Goal: Contribute content

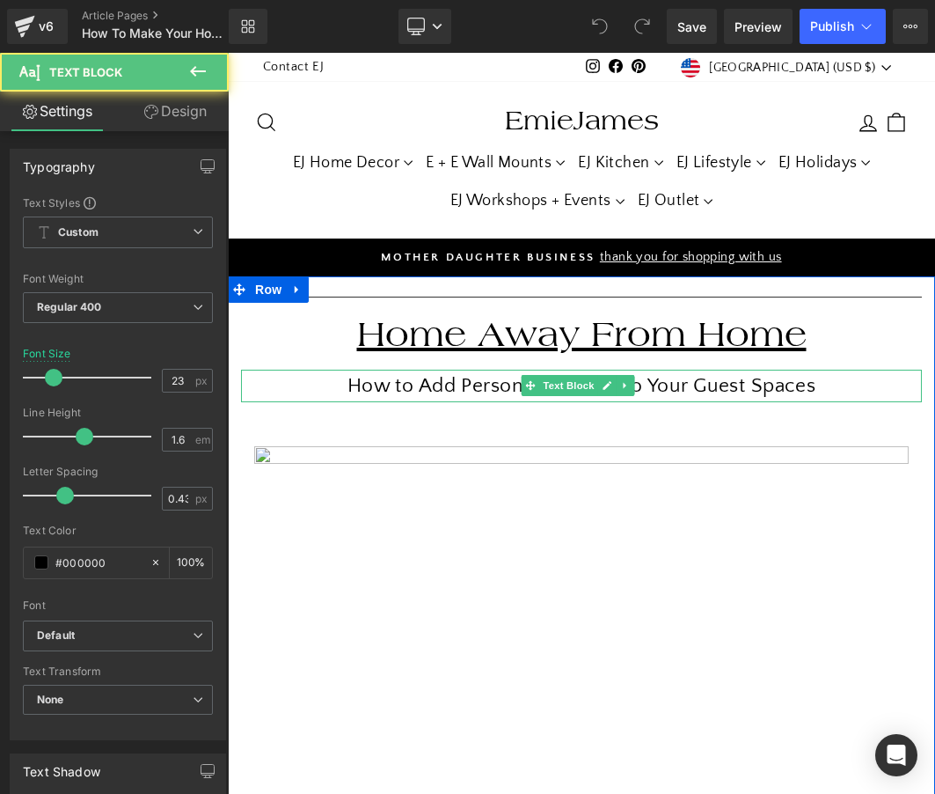
click at [687, 378] on p "How to Add Personal Touches to Your Guest Spaces" at bounding box center [581, 386] width 681 height 33
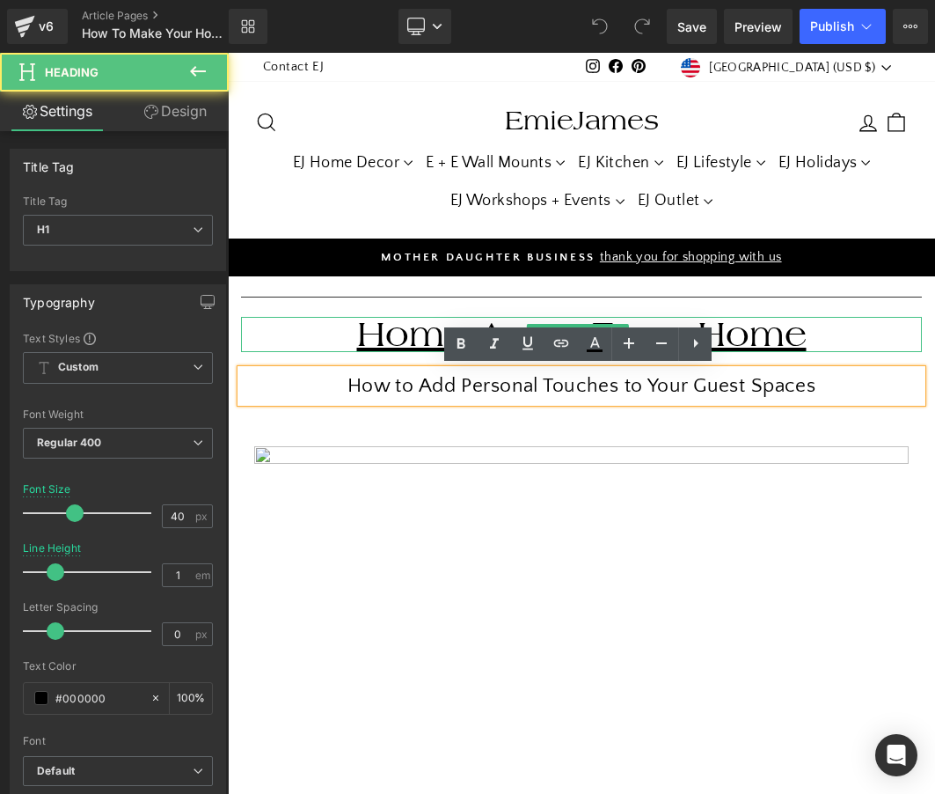
click at [483, 319] on u "Home Away From Home" at bounding box center [582, 334] width 450 height 40
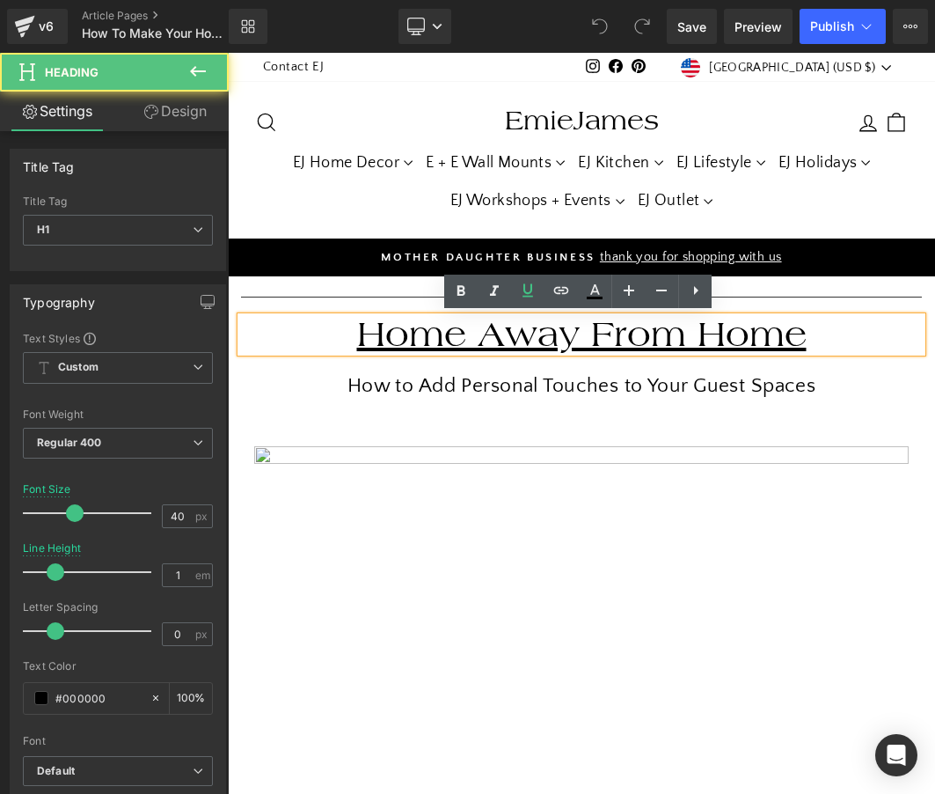
click at [480, 334] on u "Home Away From Home" at bounding box center [582, 334] width 450 height 40
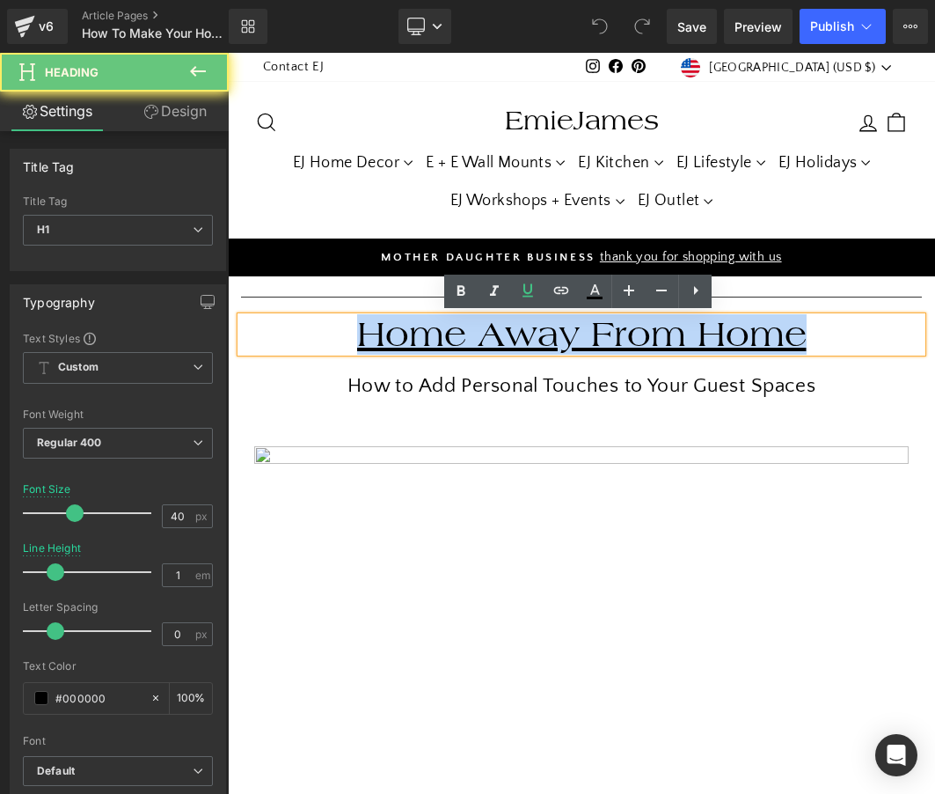
click at [480, 334] on u "Home Away From Home" at bounding box center [582, 334] width 450 height 40
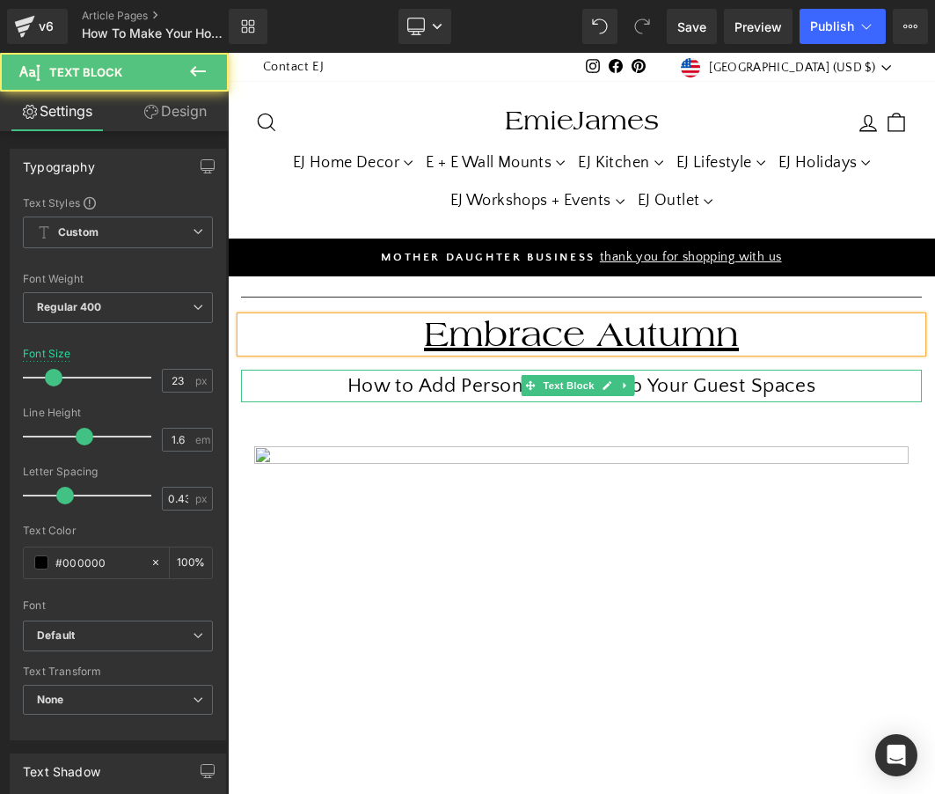
click at [493, 385] on p "How to Add Personal Touches to Your Guest Spaces" at bounding box center [581, 386] width 681 height 33
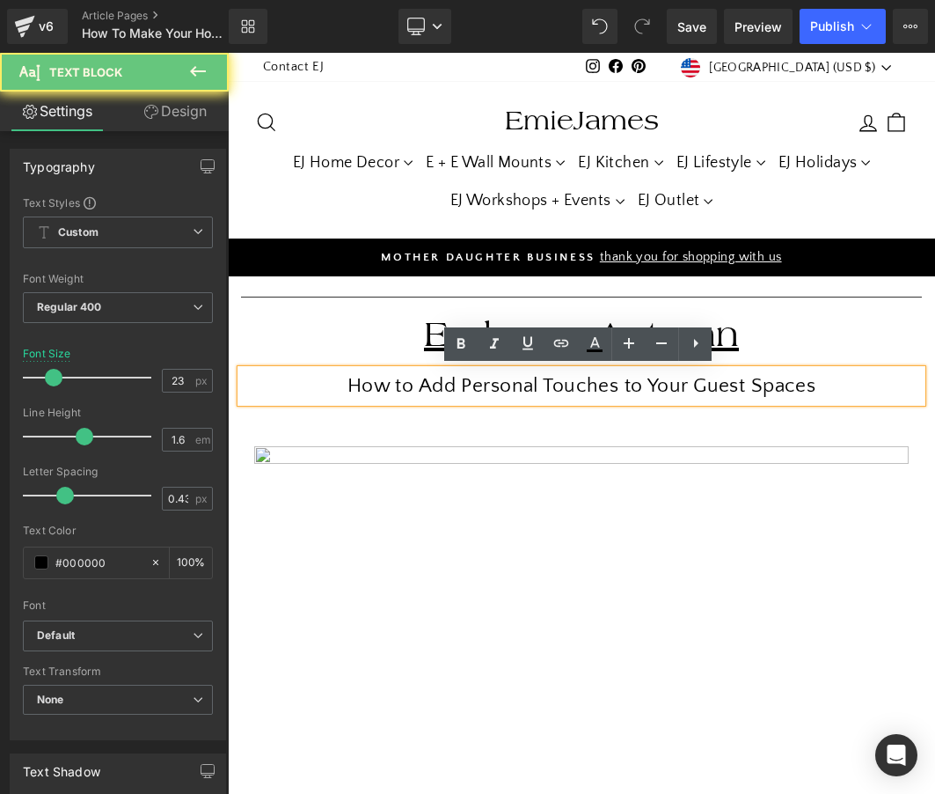
click at [493, 385] on p "How to Add Personal Touches to Your Guest Spaces" at bounding box center [581, 386] width 681 height 33
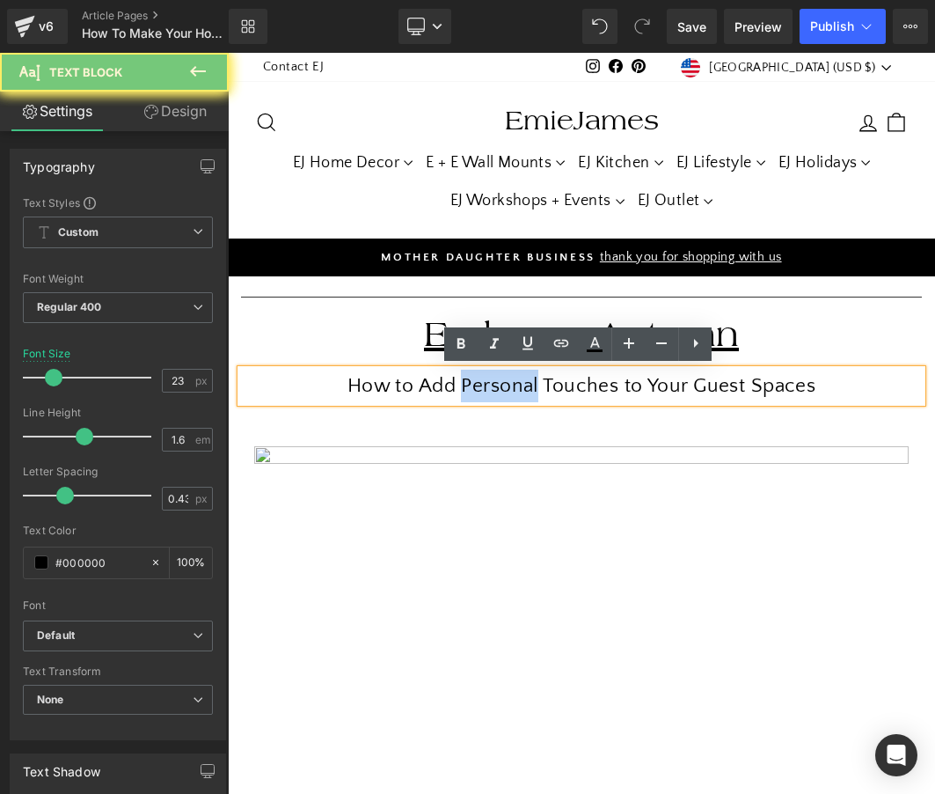
click at [493, 385] on p "How to Add Personal Touches to Your Guest Spaces" at bounding box center [581, 386] width 681 height 33
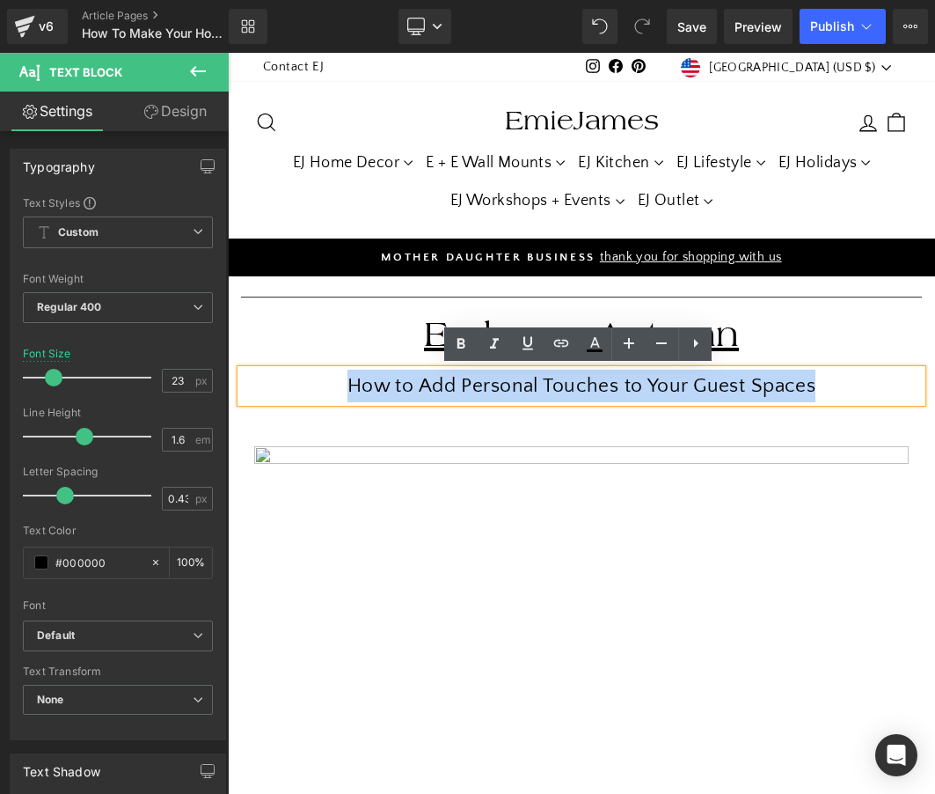
click at [493, 385] on p "How to Add Personal Touches to Your Guest Spaces" at bounding box center [581, 386] width 681 height 33
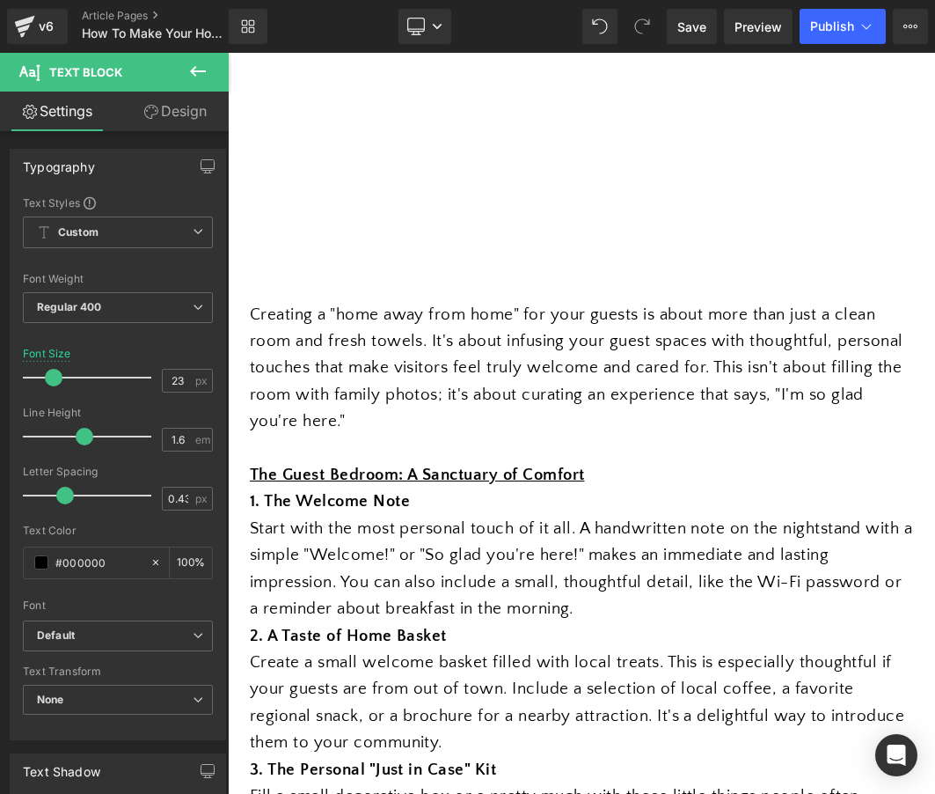
click at [684, 341] on span "Creating a "home away from home" for your guests is about more than just a clea…" at bounding box center [577, 368] width 654 height 126
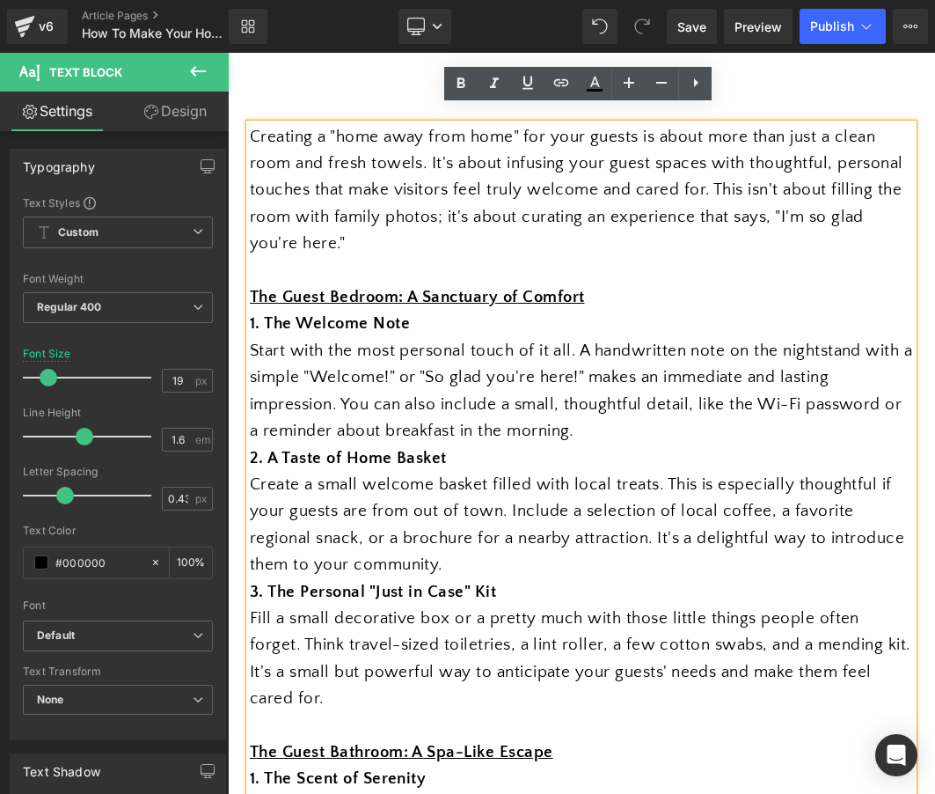
scroll to position [781, 0]
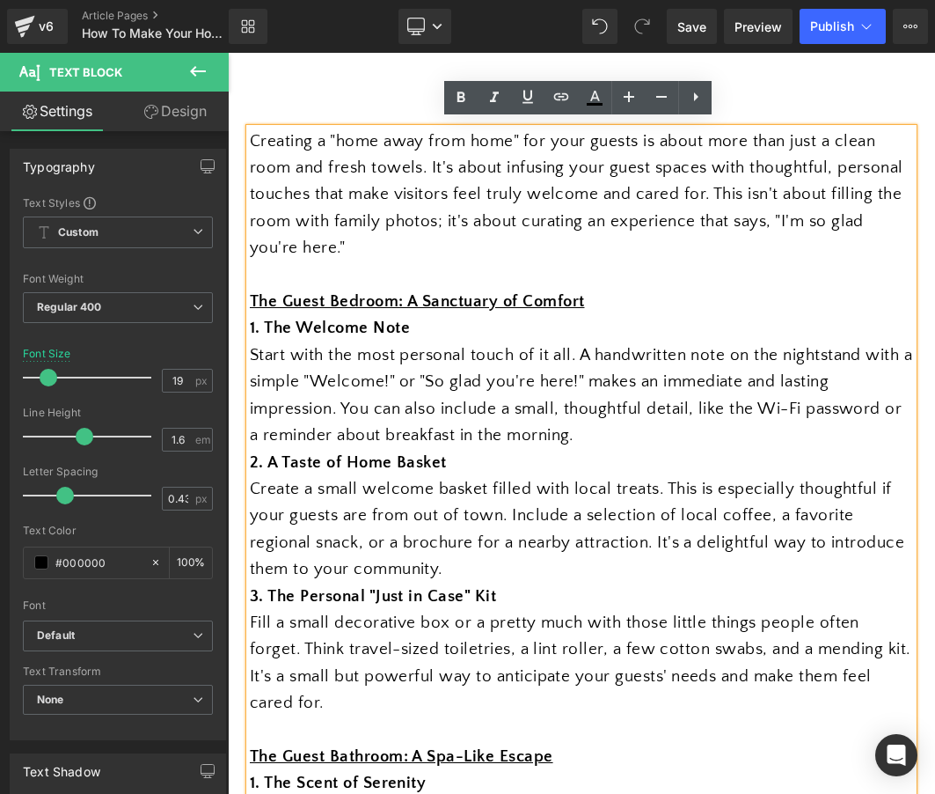
drag, startPoint x: 771, startPoint y: 490, endPoint x: 278, endPoint y: 135, distance: 607.7
click at [278, 135] on div "Creating a "home away from home" for your guests is about more than just a clea…" at bounding box center [582, 703] width 664 height 1150
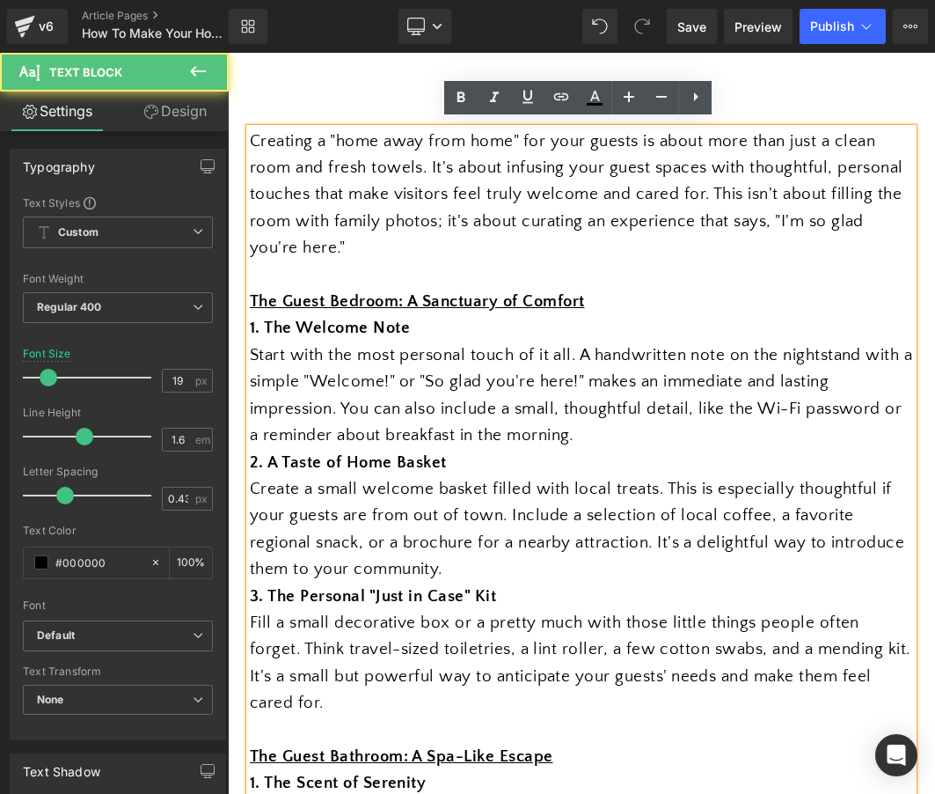
drag, startPoint x: 278, startPoint y: 135, endPoint x: 332, endPoint y: 188, distance: 75.9
click at [332, 188] on span "Creating a "home away from home" for your guests is about more than just a clea…" at bounding box center [577, 195] width 654 height 126
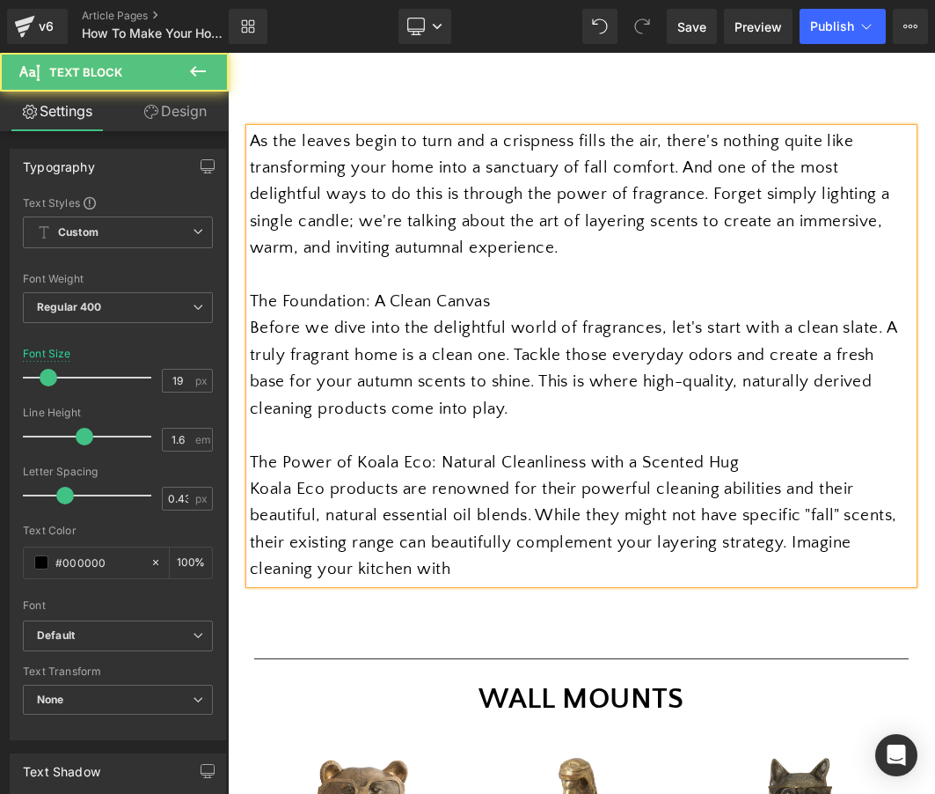
drag, startPoint x: 796, startPoint y: 543, endPoint x: 786, endPoint y: 532, distance: 15.0
click at [786, 532] on div "Koala Eco products are renowned for their powerful cleaning abilities and their…" at bounding box center [582, 529] width 664 height 107
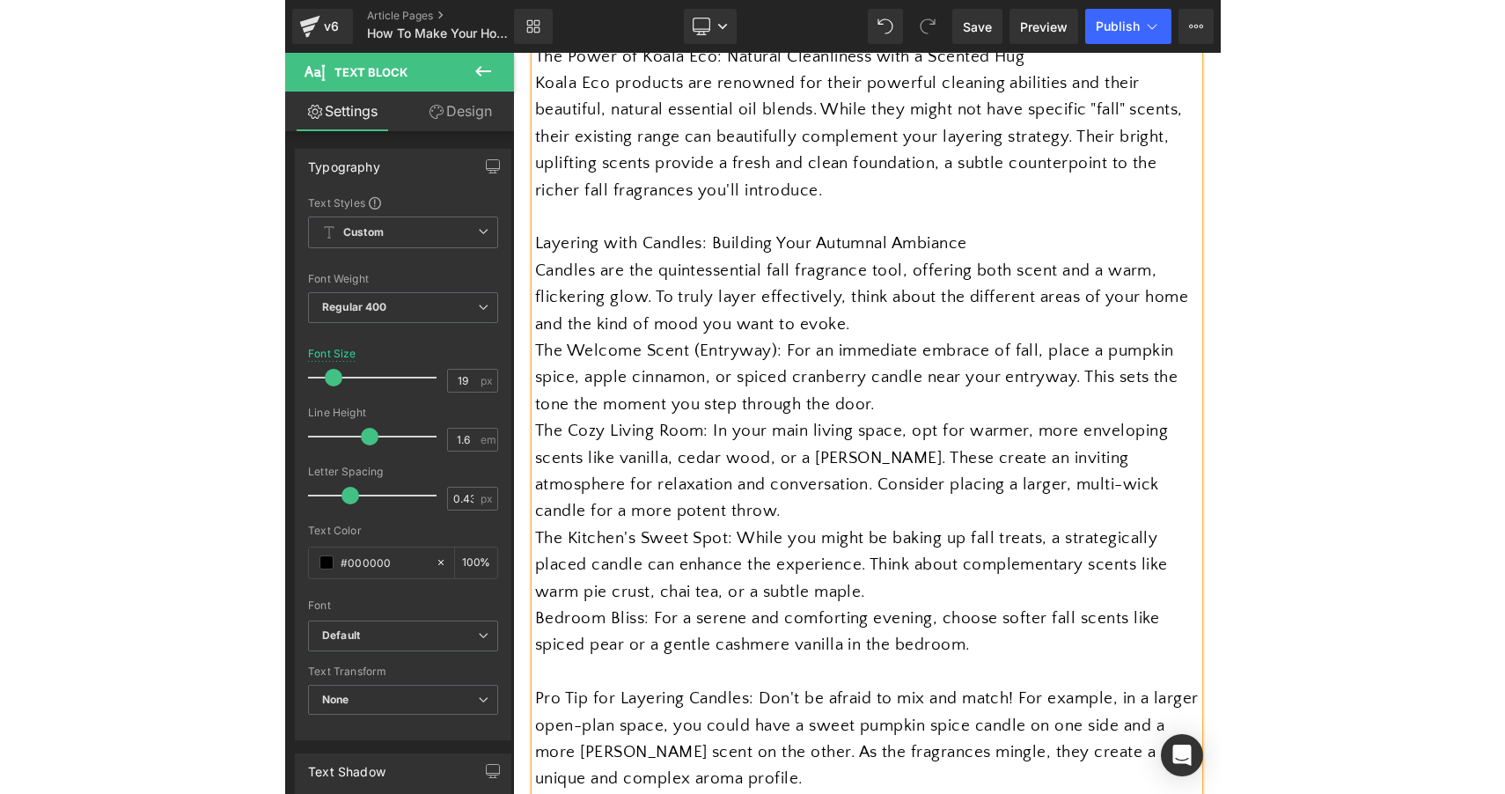
scroll to position [1574, 0]
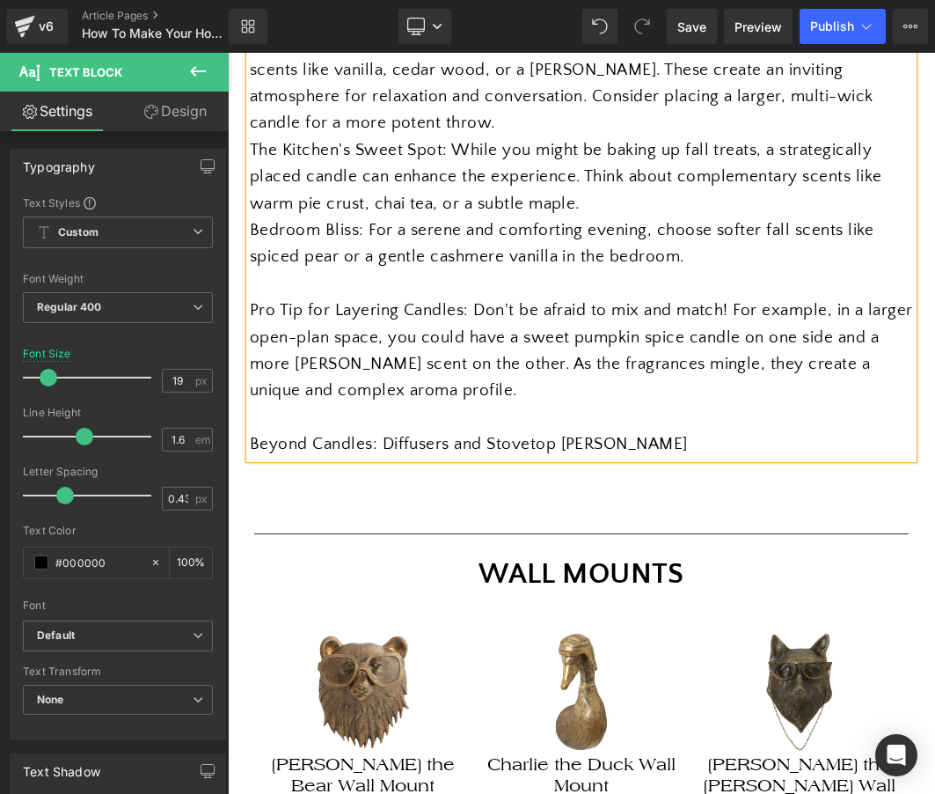
drag, startPoint x: 646, startPoint y: 413, endPoint x: 674, endPoint y: 429, distance: 32.8
click at [674, 431] on div "Beyond Candles: Diffusers and Stovetop Simmers" at bounding box center [582, 444] width 664 height 26
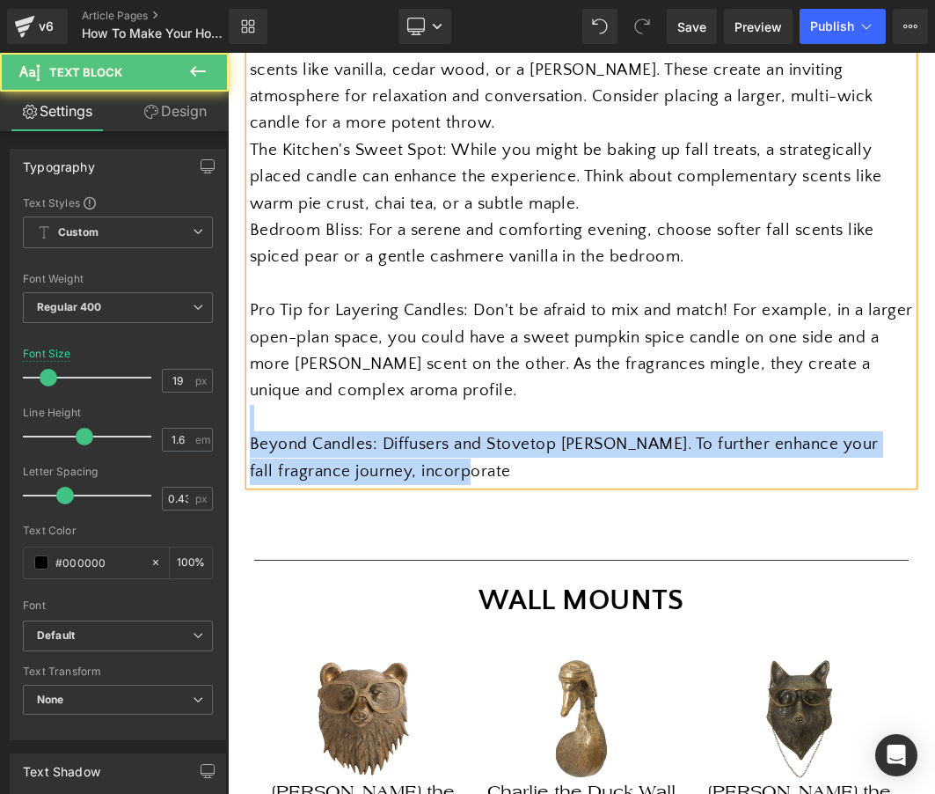
drag, startPoint x: 496, startPoint y: 445, endPoint x: 257, endPoint y: 407, distance: 242.5
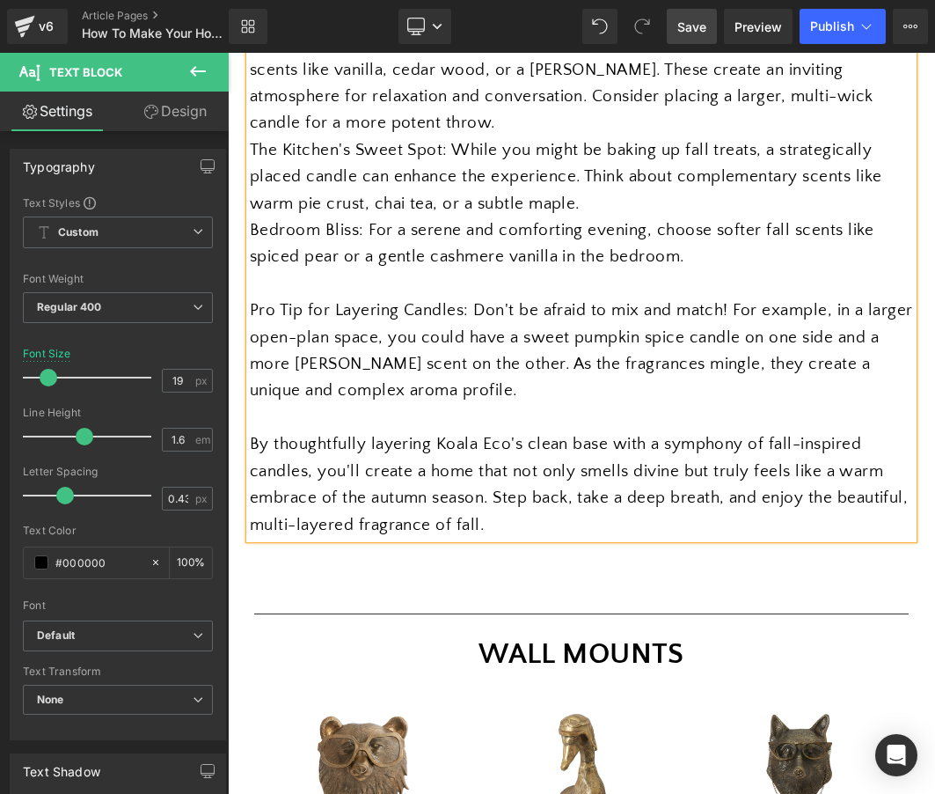
click at [696, 32] on span "Save" at bounding box center [692, 27] width 29 height 18
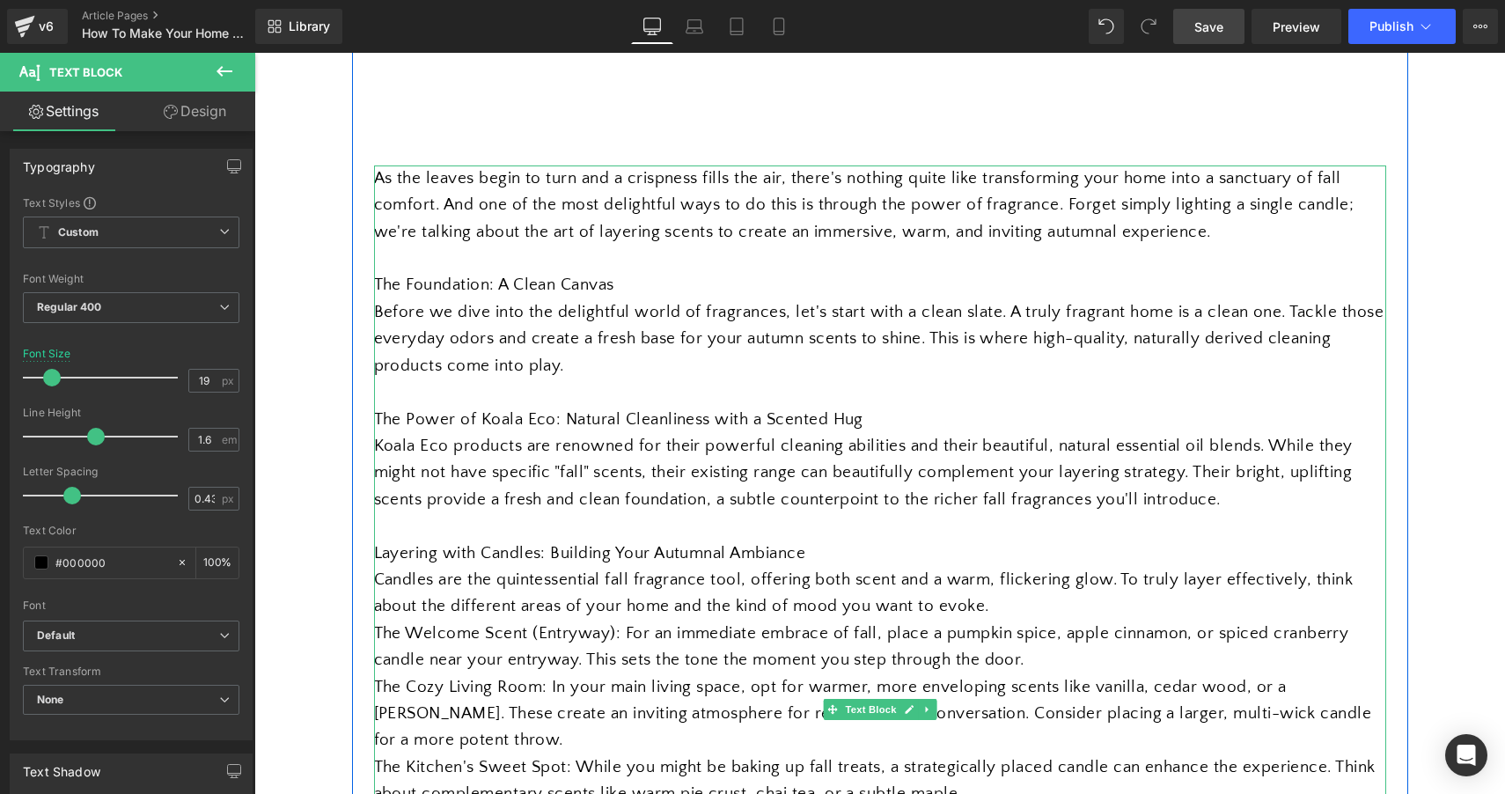
scroll to position [953, 0]
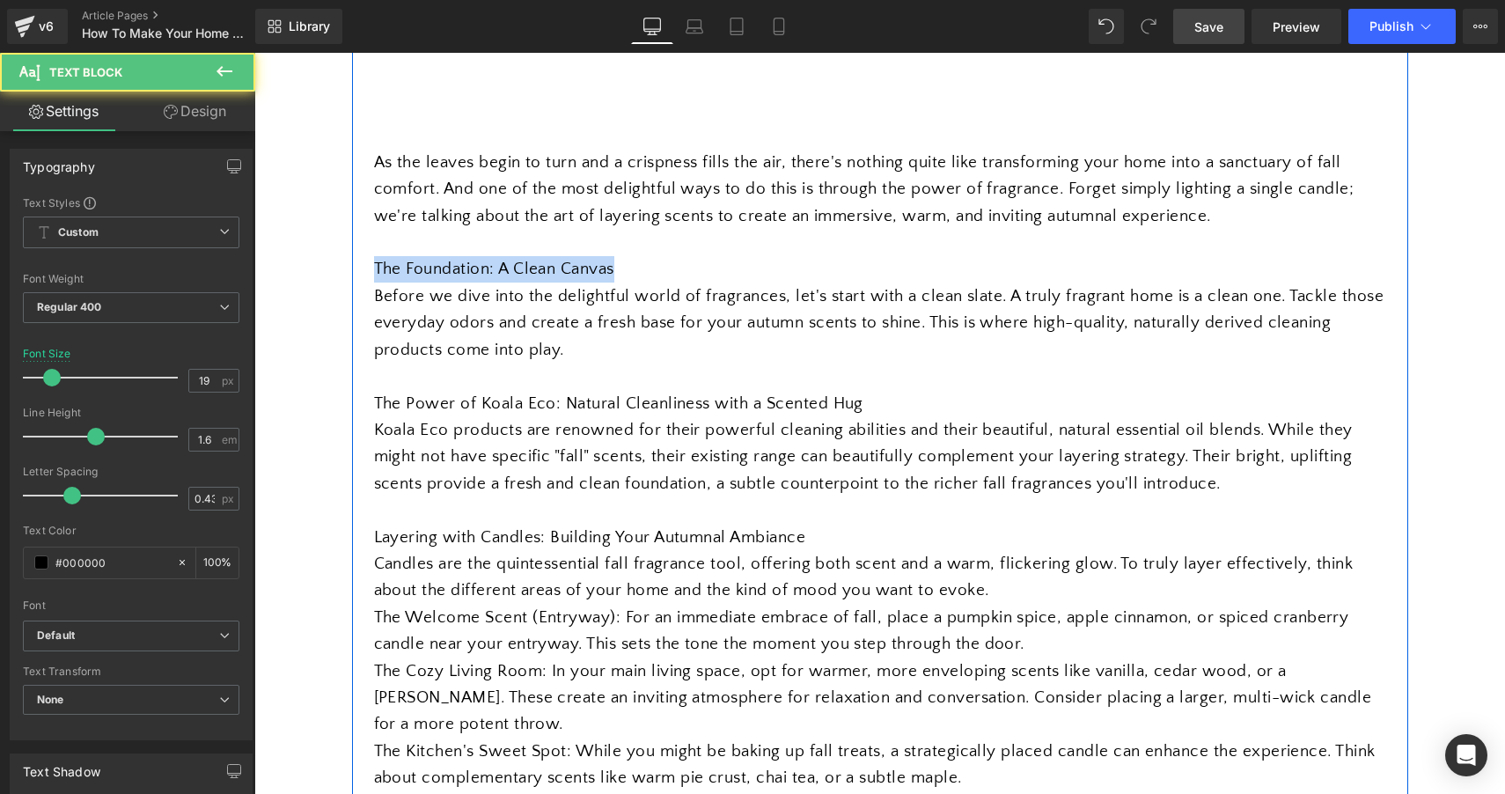
drag, startPoint x: 620, startPoint y: 268, endPoint x: 364, endPoint y: 265, distance: 256.1
click at [364, 265] on div "Separator Embrace Autumn Heading Layering Fragrance for a Cozy Fall Home Text B…" at bounding box center [880, 625] width 1056 height 2659
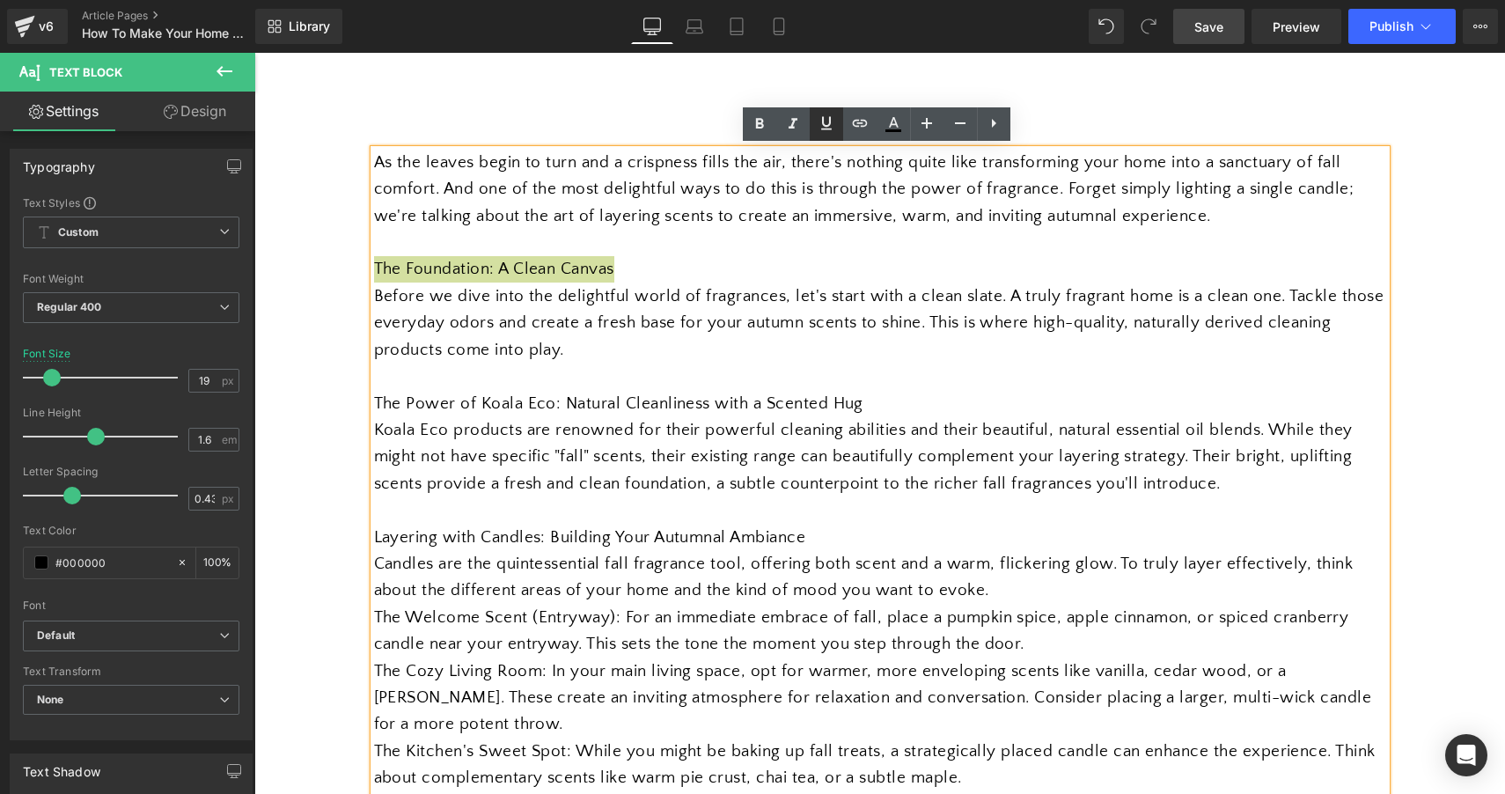
click at [822, 128] on icon at bounding box center [826, 123] width 21 height 21
click at [757, 128] on icon at bounding box center [759, 123] width 8 height 11
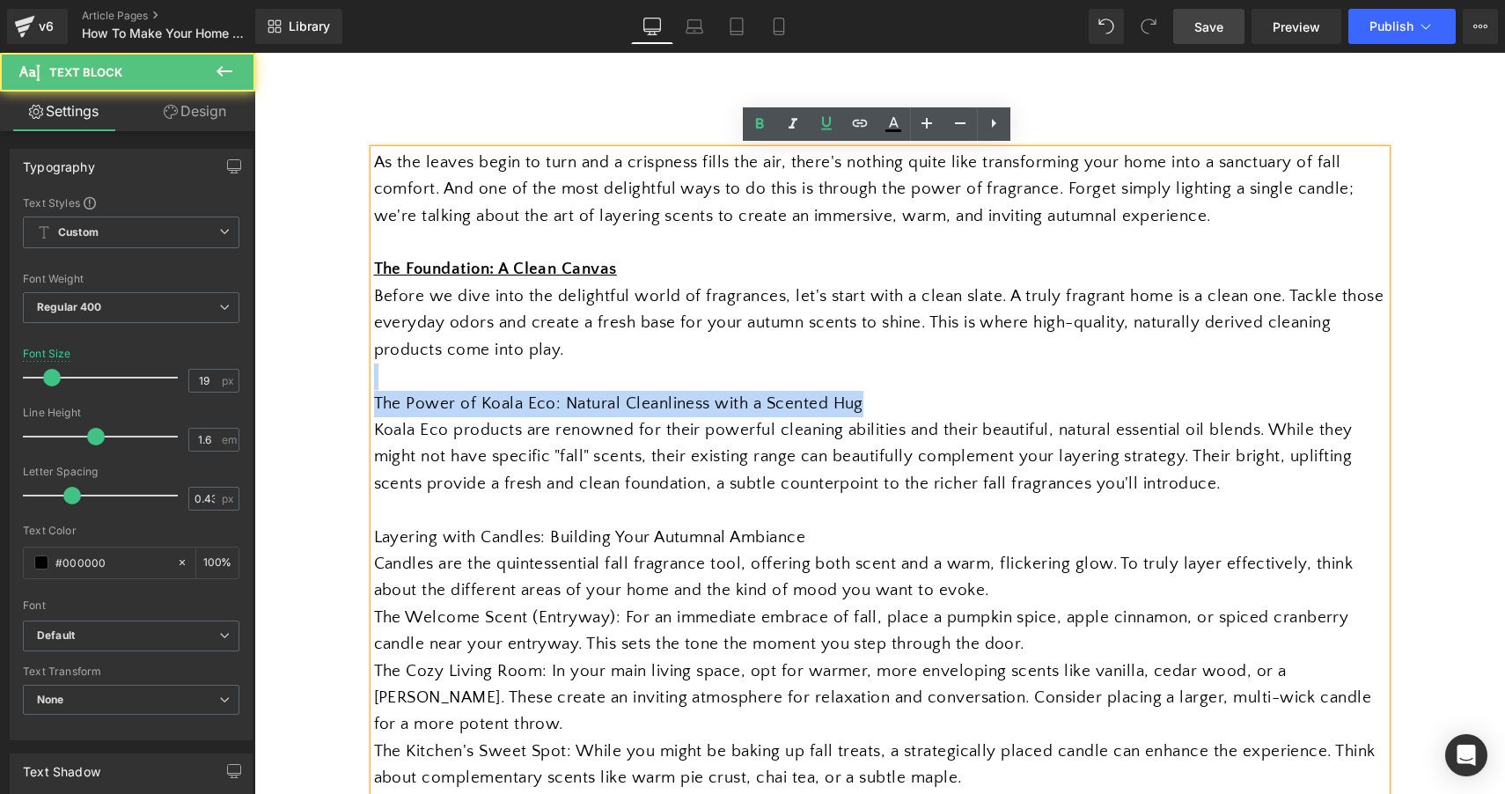
drag, startPoint x: 869, startPoint y: 396, endPoint x: 392, endPoint y: 370, distance: 477.7
click at [392, 370] on div "As the leaves begin to turn and a crispness fills the air, there's nothing quit…" at bounding box center [880, 605] width 1012 height 910
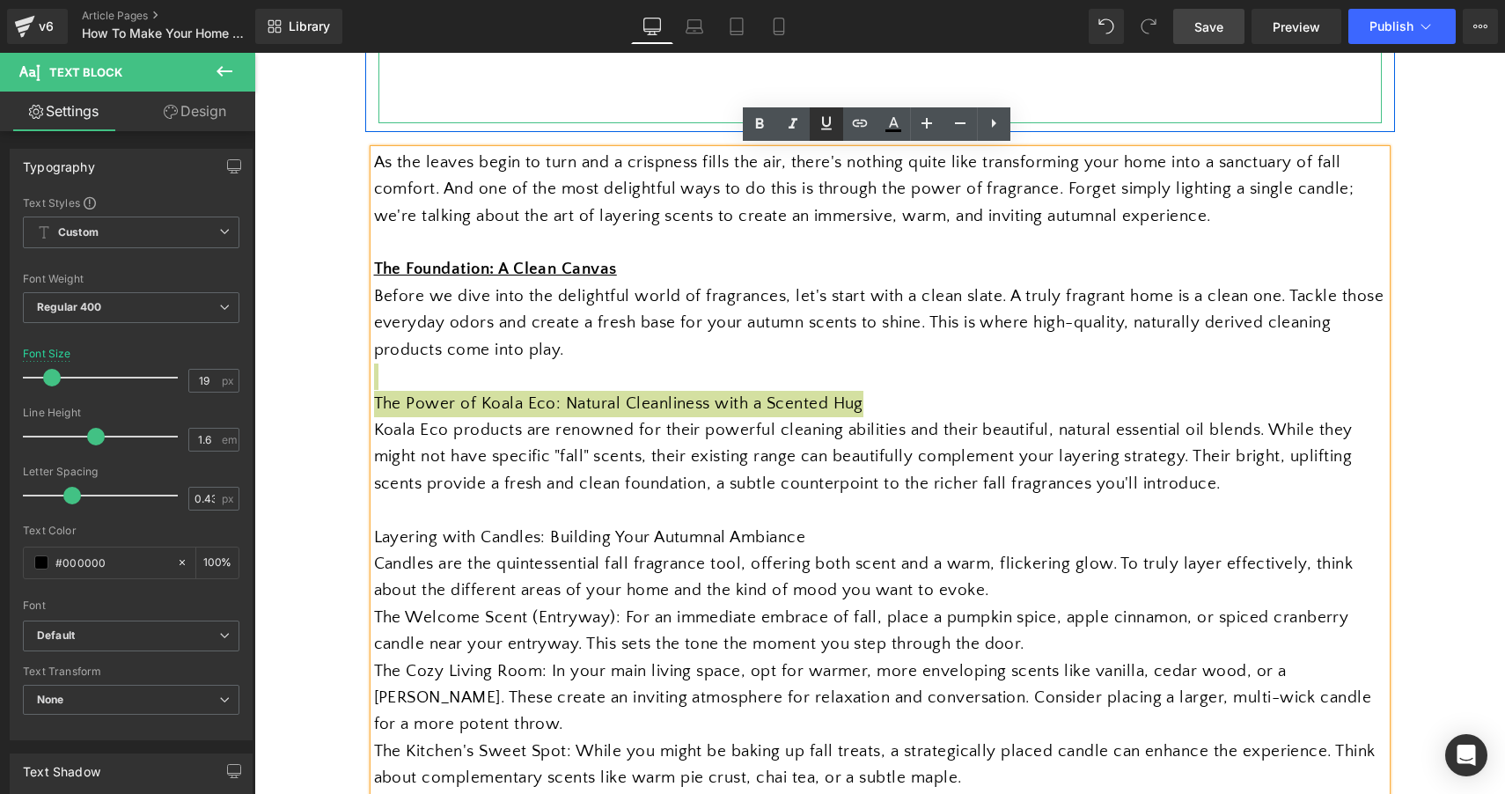
click at [837, 128] on link at bounding box center [826, 123] width 33 height 33
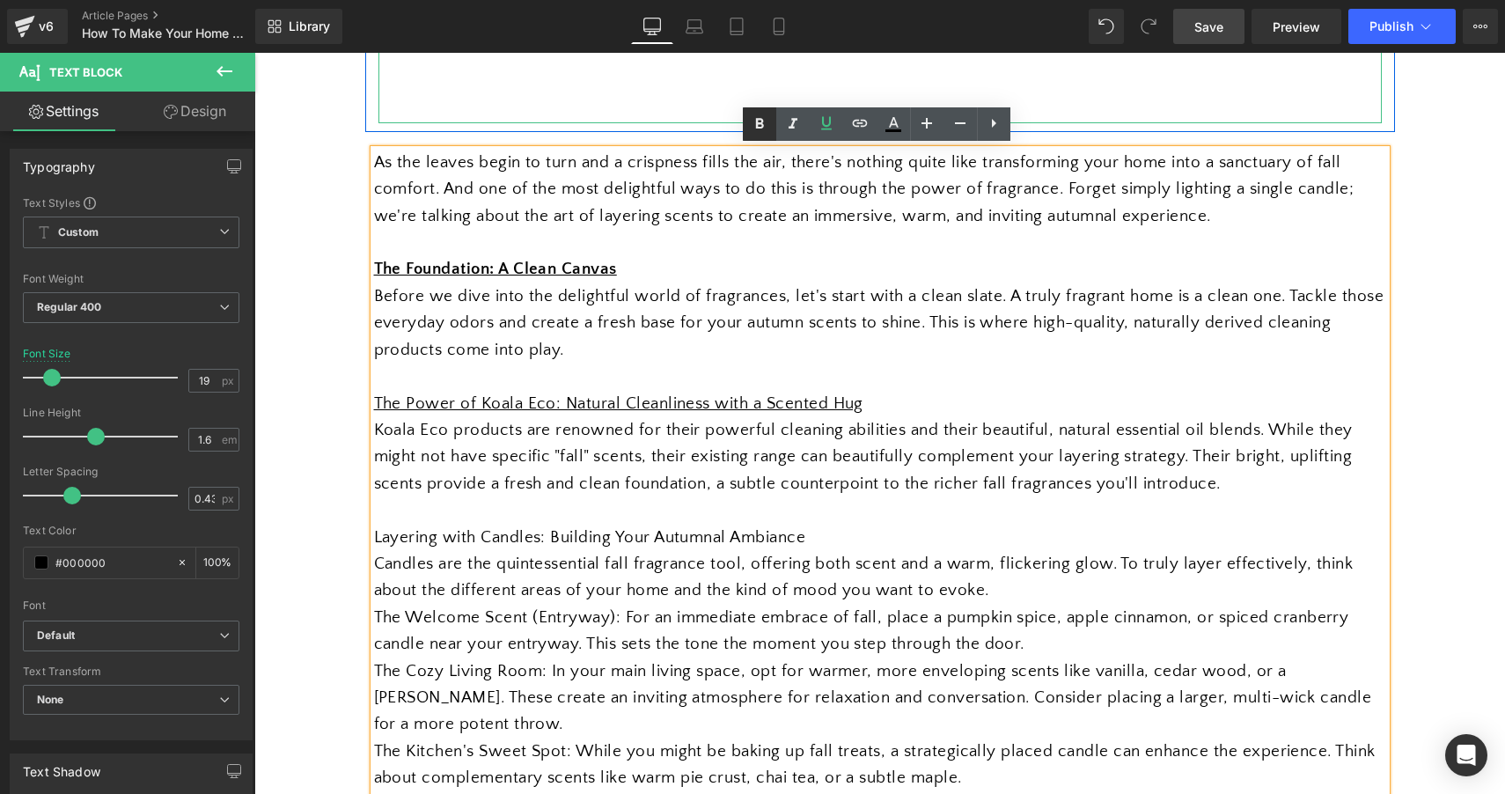
click at [757, 126] on icon at bounding box center [759, 123] width 8 height 11
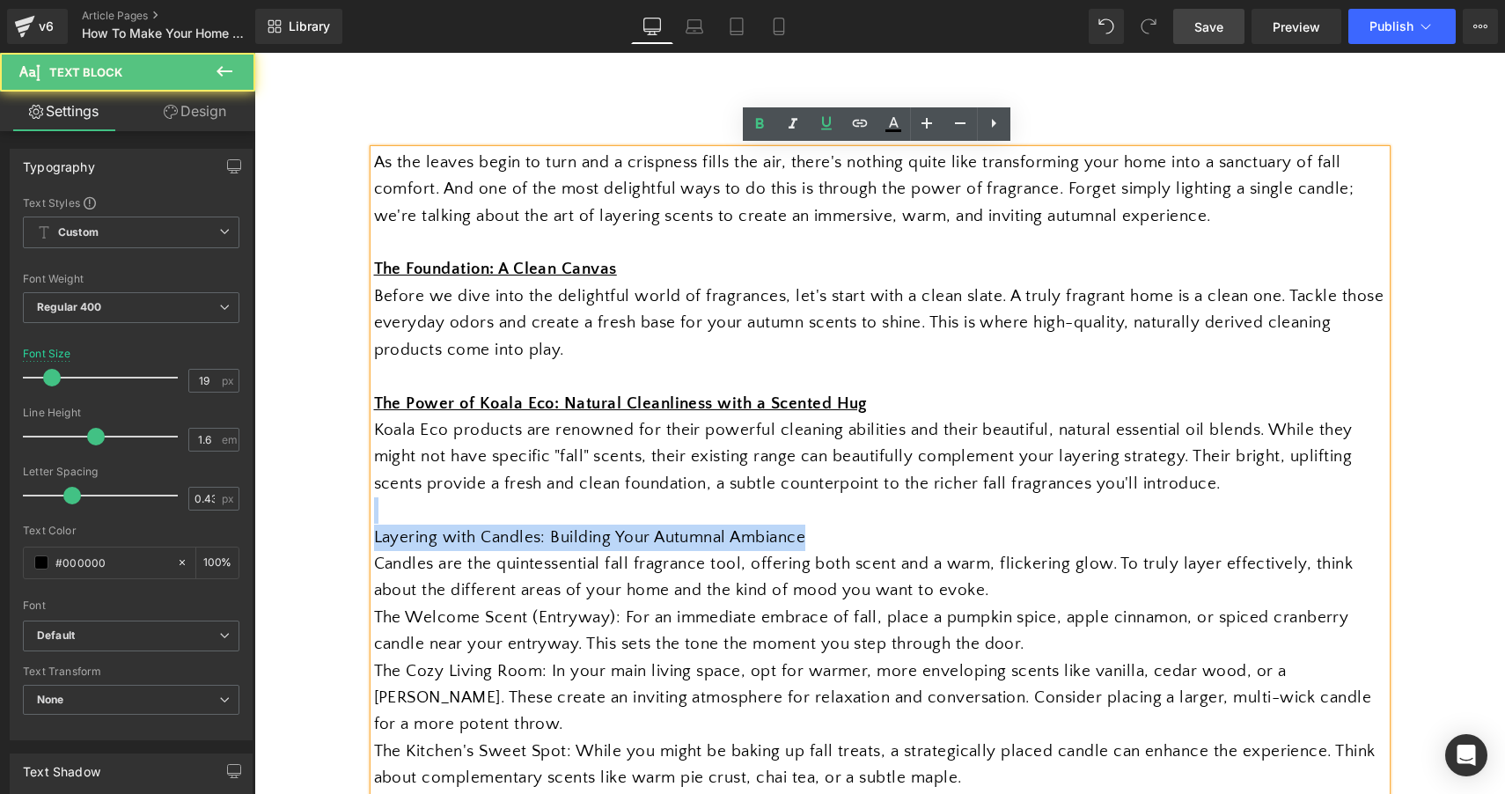
drag, startPoint x: 811, startPoint y: 531, endPoint x: 396, endPoint y: 495, distance: 416.9
click at [396, 495] on div "As the leaves begin to turn and a crispness fills the air, there's nothing quit…" at bounding box center [880, 605] width 1012 height 910
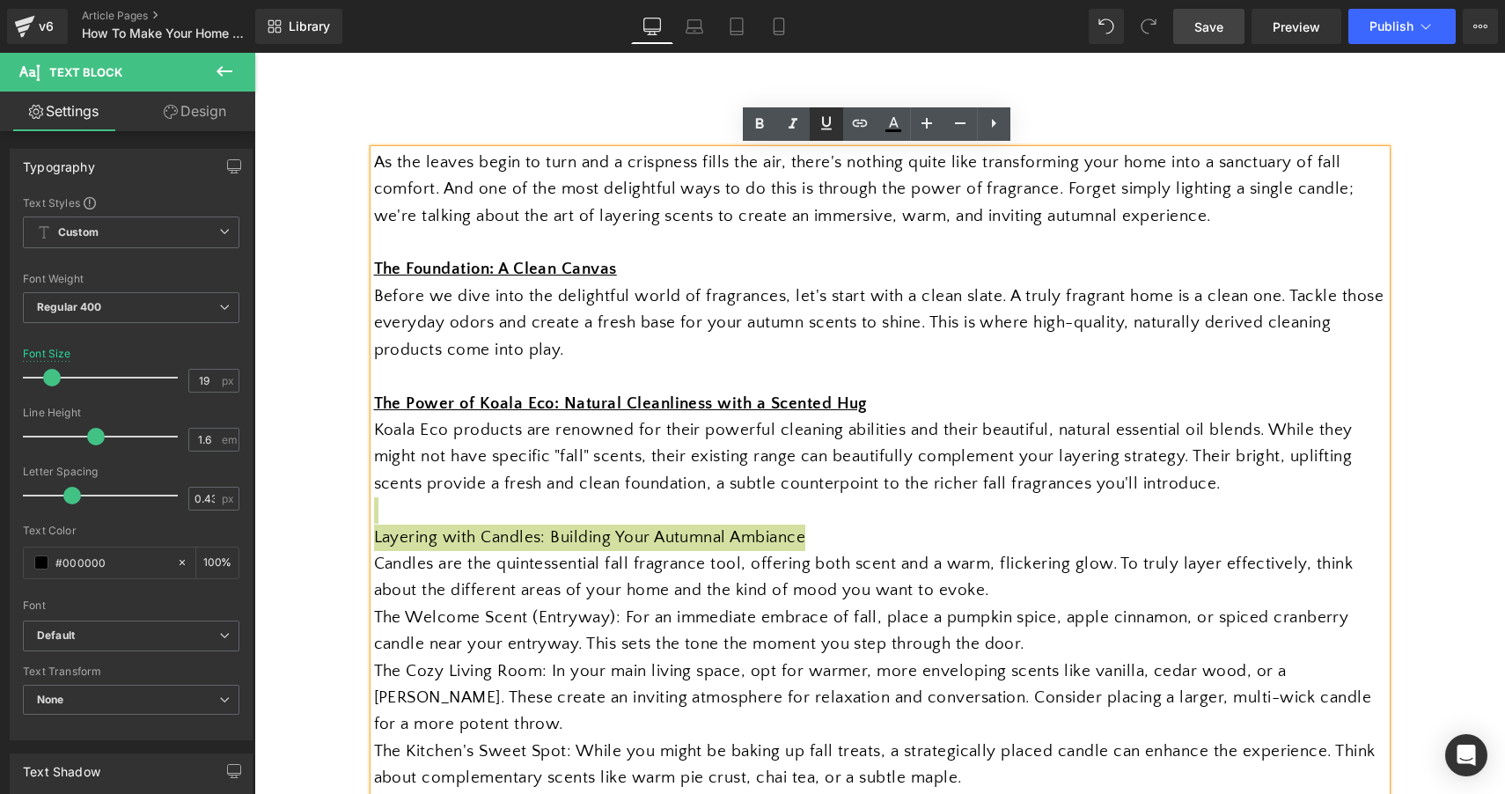
click at [827, 128] on icon at bounding box center [826, 123] width 11 height 13
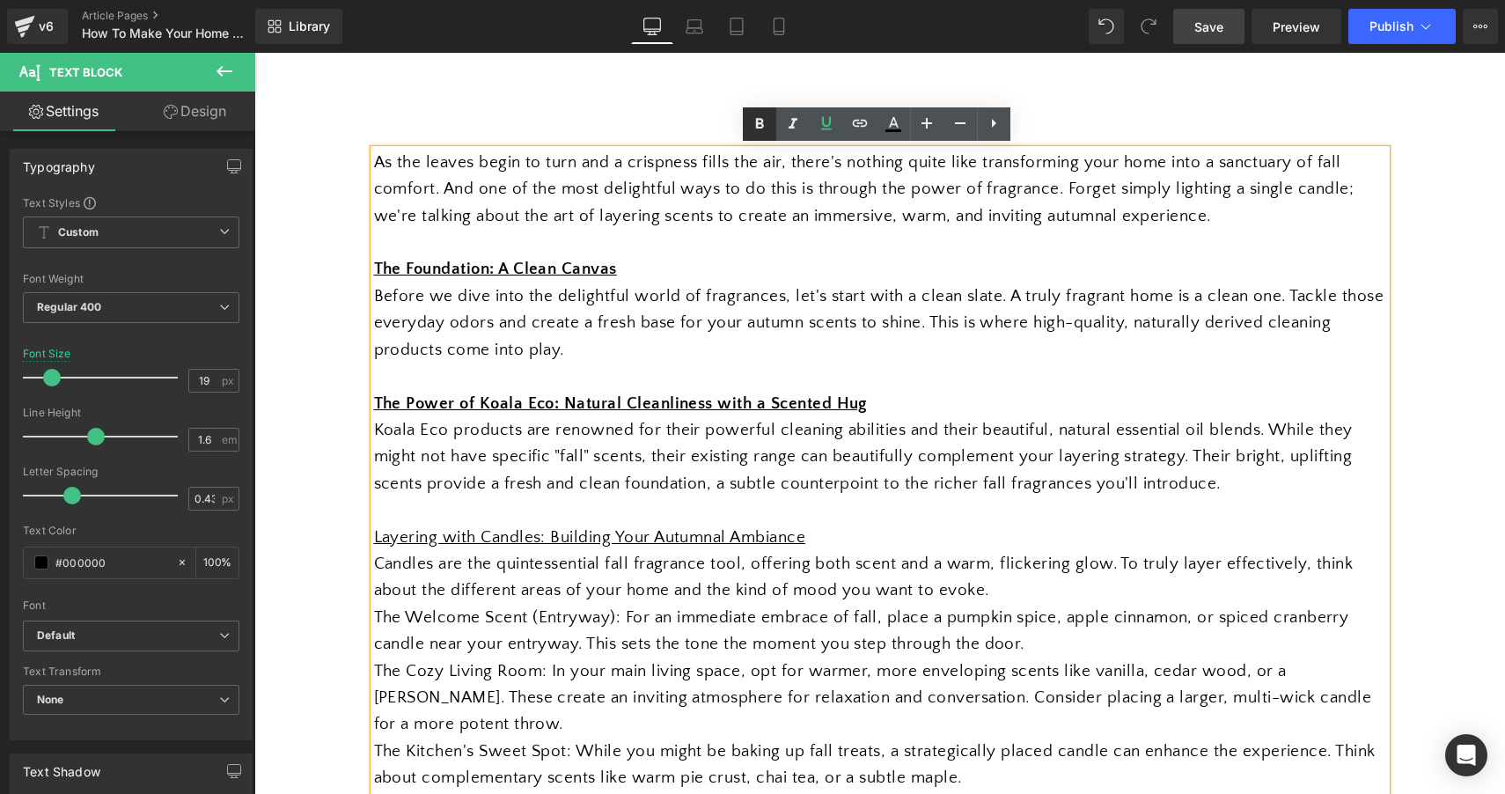
click at [764, 123] on icon at bounding box center [759, 124] width 21 height 21
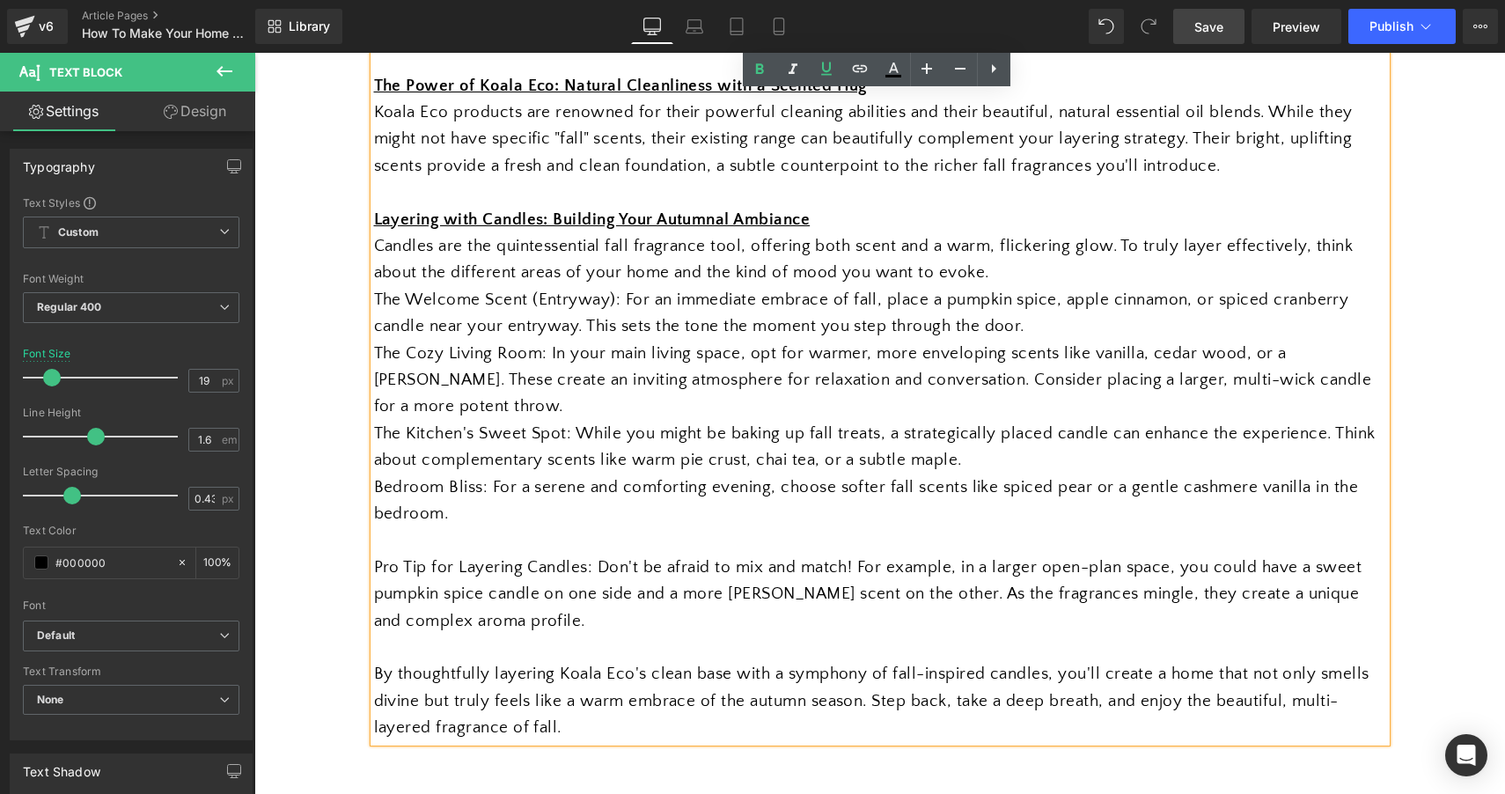
scroll to position [1273, 0]
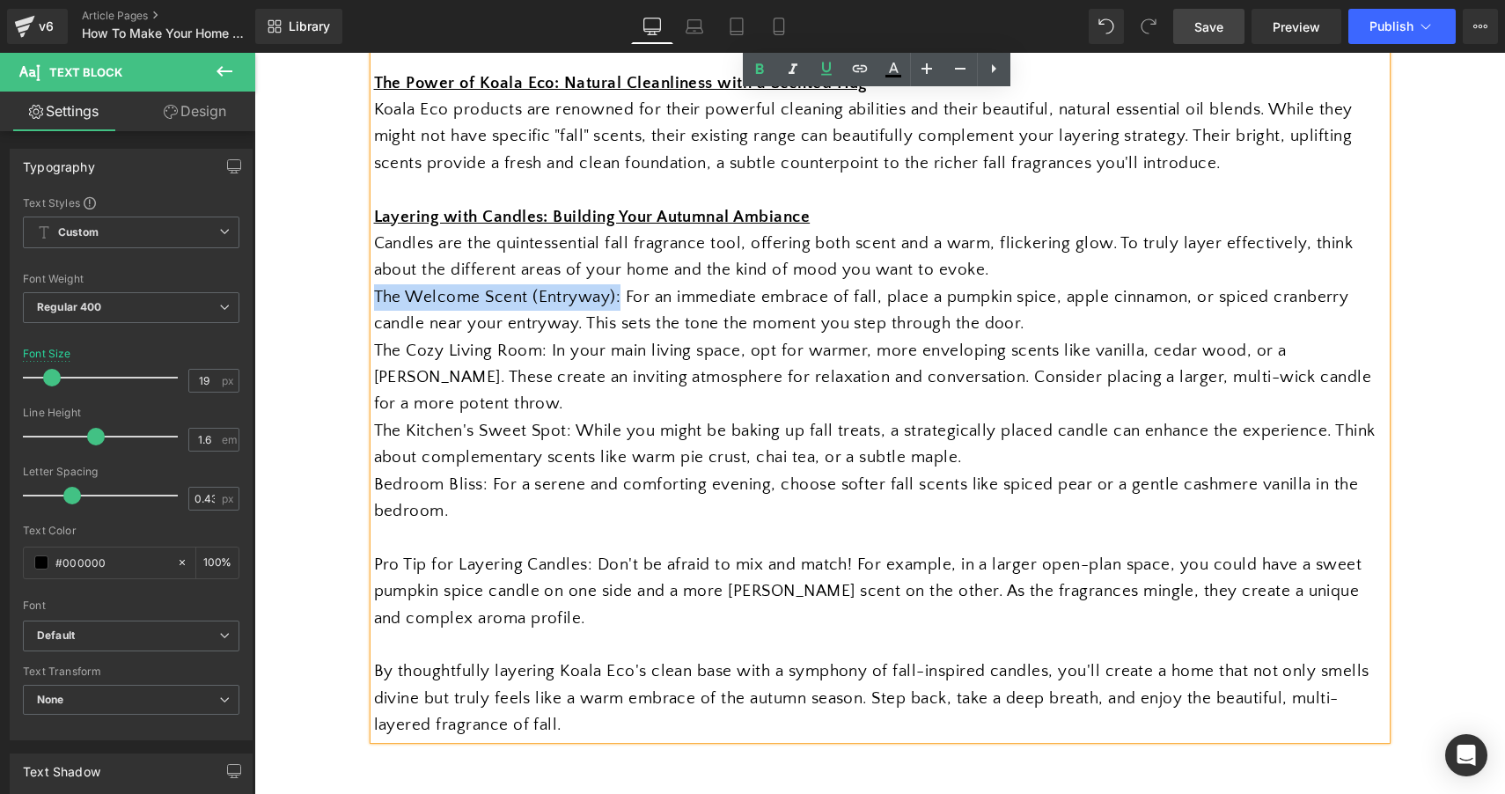
drag, startPoint x: 616, startPoint y: 289, endPoint x: 369, endPoint y: 278, distance: 247.5
click at [374, 278] on div "As the leaves begin to turn and a crispness fills the air, there's nothing quit…" at bounding box center [880, 284] width 1012 height 910
click at [756, 77] on icon at bounding box center [759, 69] width 21 height 21
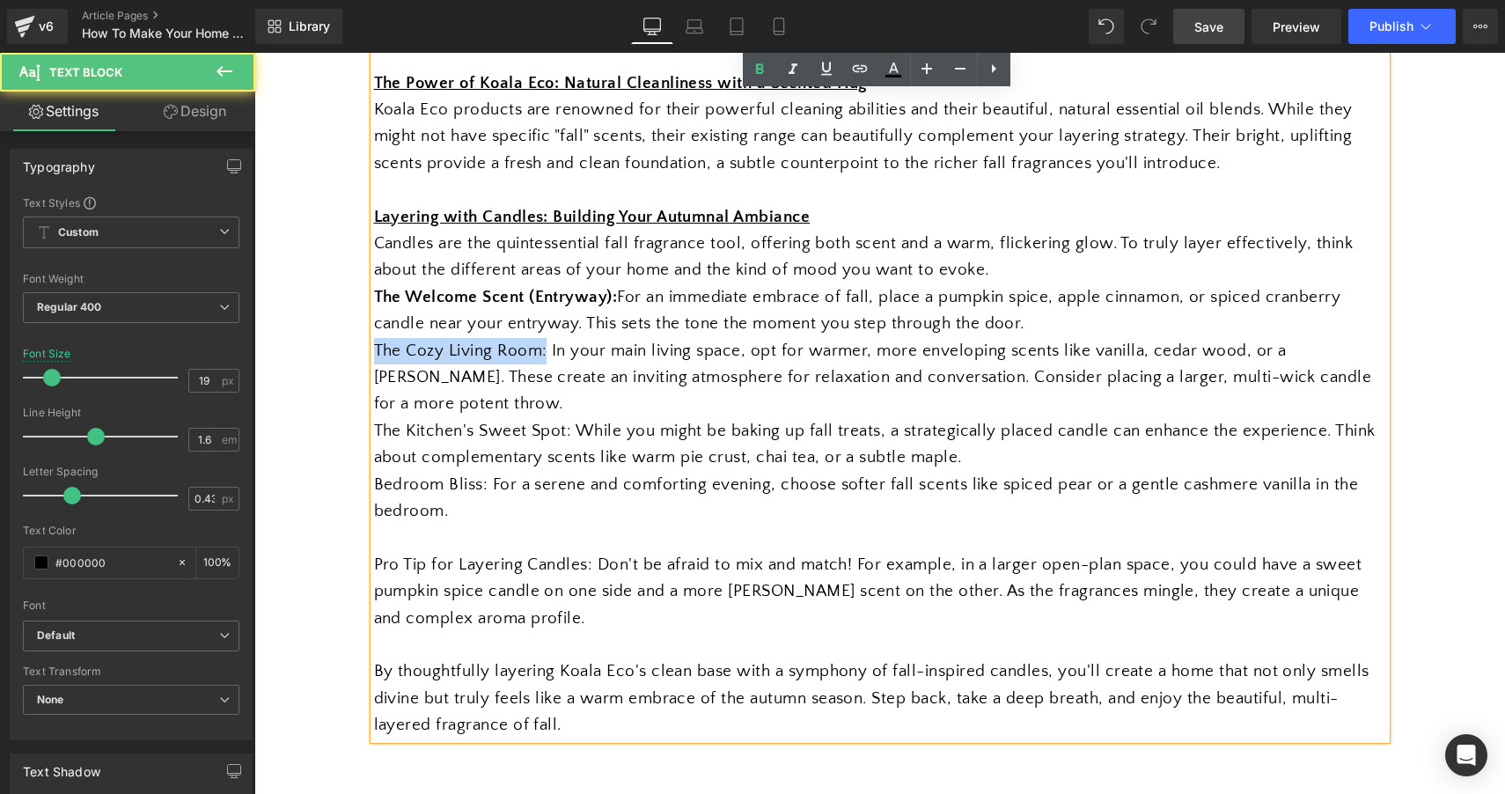
drag, startPoint x: 541, startPoint y: 341, endPoint x: 364, endPoint y: 330, distance: 177.3
click at [364, 330] on div "Separator Embrace Autumn Heading Layering Fragrance for a Cozy Fall Home Text B…" at bounding box center [880, 305] width 1056 height 2659
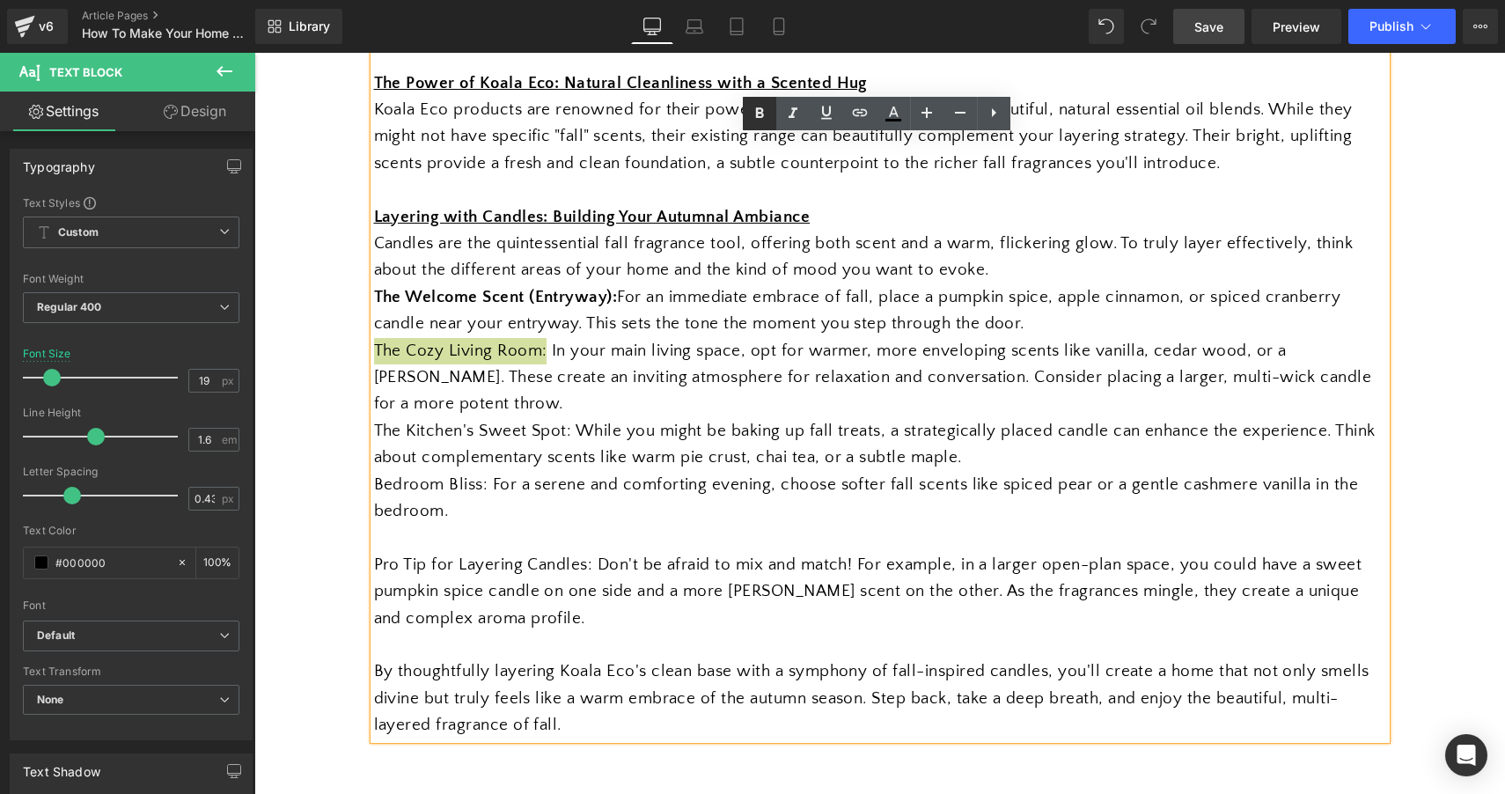
click at [769, 119] on icon at bounding box center [759, 113] width 21 height 21
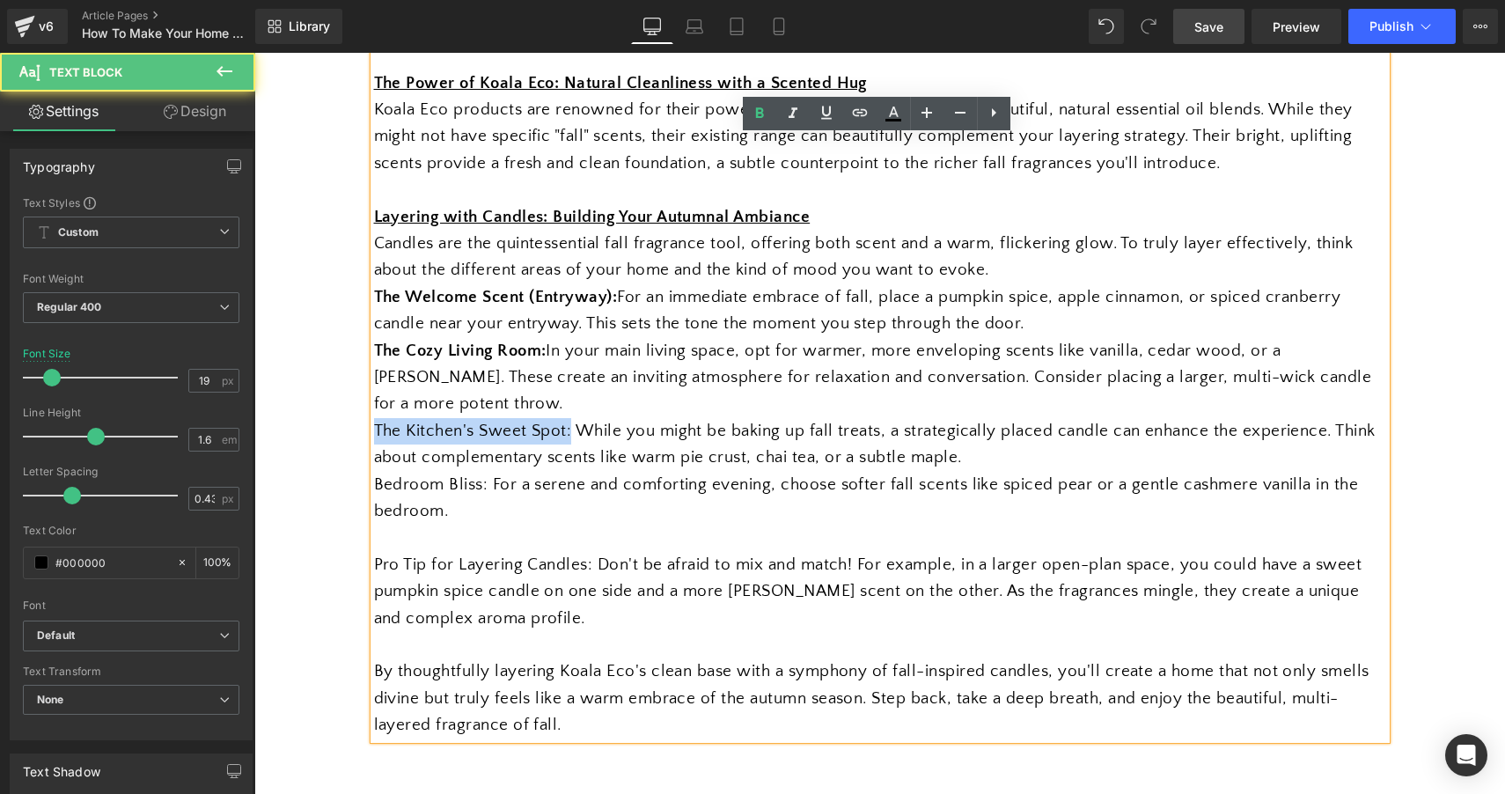
drag, startPoint x: 566, startPoint y: 423, endPoint x: 367, endPoint y: 422, distance: 198.9
click at [374, 422] on div "As the leaves begin to turn and a crispness fills the air, there's nothing quit…" at bounding box center [880, 284] width 1012 height 910
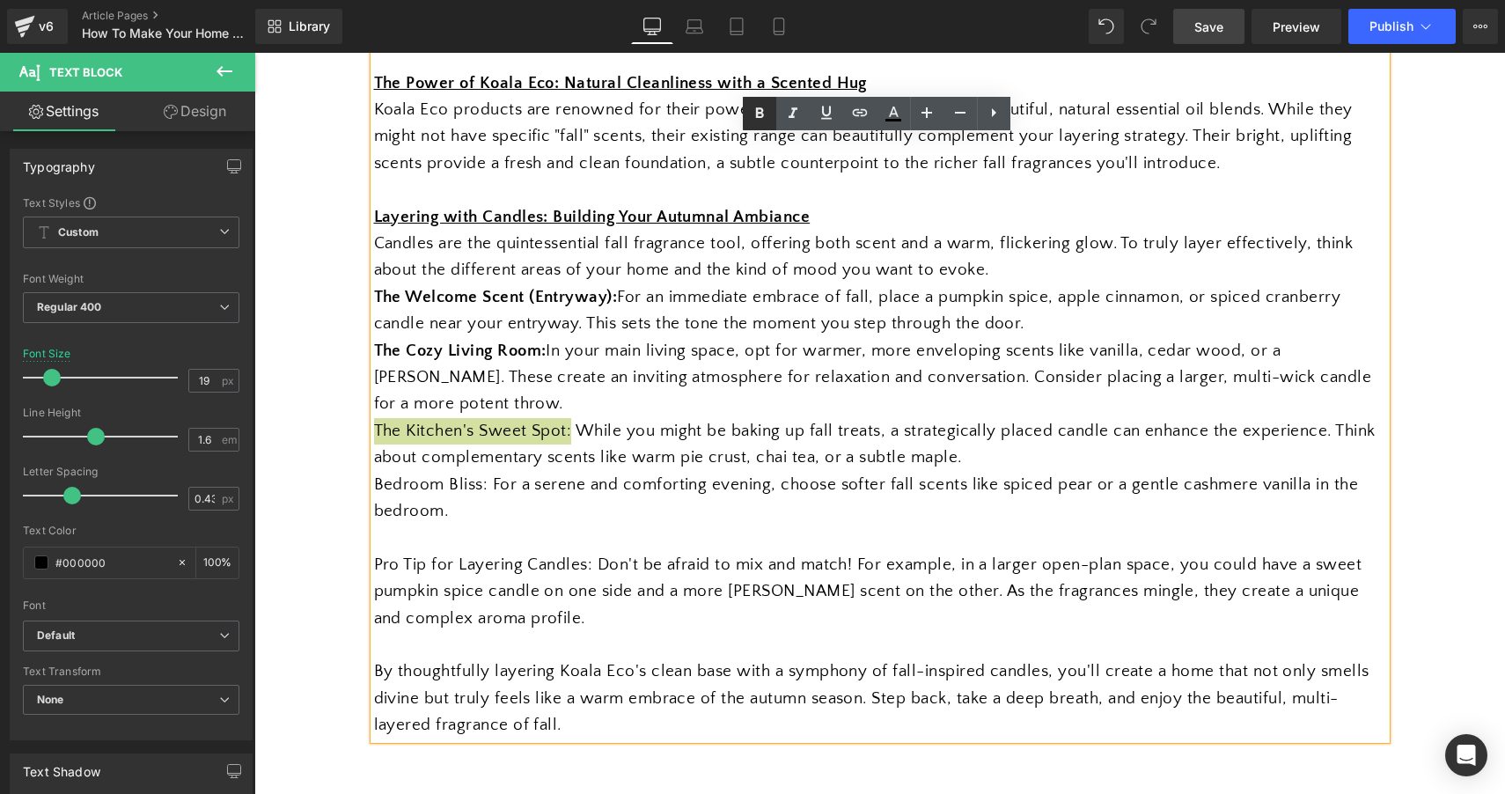
click at [755, 112] on icon at bounding box center [759, 113] width 21 height 21
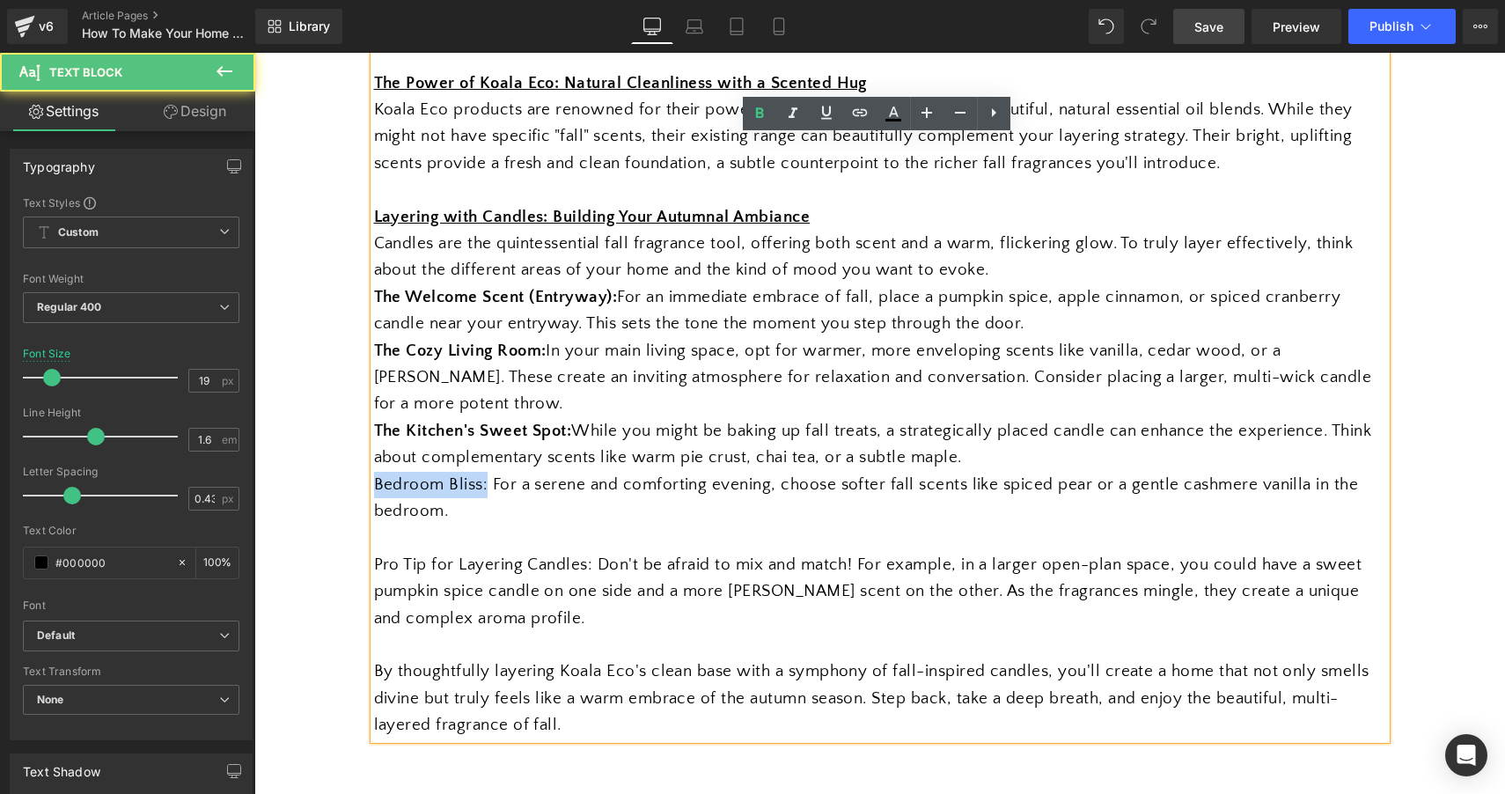
drag, startPoint x: 480, startPoint y: 474, endPoint x: 344, endPoint y: 470, distance: 136.5
click at [344, 470] on div "Separator Embrace Autumn Heading Layering Fragrance for a Cozy Fall Home Text B…" at bounding box center [879, 429] width 1251 height 2930
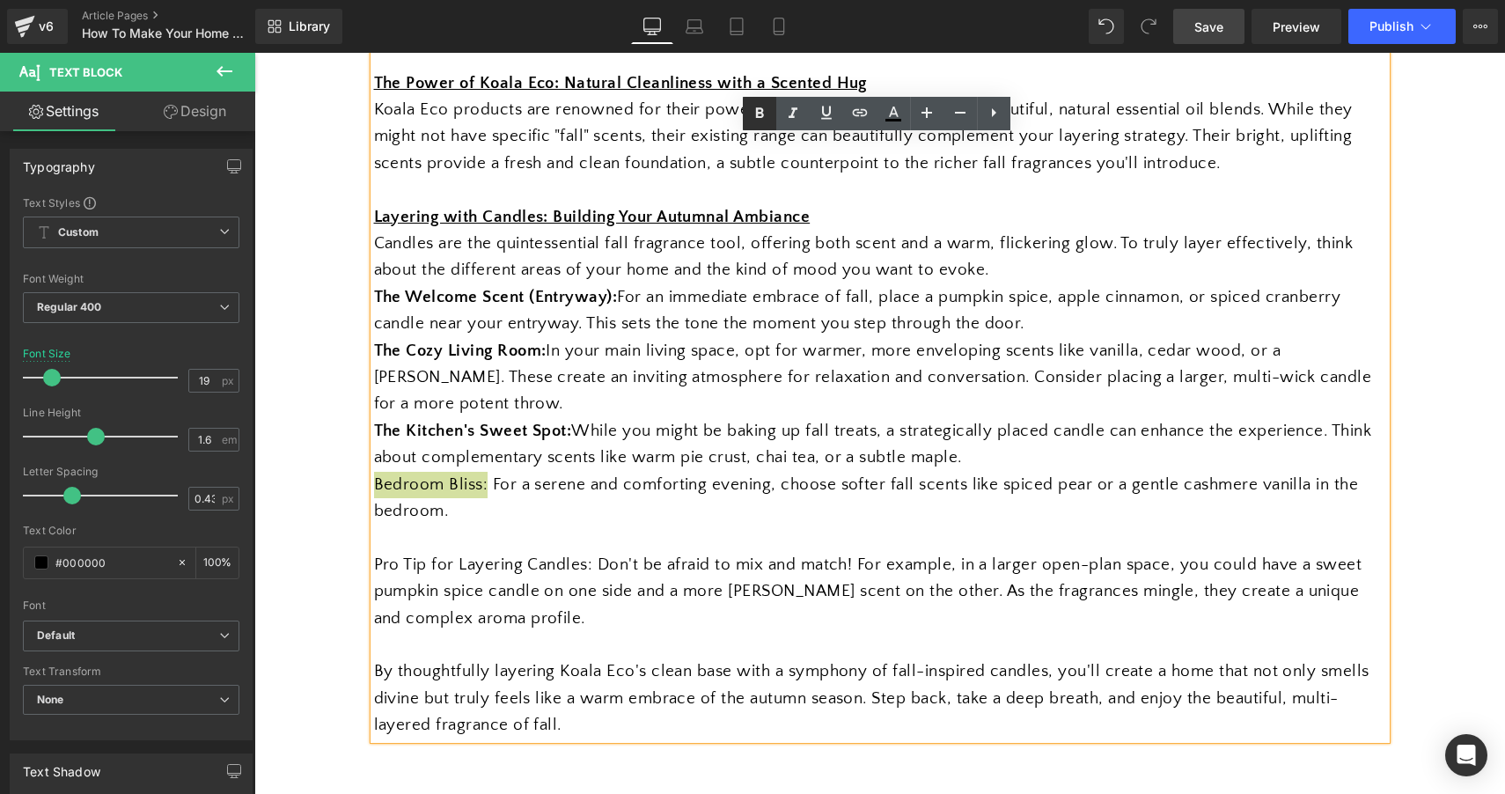
click at [752, 121] on icon at bounding box center [759, 113] width 21 height 21
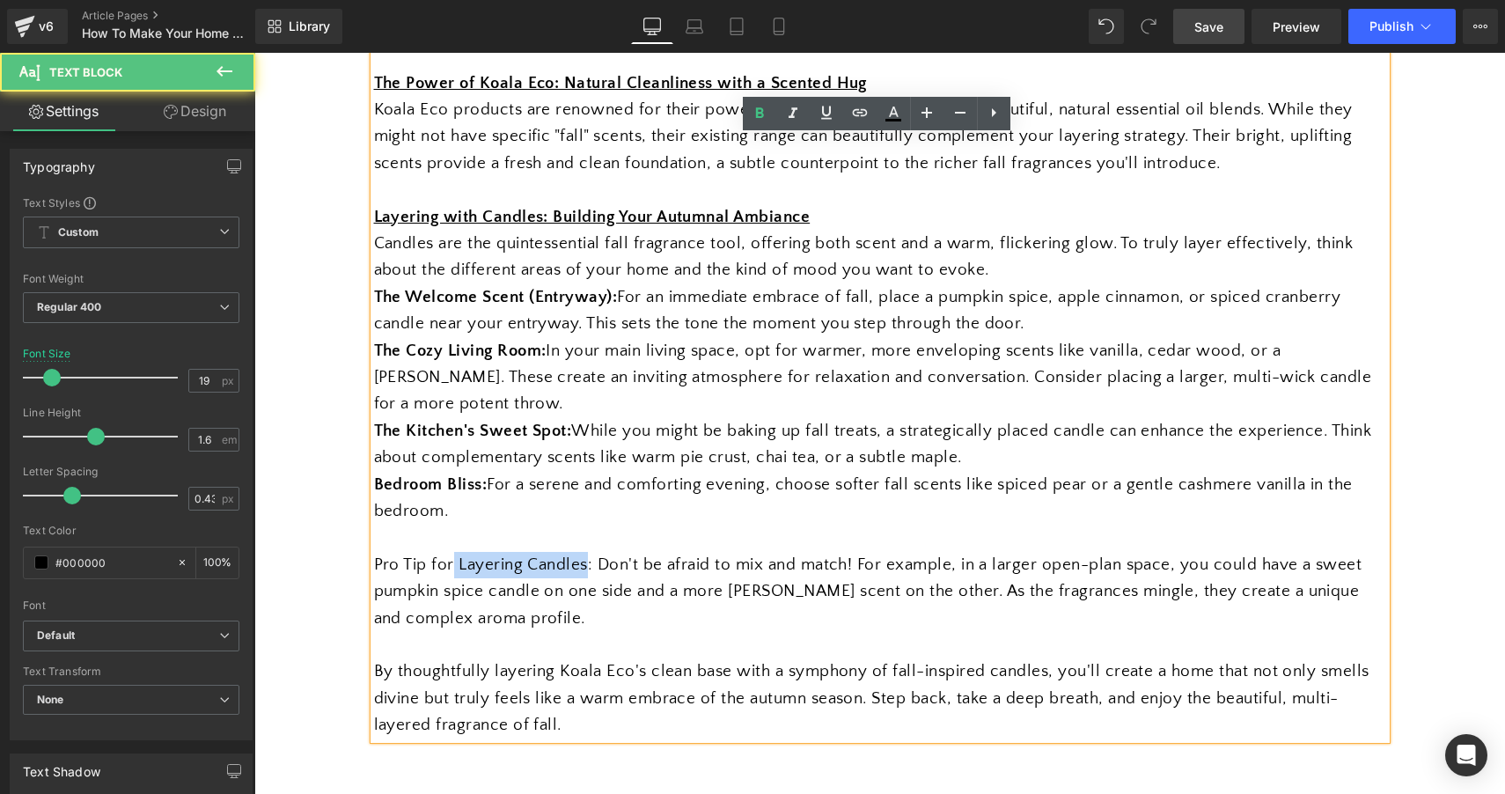
drag, startPoint x: 585, startPoint y: 551, endPoint x: 447, endPoint y: 551, distance: 138.2
click at [447, 555] on span "Pro Tip for Layering Candles: Don't be afraid to mix and match! For example, in…" at bounding box center [868, 591] width 988 height 72
drag, startPoint x: 588, startPoint y: 553, endPoint x: 385, endPoint y: 534, distance: 203.2
click at [385, 534] on div "As the leaves begin to turn and a crispness fills the air, there's nothing quit…" at bounding box center [880, 284] width 1012 height 910
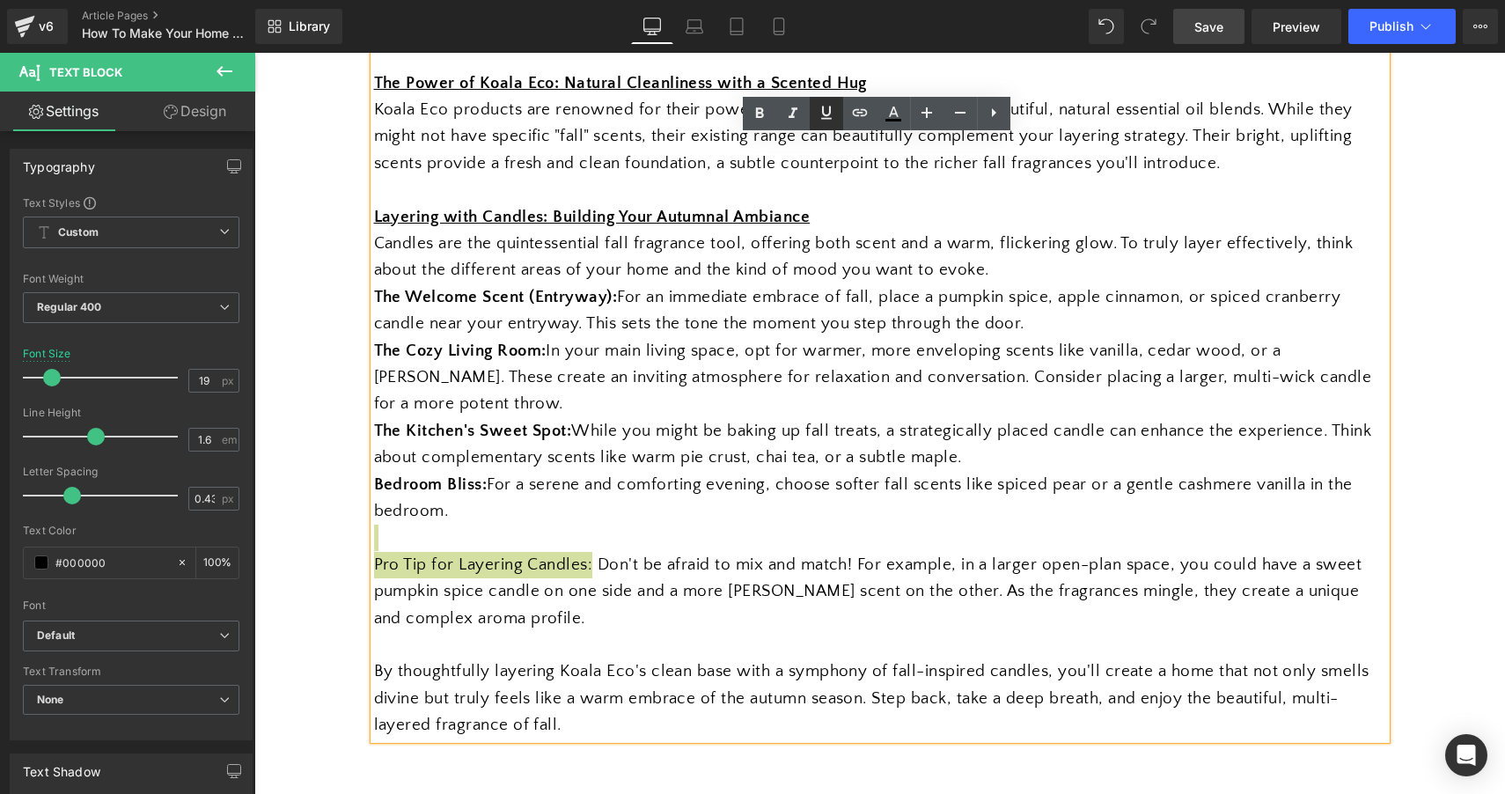
click at [820, 118] on icon at bounding box center [826, 112] width 21 height 21
click at [773, 119] on link at bounding box center [759, 113] width 33 height 33
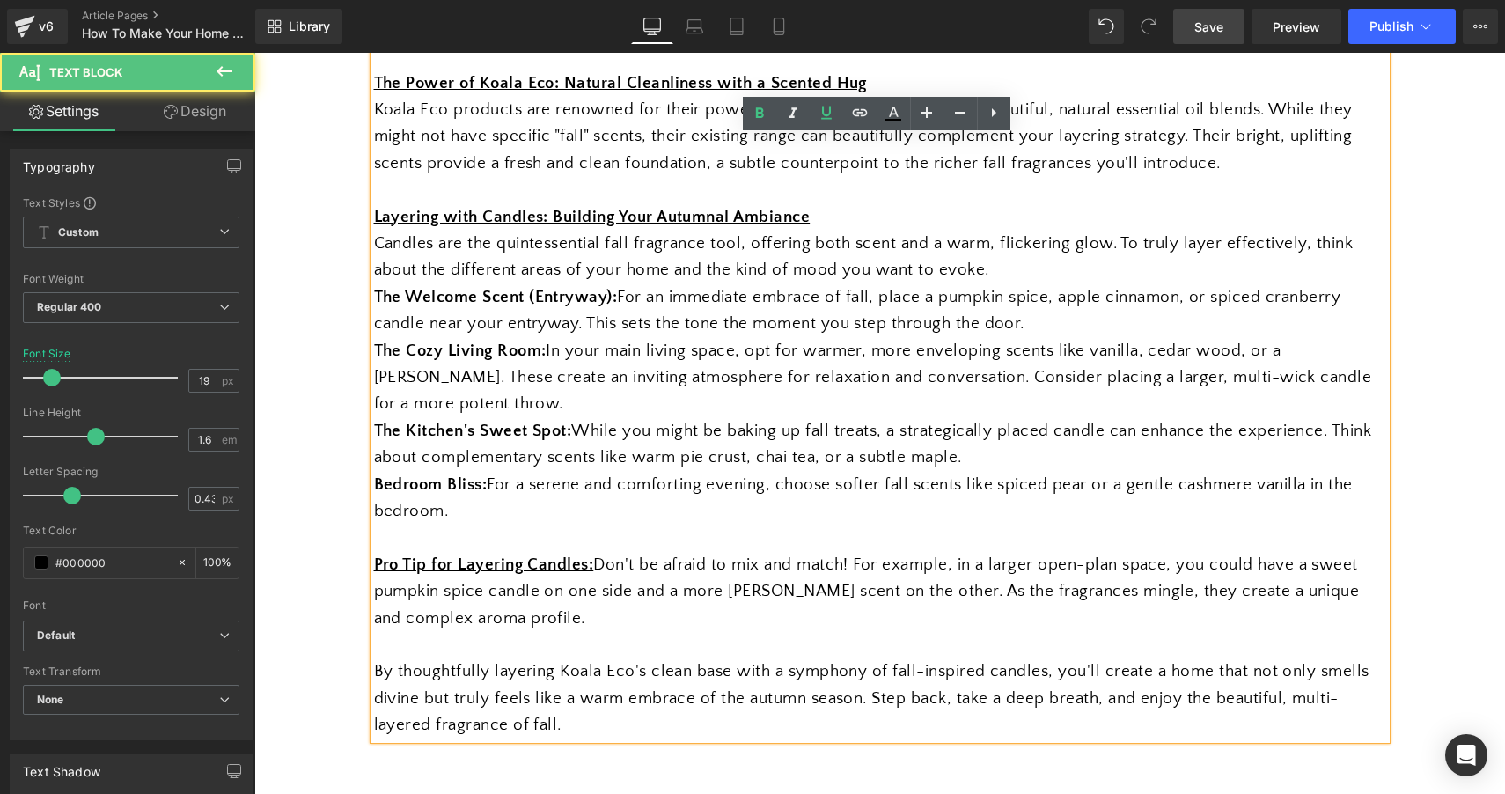
click at [554, 589] on div "Pro Tip for Layering Candles: Don't be afraid to mix and match! For example, in…" at bounding box center [880, 592] width 1012 height 80
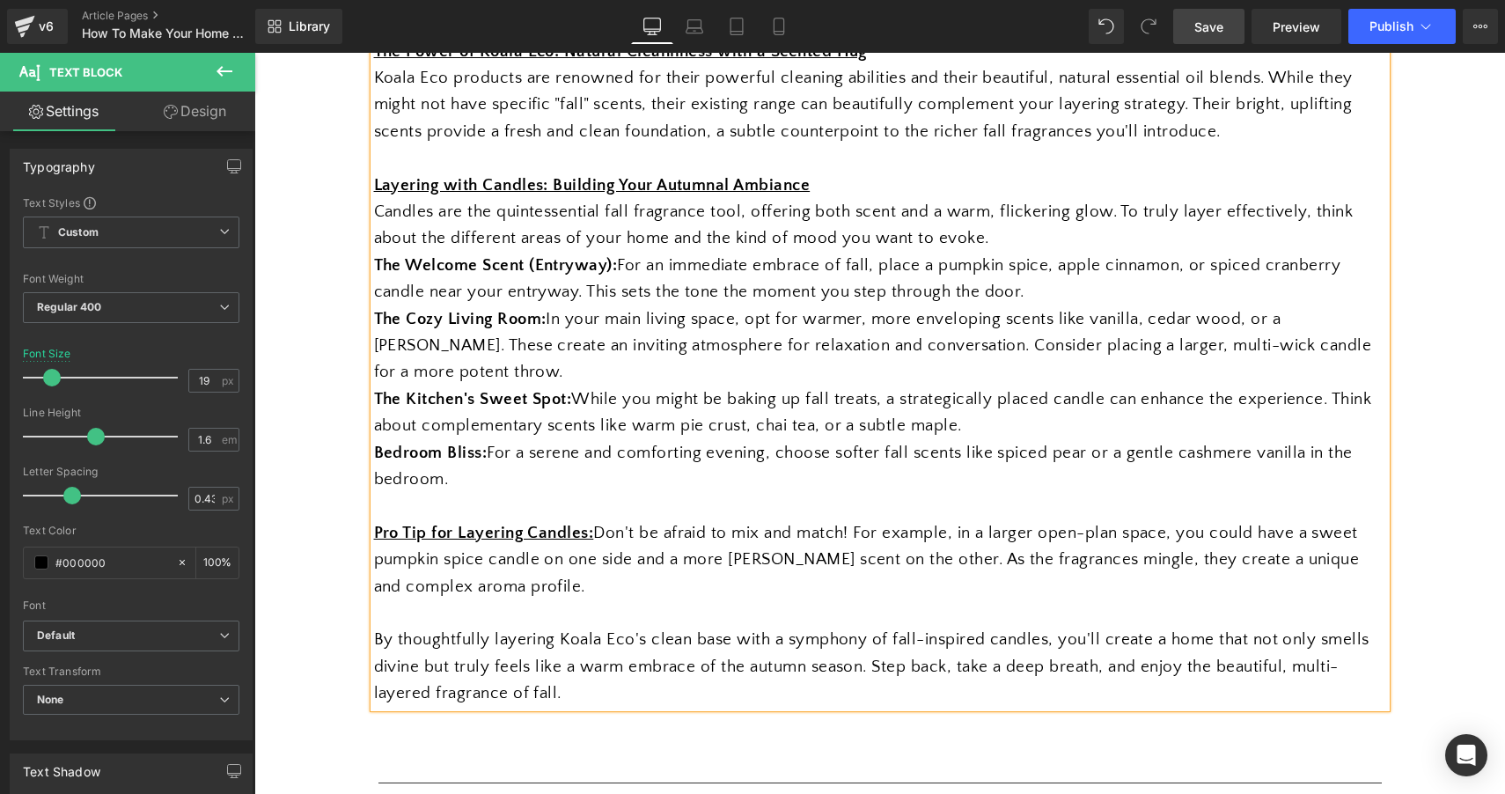
scroll to position [1306, 0]
click at [792, 576] on div "Pro Tip for Layering Candles: Don't be afraid to mix and match! For example, in…" at bounding box center [880, 559] width 1012 height 80
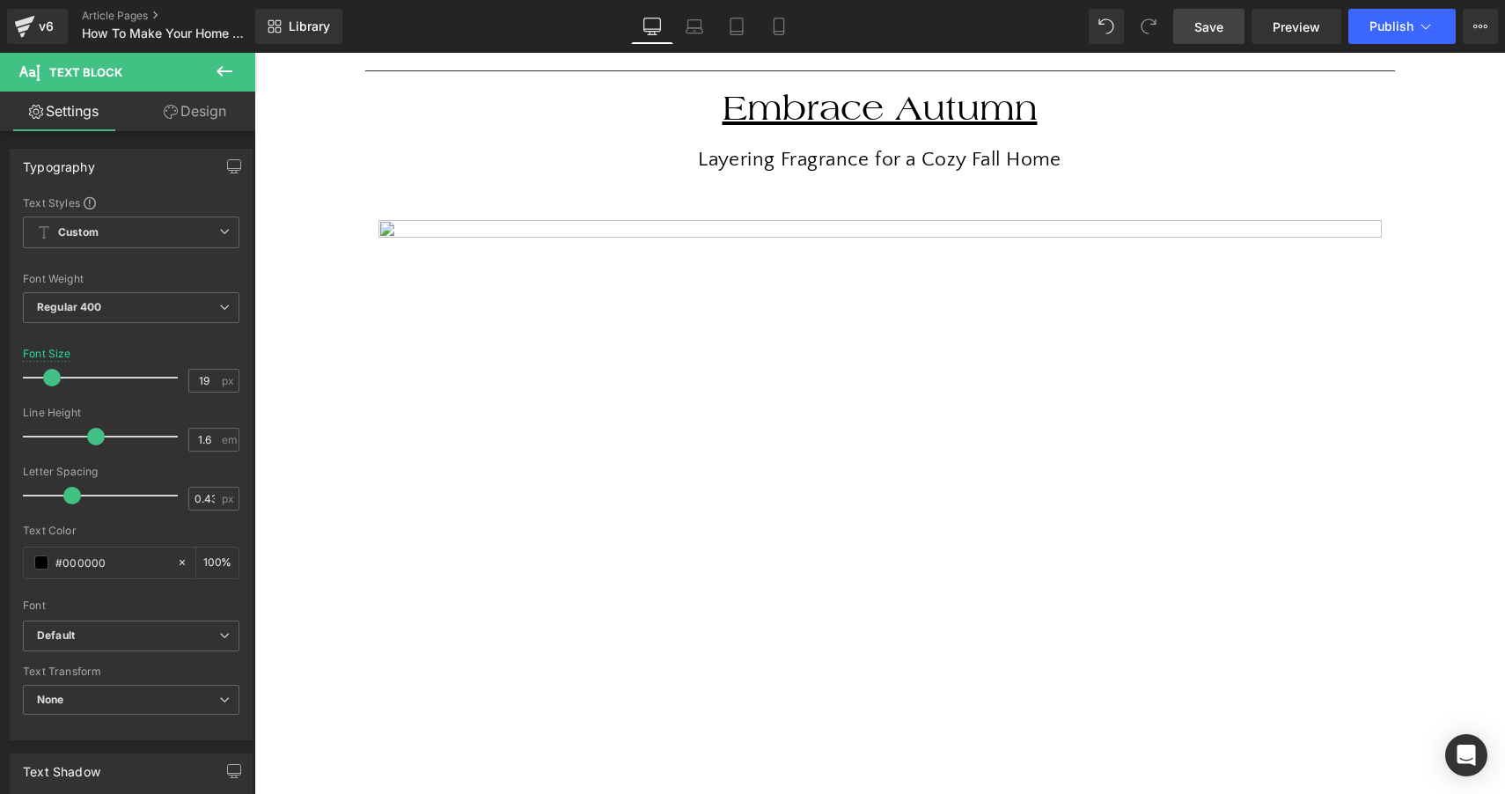
scroll to position [185, 0]
click at [1205, 35] on span "Save" at bounding box center [1208, 27] width 29 height 18
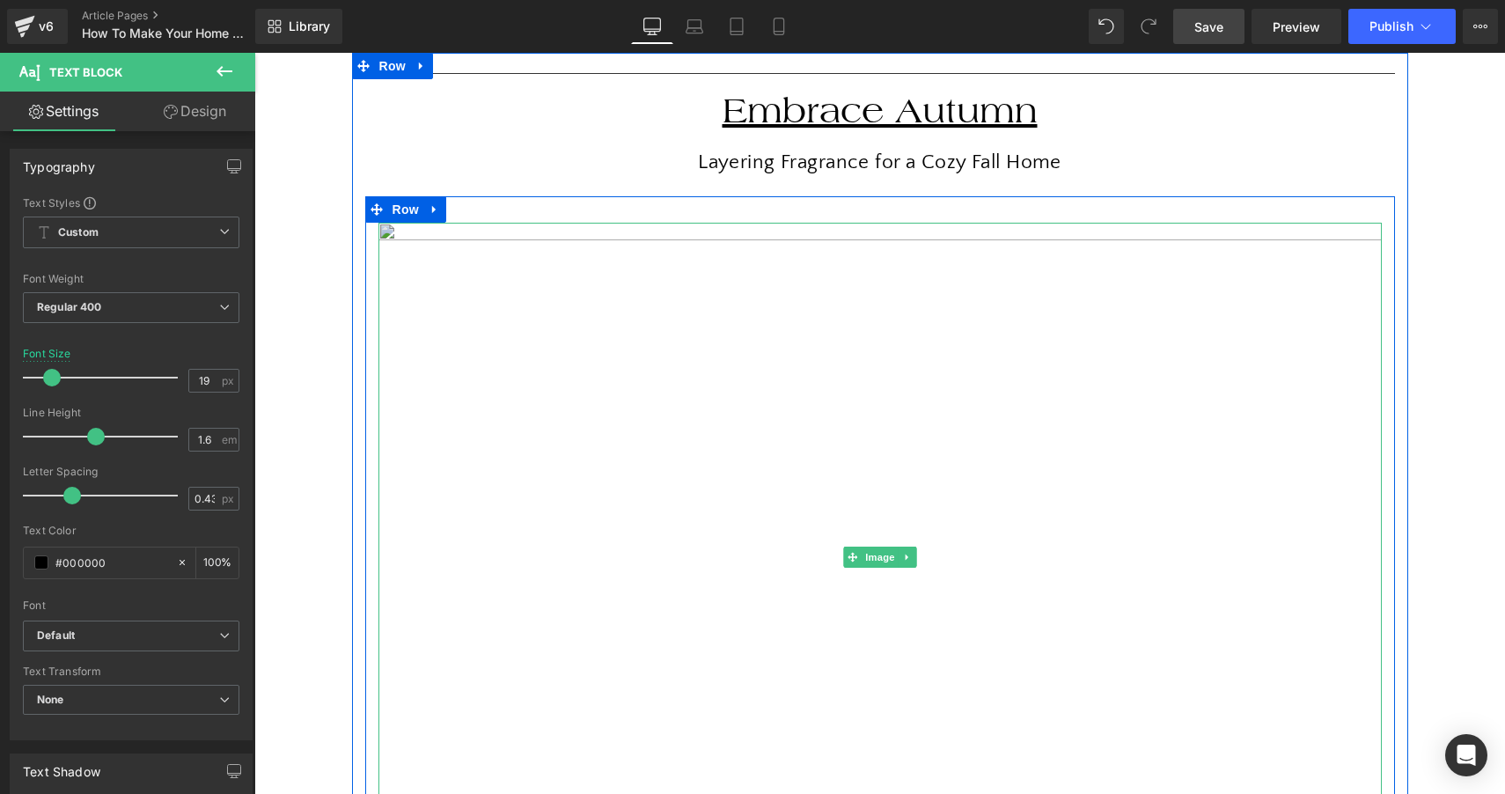
click at [746, 357] on img at bounding box center [879, 557] width 1003 height 669
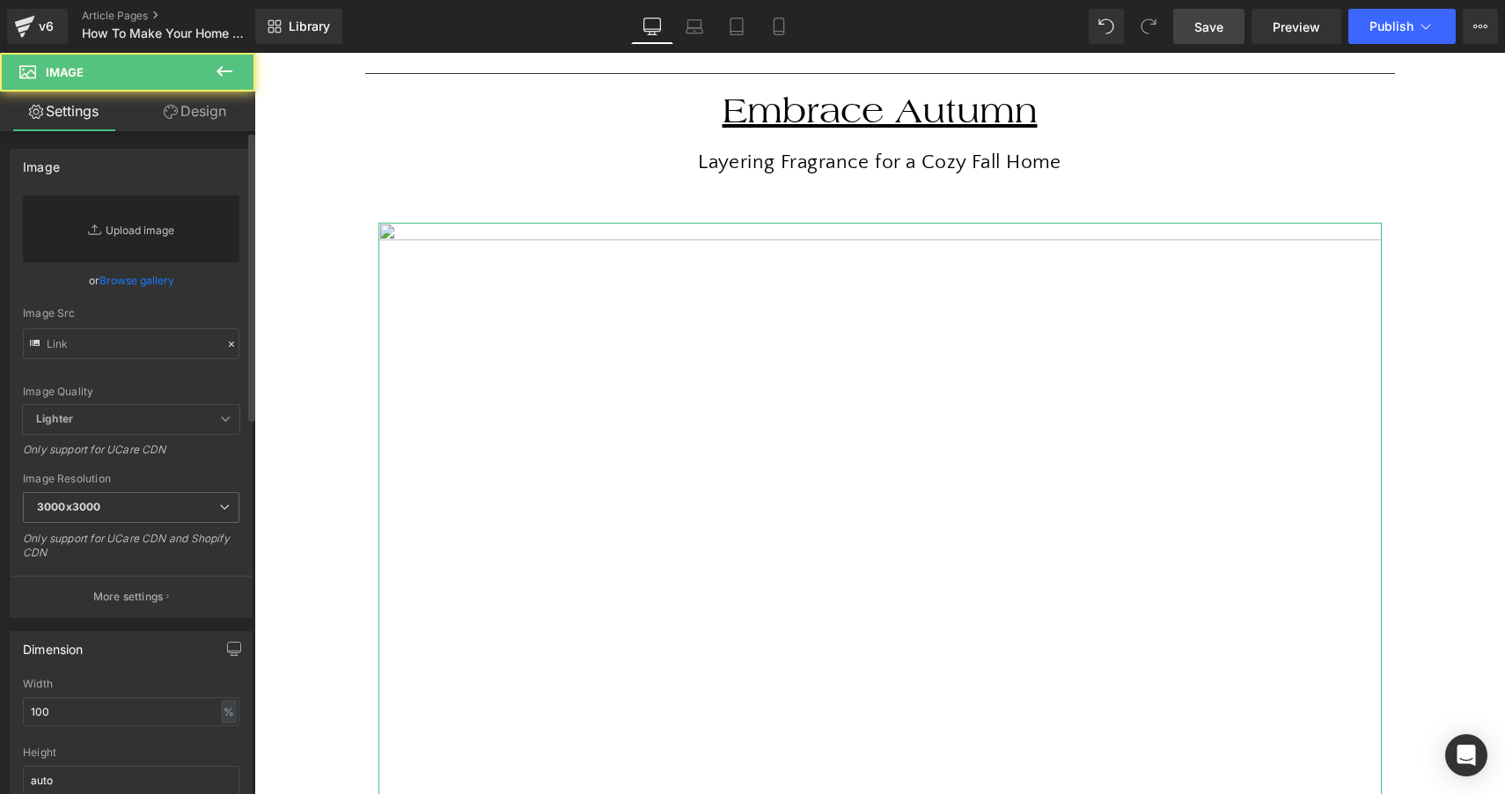
click at [146, 230] on link "Replace Image" at bounding box center [131, 228] width 216 height 67
type input "C:\fakepath\thymes-hy23-pumpkin-laurel-6.5oz-candle-web-alt-1-emiejames.webp.jp…"
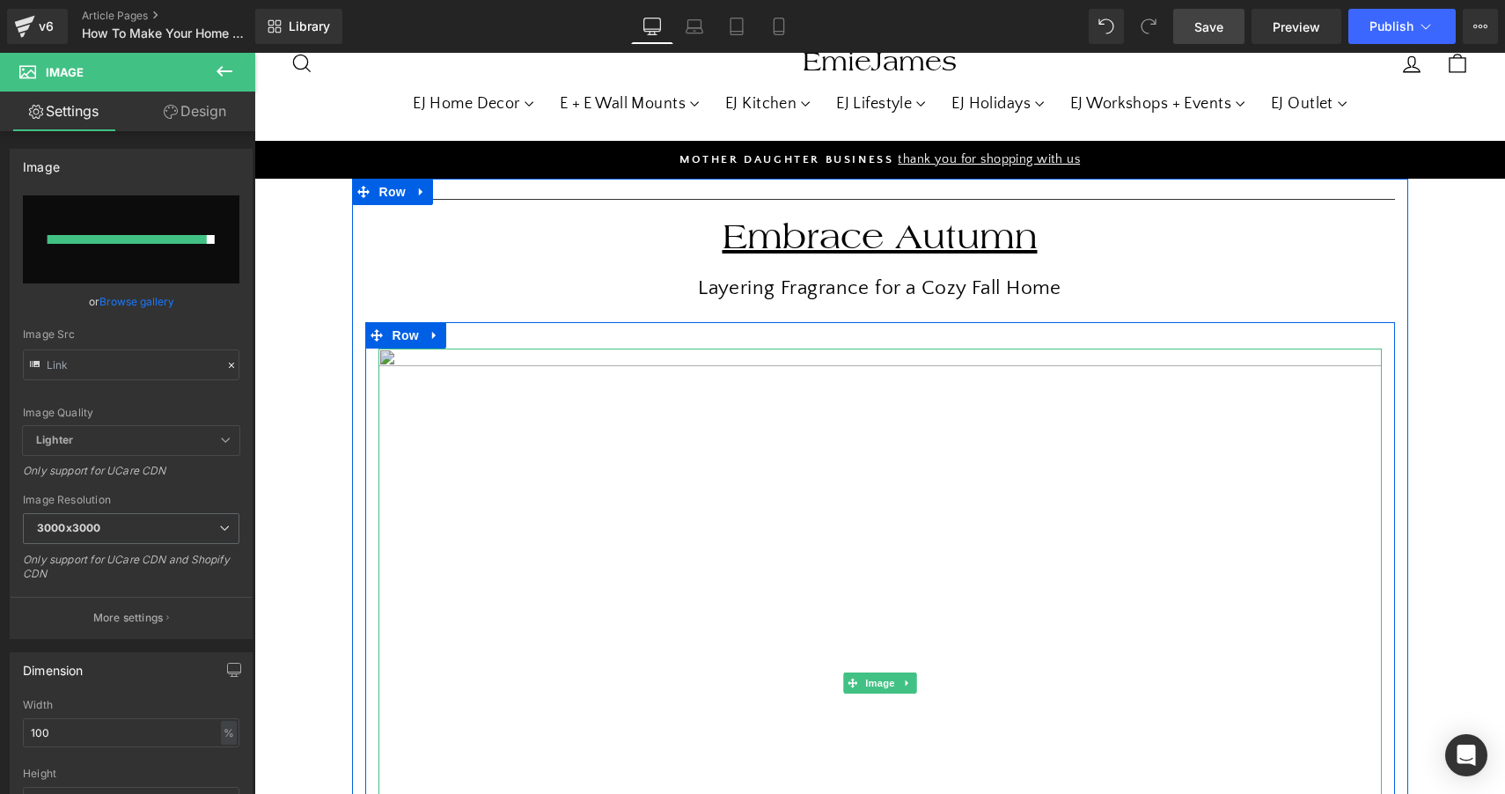
scroll to position [91, 0]
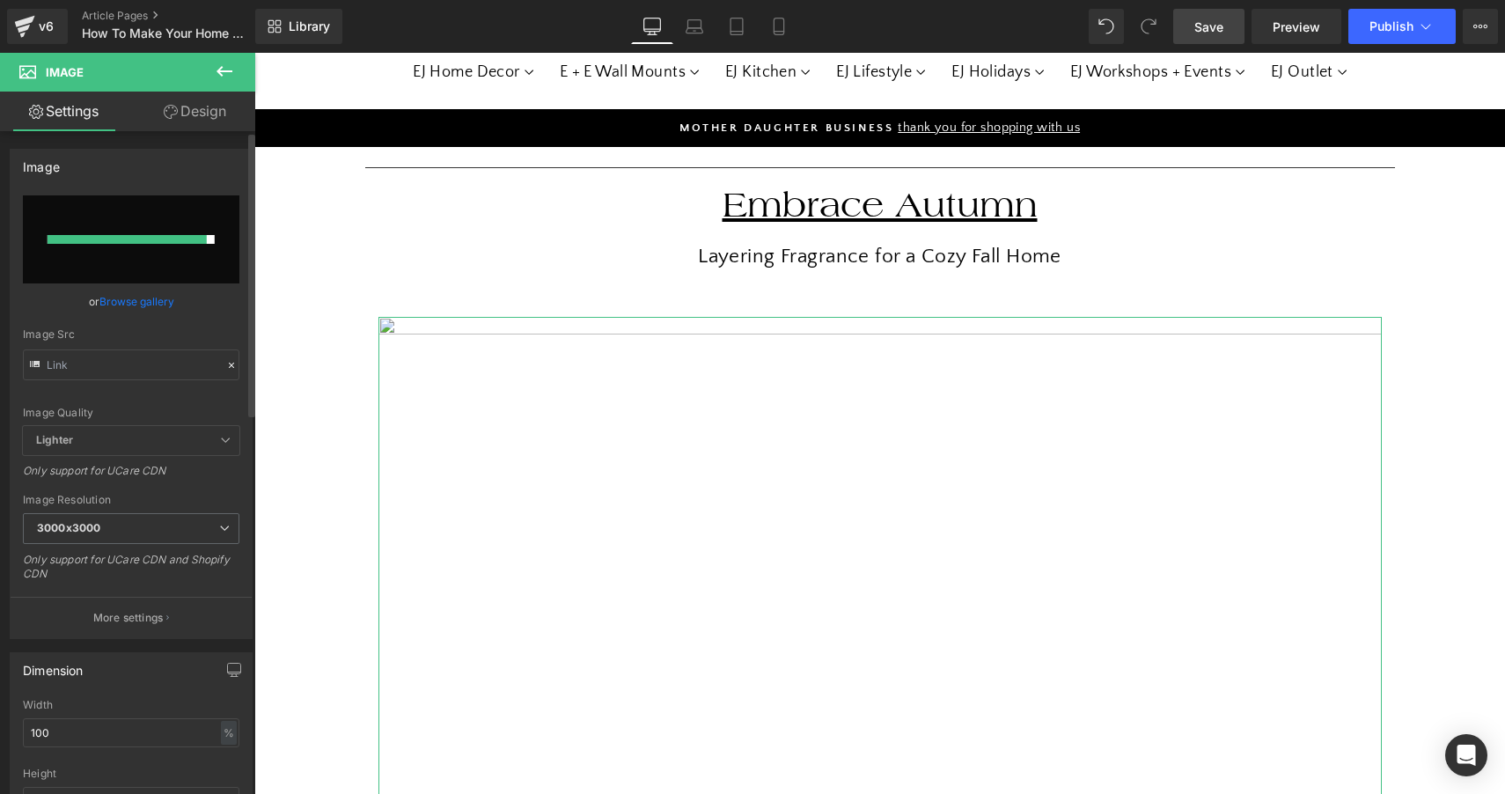
click at [191, 215] on input "file" at bounding box center [131, 239] width 216 height 88
type input "C:\fakepath\best-fall-candles-the-sunday-edit.jpg"
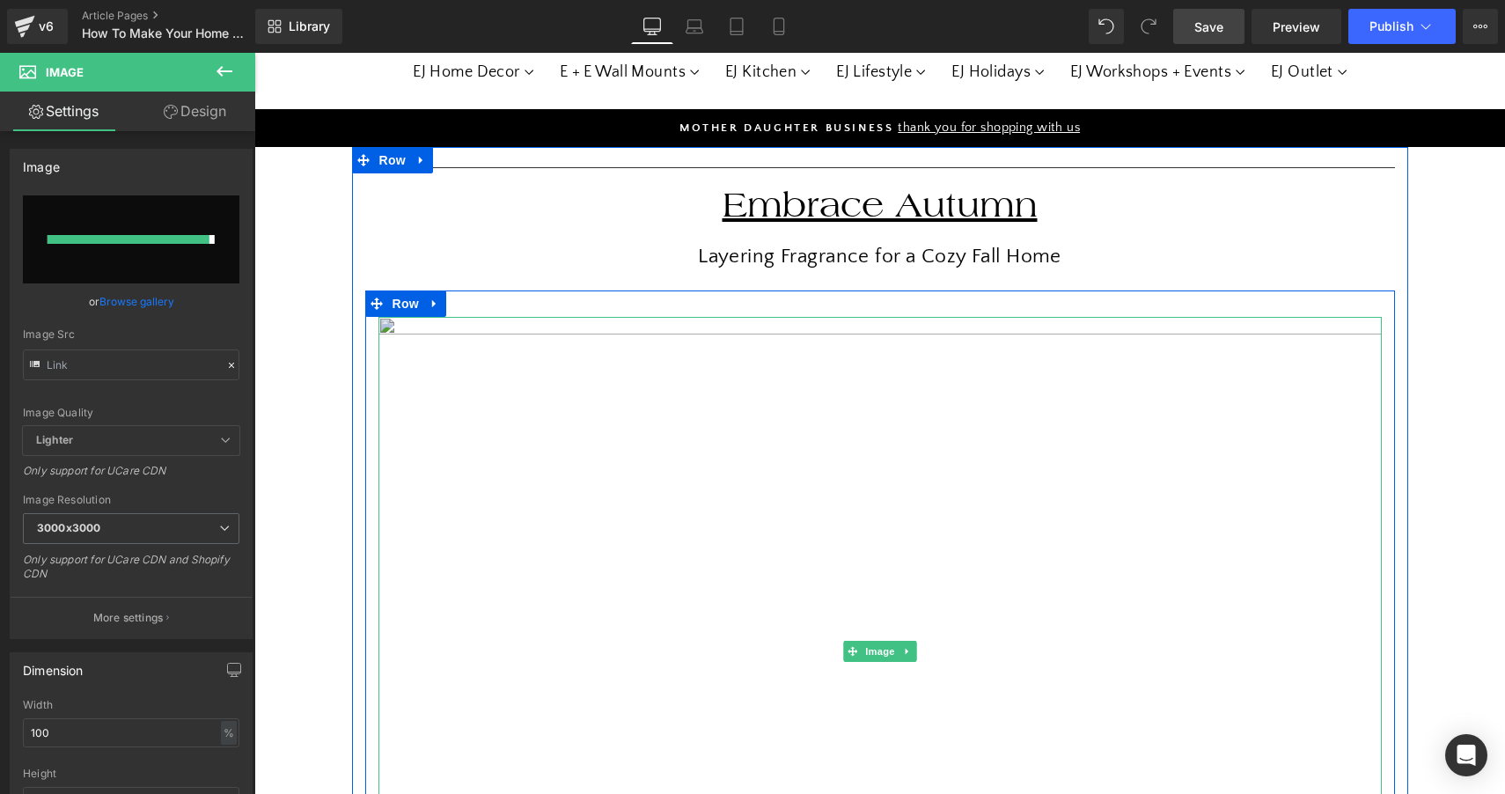
type input "https://ucarecdn.com/3de5fb27-68d7-45d0-83dd-1271b76b3e4f/-/format/auto/-/previ…"
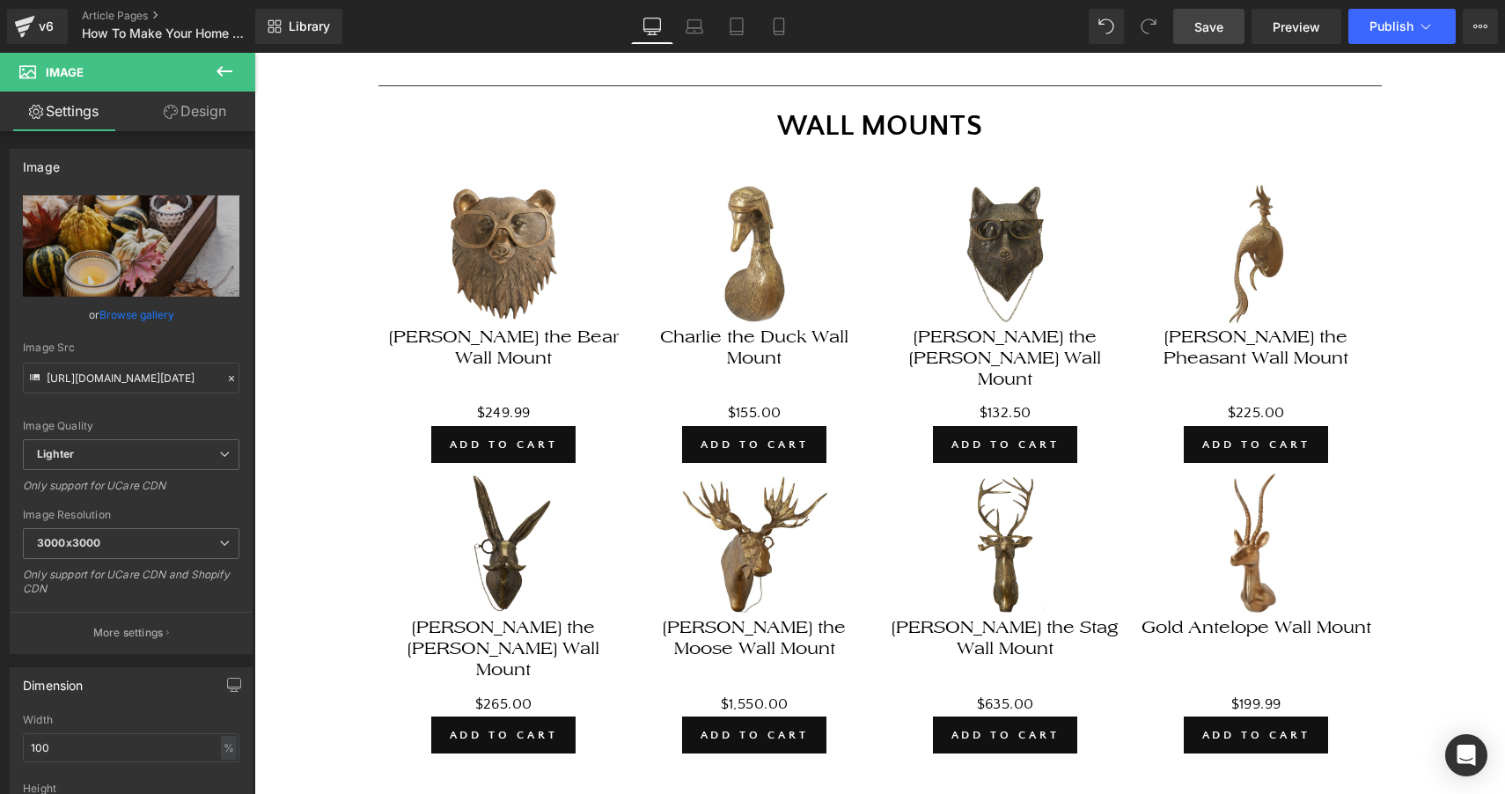
scroll to position [2003, 0]
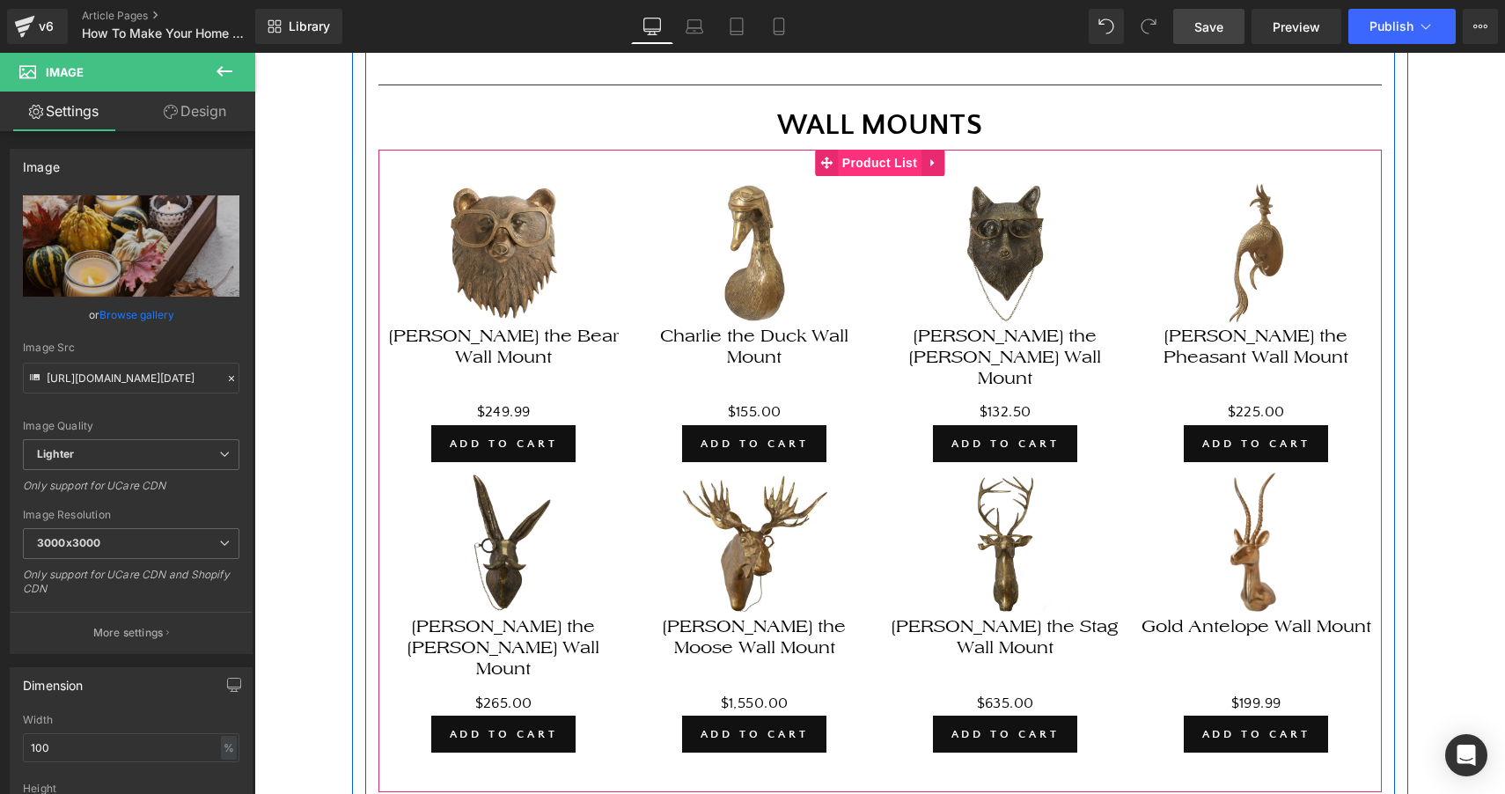
click at [880, 155] on span "Product List" at bounding box center [880, 163] width 84 height 26
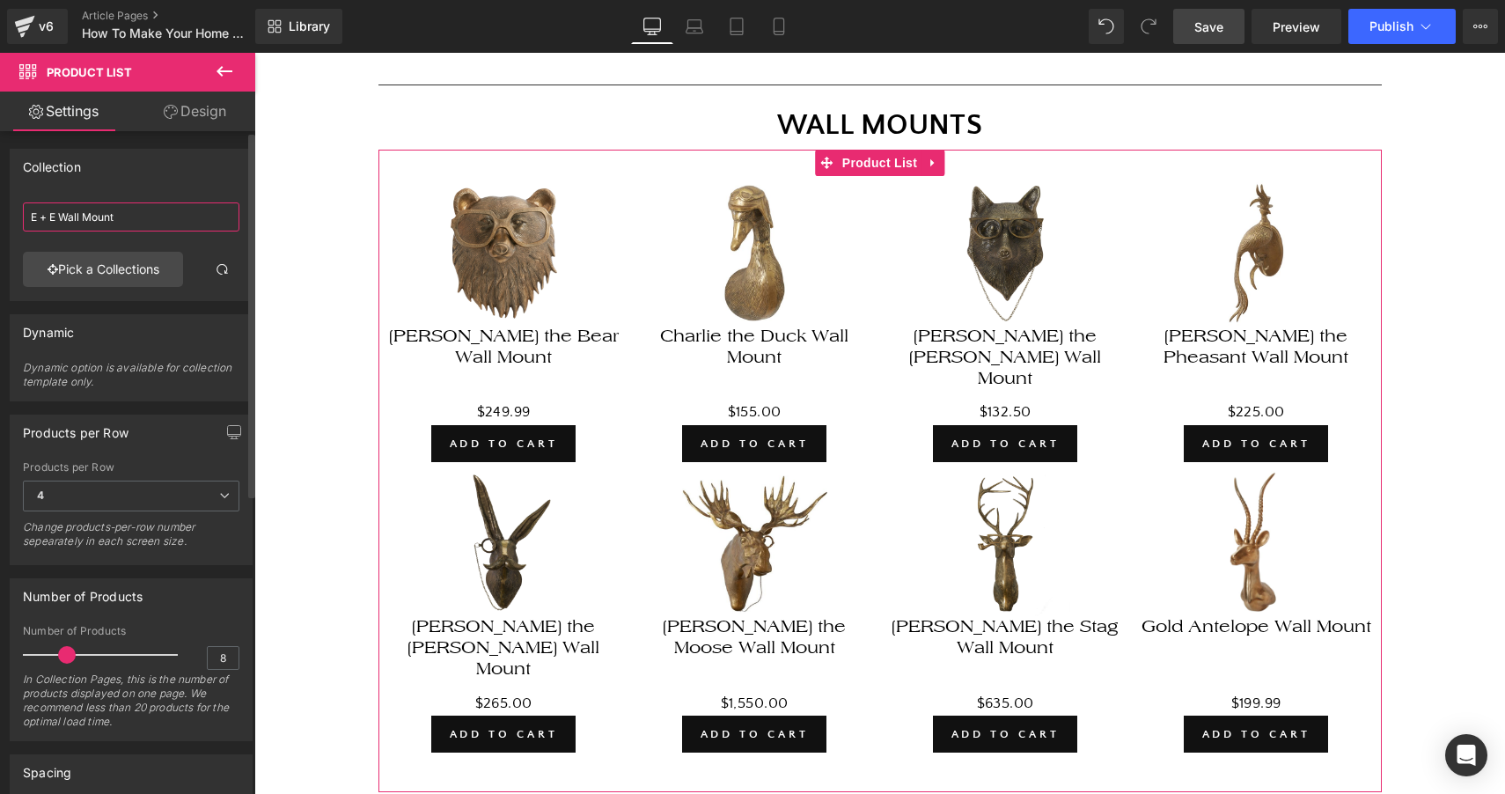
click at [149, 215] on input "E + E Wall Mount" at bounding box center [131, 216] width 216 height 29
click at [130, 274] on link "Pick a Collections" at bounding box center [103, 269] width 160 height 35
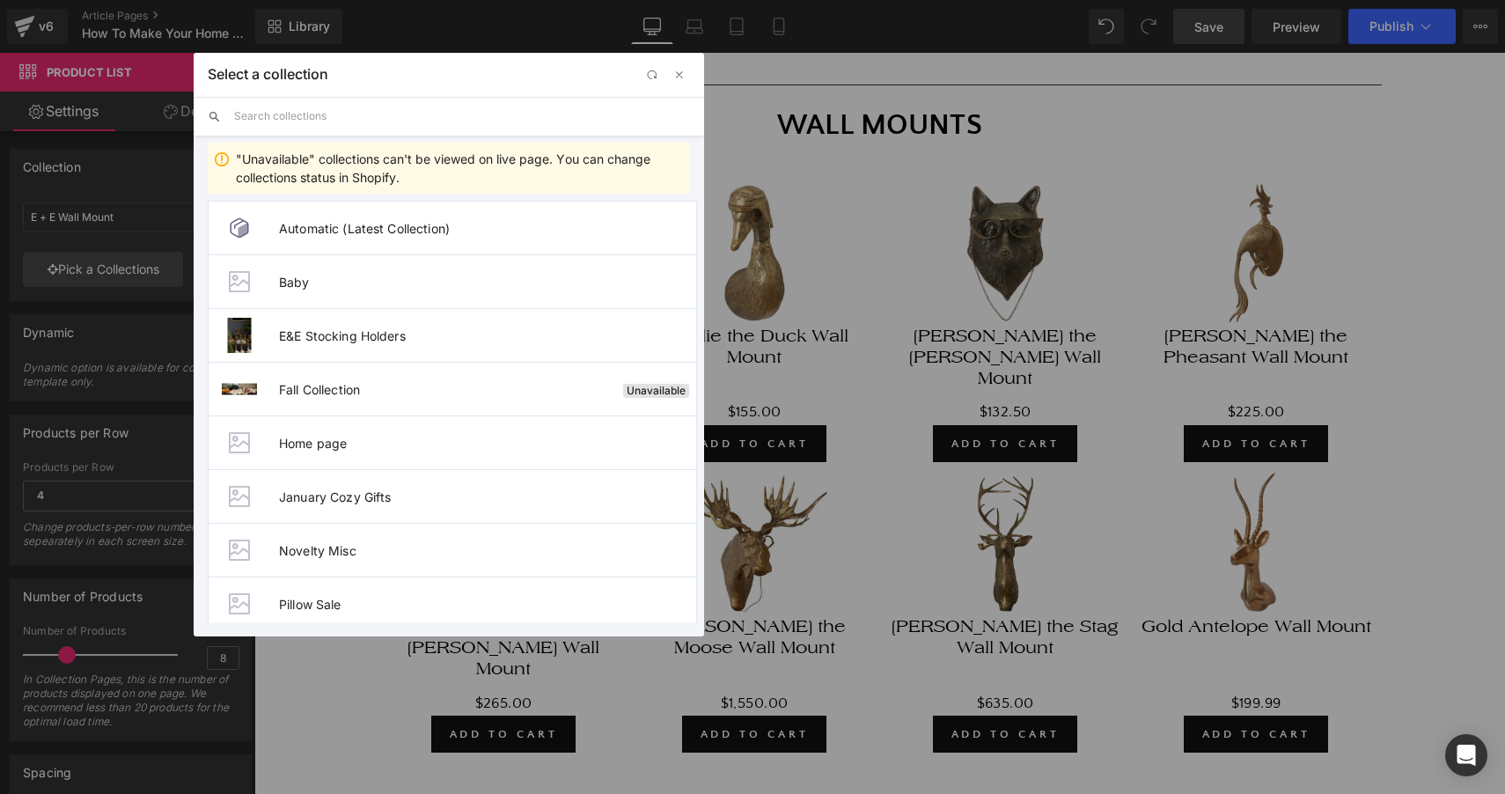
click at [486, 120] on input "text" at bounding box center [462, 116] width 456 height 39
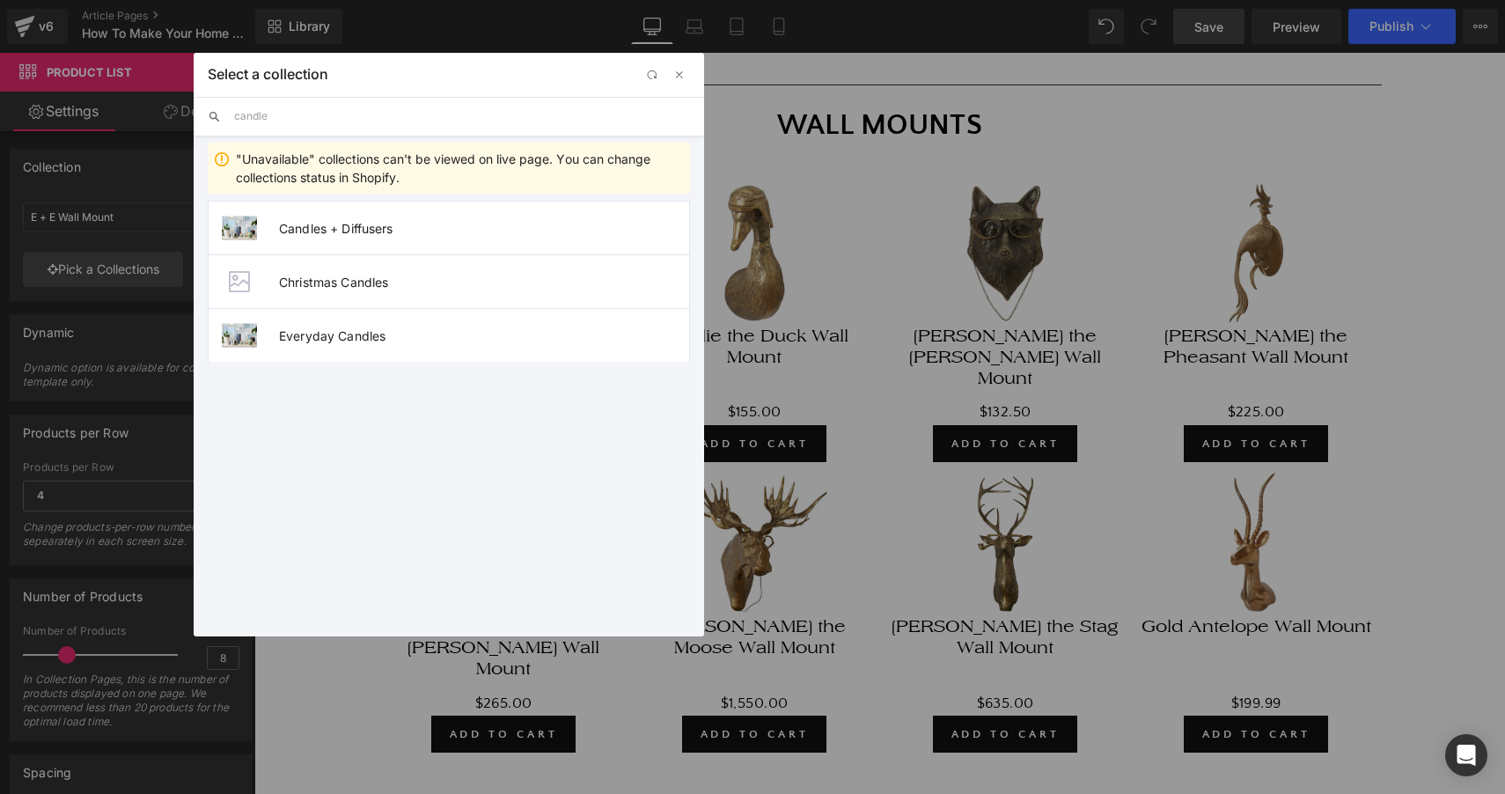
type input "candle"
drag, startPoint x: 486, startPoint y: 120, endPoint x: 381, endPoint y: 228, distance: 150.6
click at [381, 228] on span "Candles + Diffusers" at bounding box center [484, 228] width 410 height 15
type input "Candles + Diffusers"
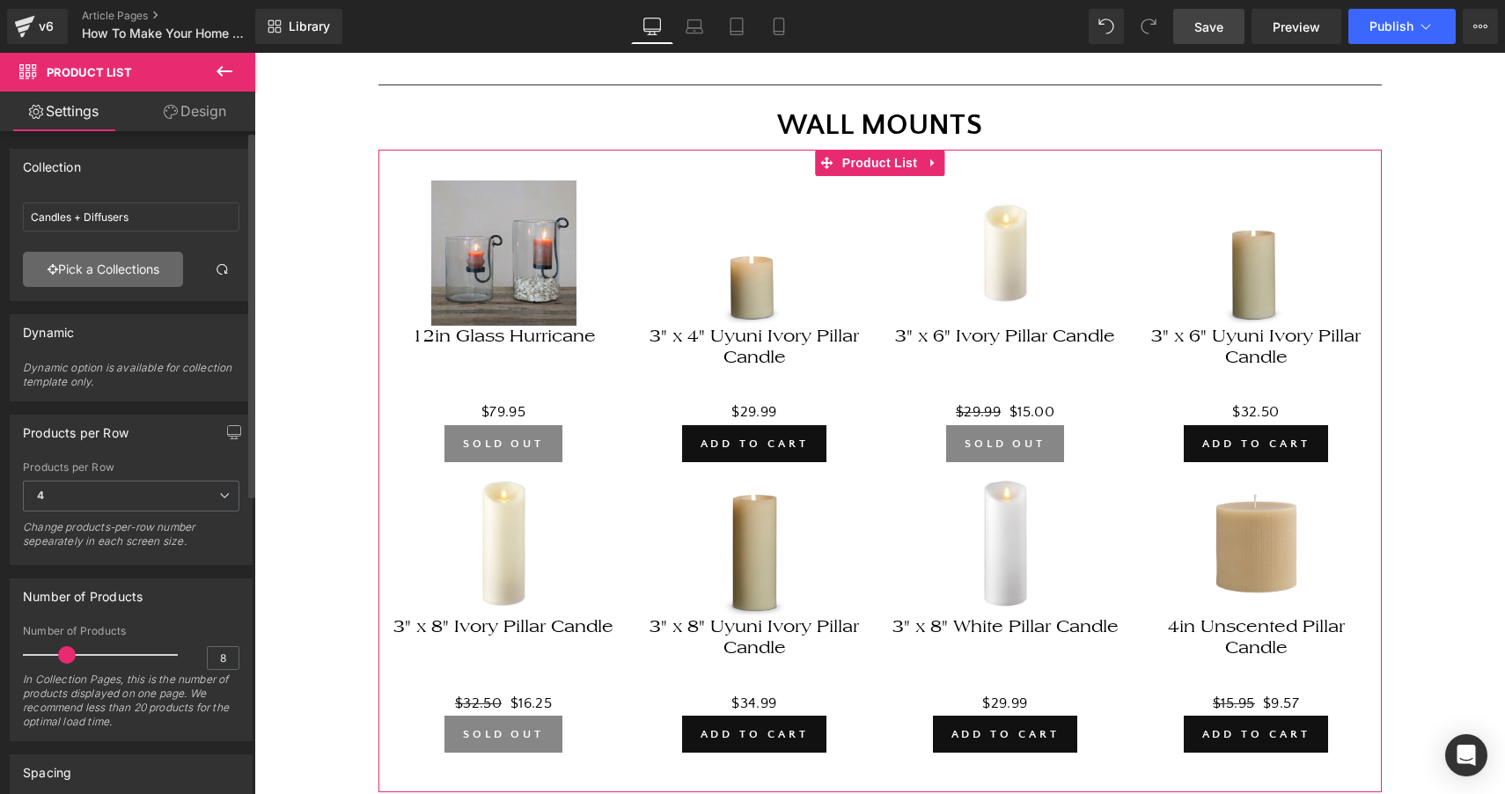
click at [139, 264] on link "Pick a Collections" at bounding box center [103, 269] width 160 height 35
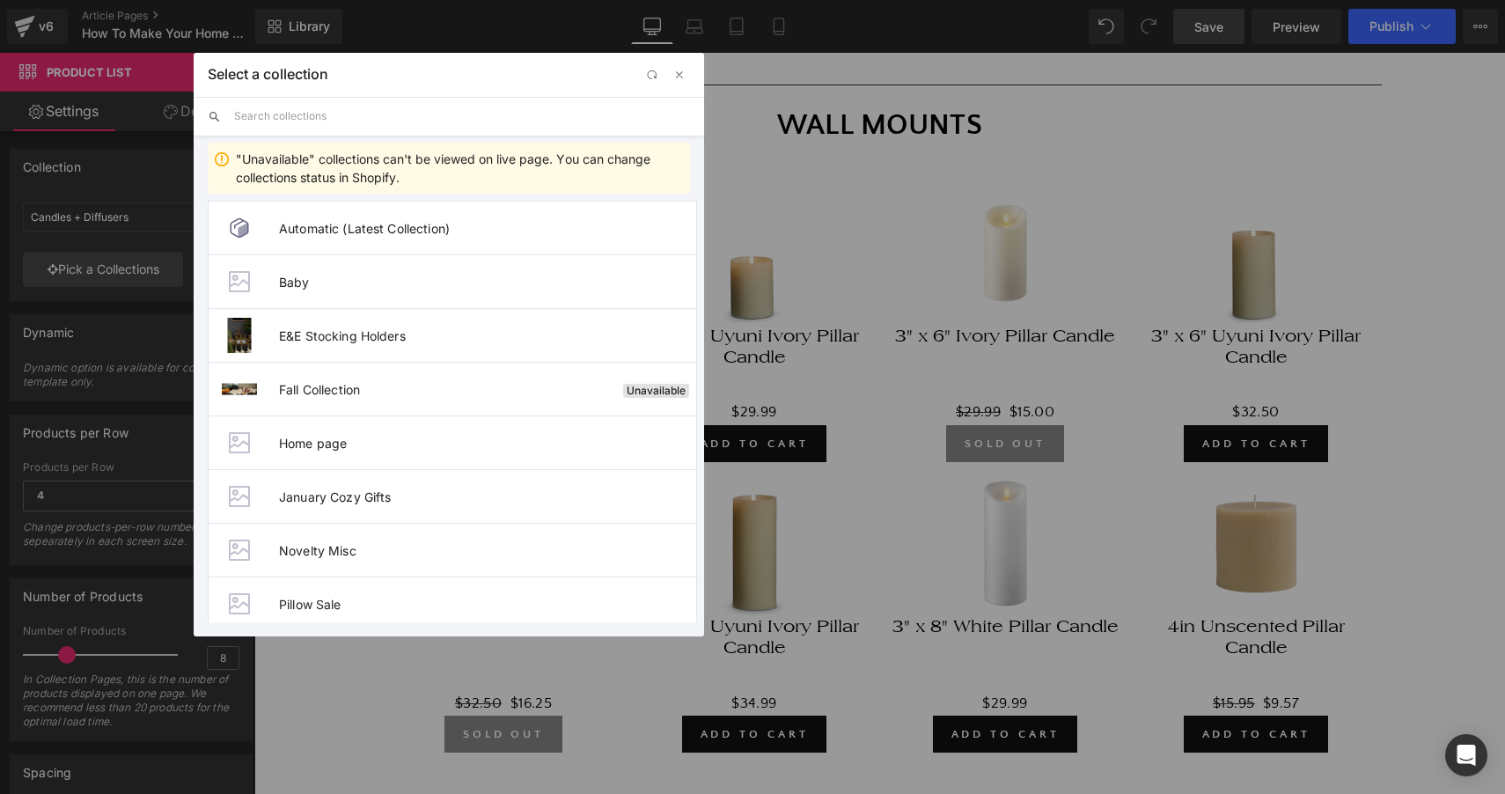
click at [379, 118] on input "text" at bounding box center [462, 116] width 456 height 39
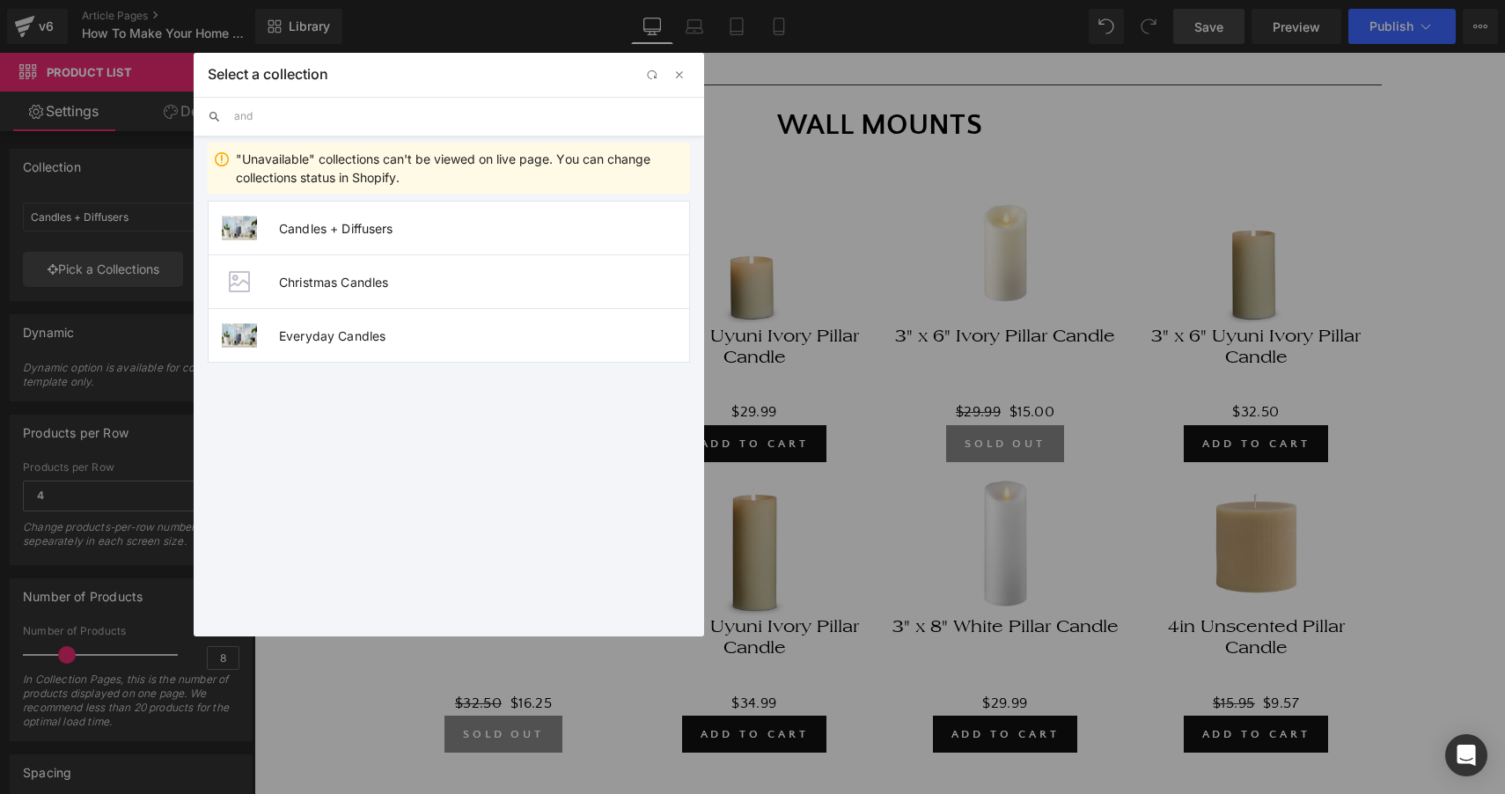
type input "and"
drag, startPoint x: 379, startPoint y: 118, endPoint x: 326, endPoint y: 339, distance: 227.3
click at [326, 339] on span "Everyday Candles" at bounding box center [484, 335] width 410 height 15
type input "Everyday Candles"
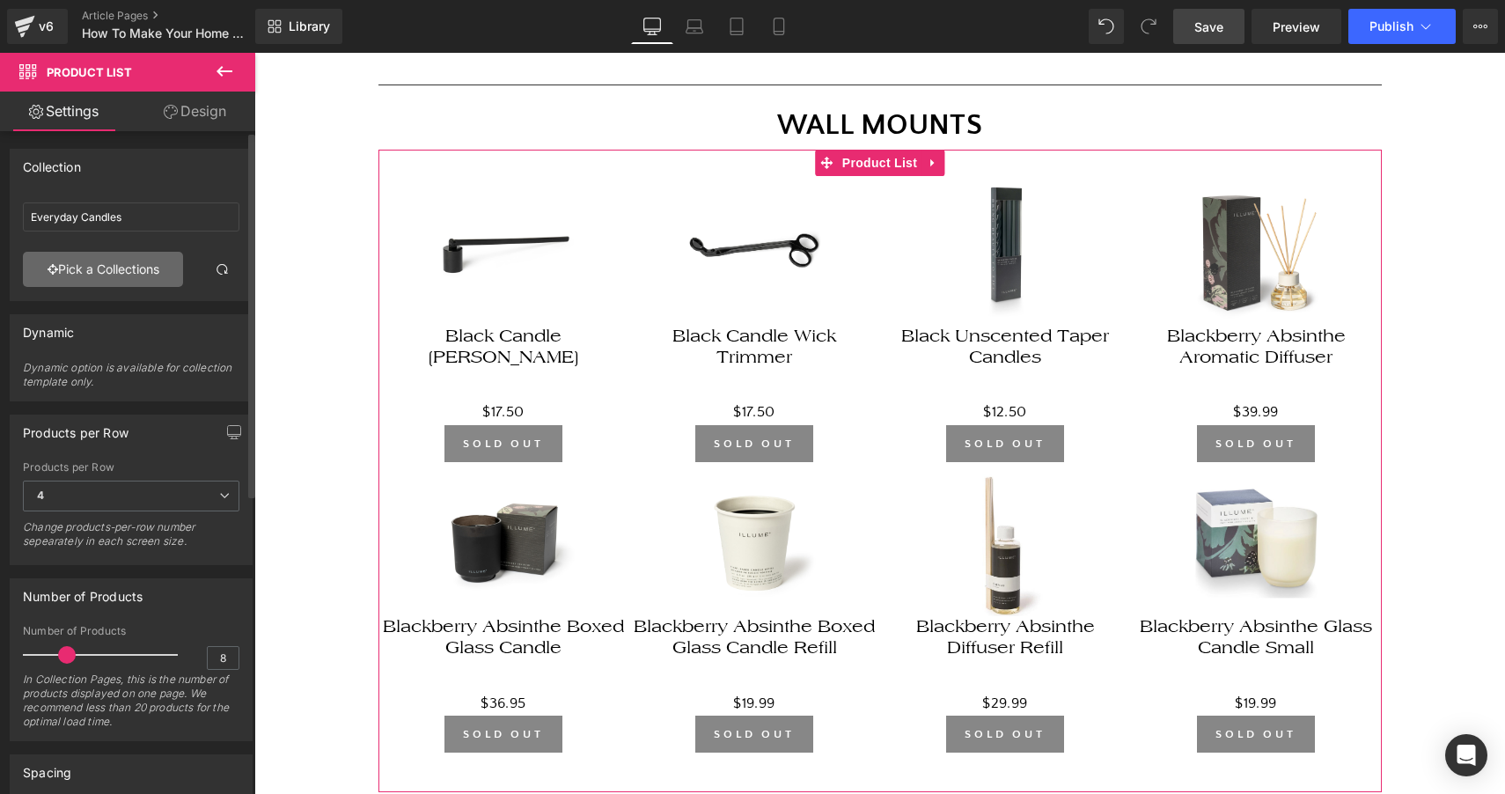
click at [145, 275] on link "Pick a Collections" at bounding box center [103, 269] width 160 height 35
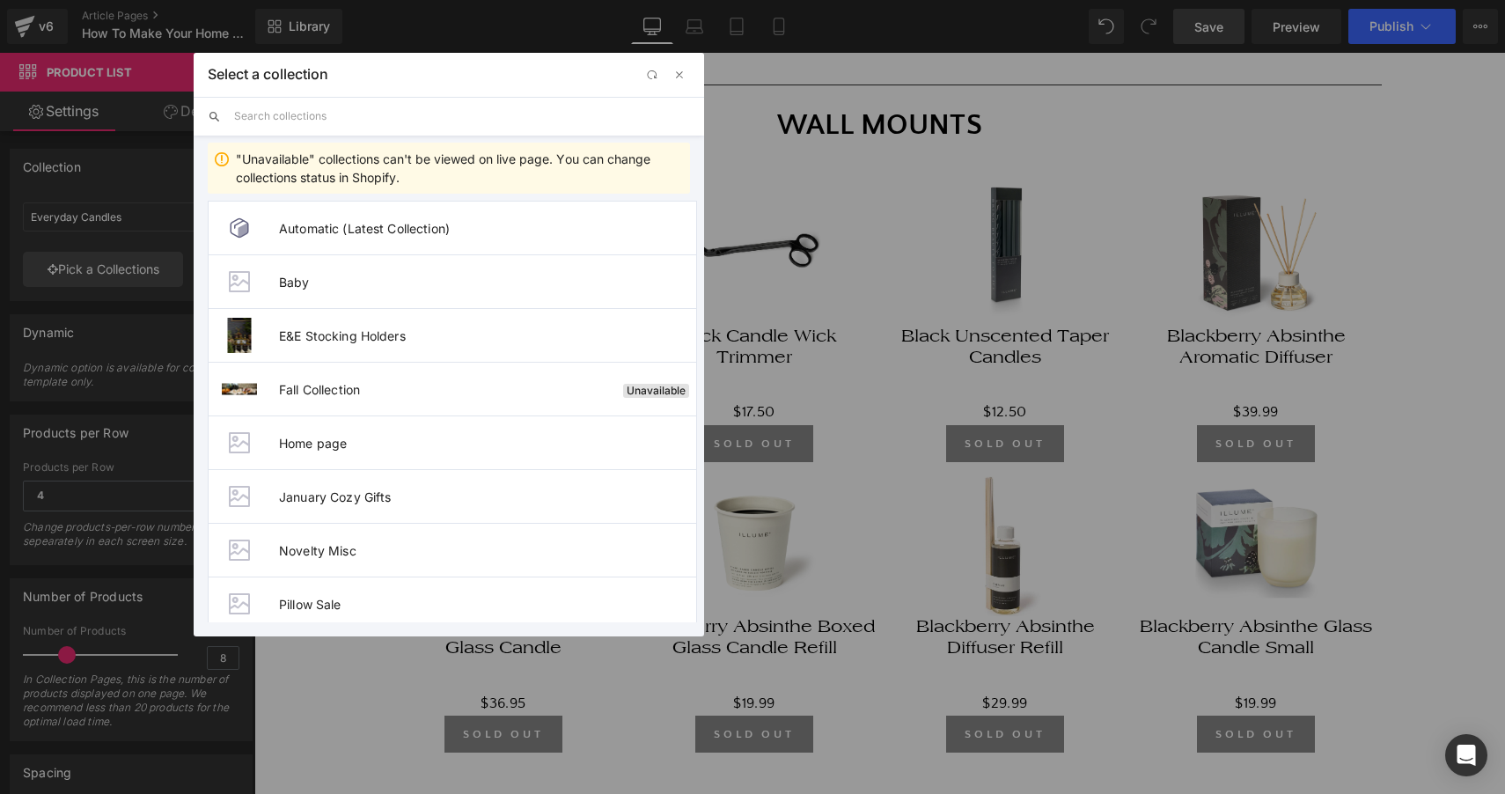
click at [459, 123] on input "text" at bounding box center [462, 116] width 456 height 39
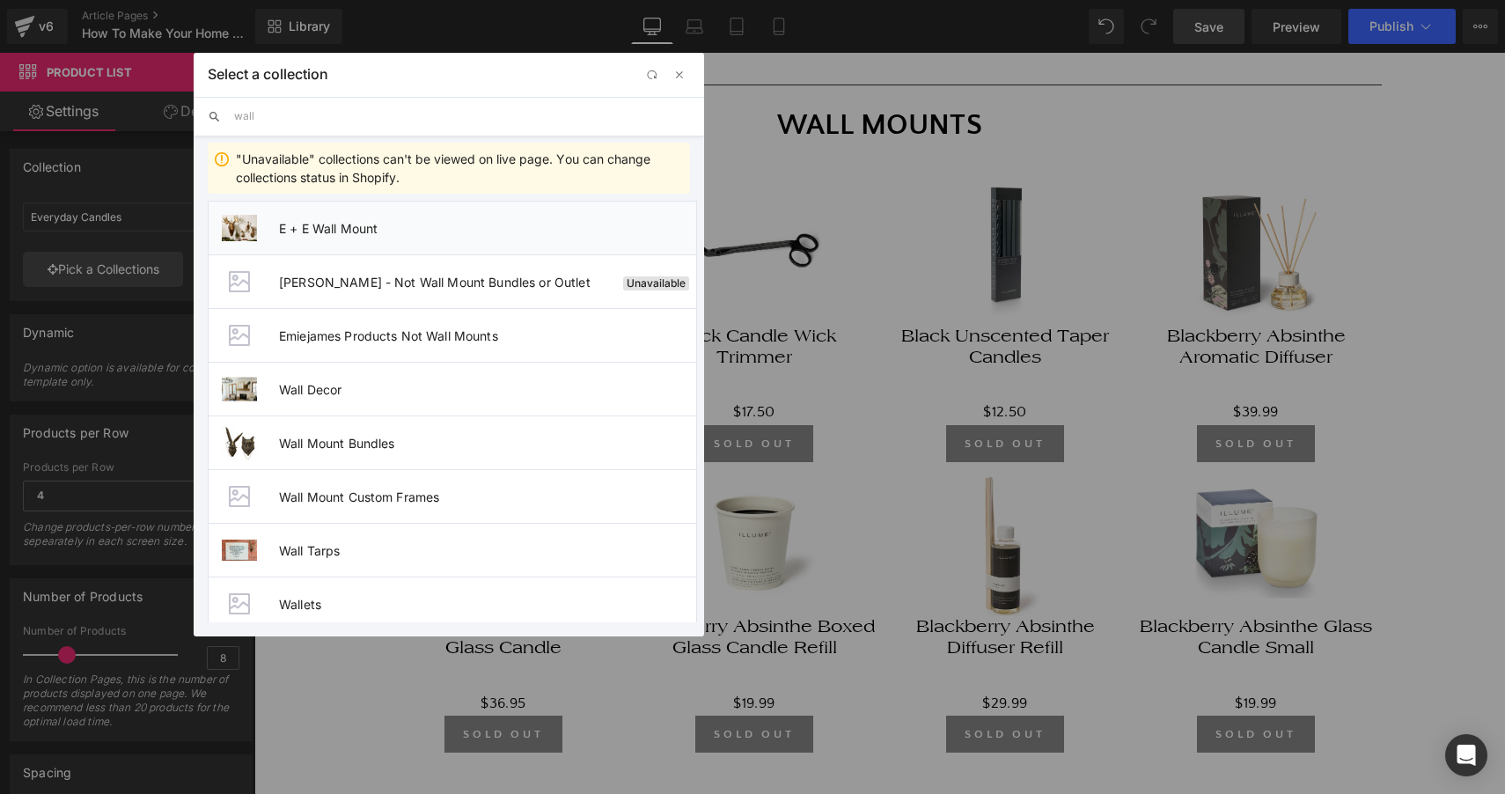
type input "wall"
click at [448, 233] on span "E + E Wall Mount" at bounding box center [487, 228] width 417 height 15
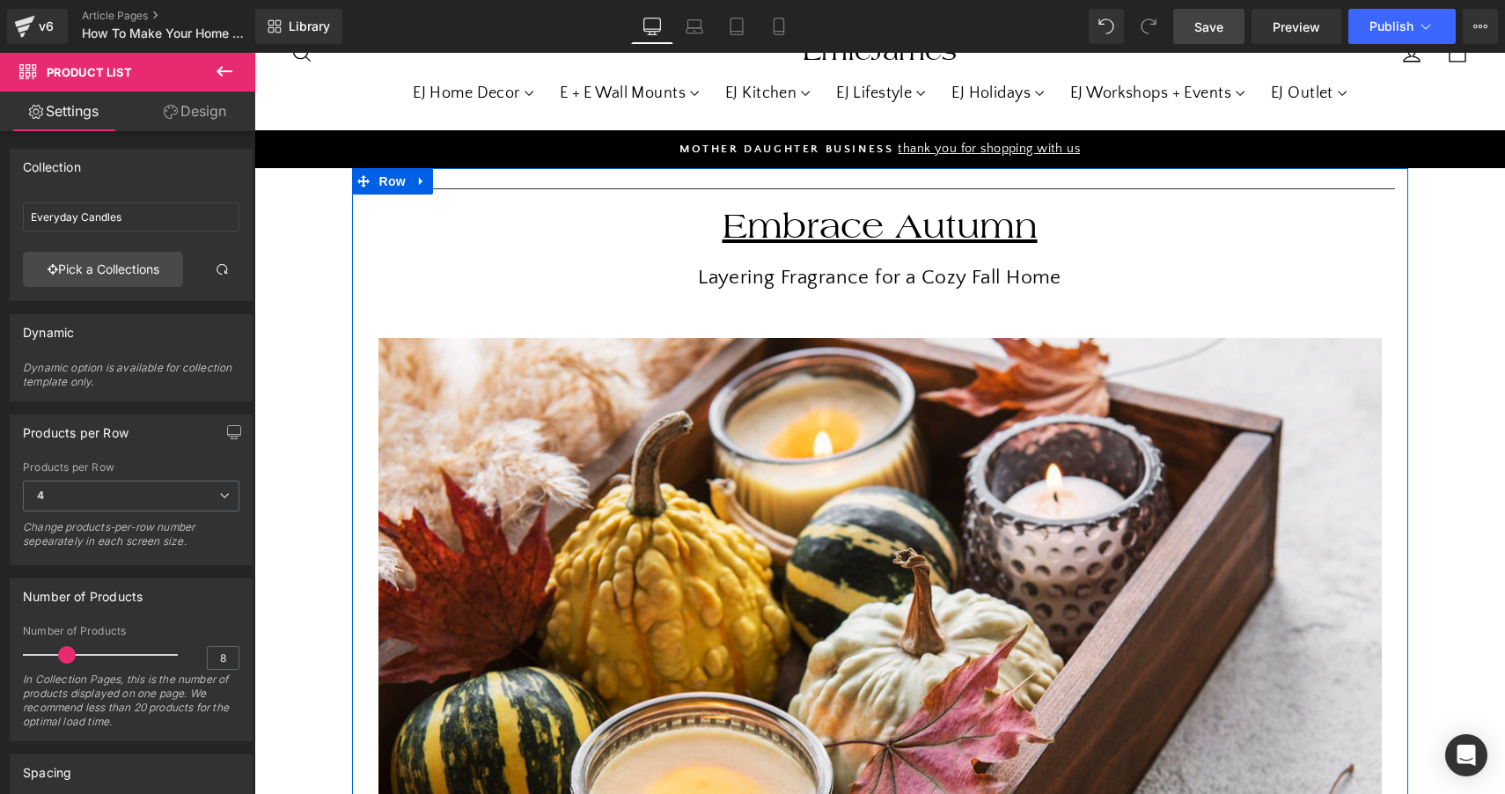
scroll to position [22, 0]
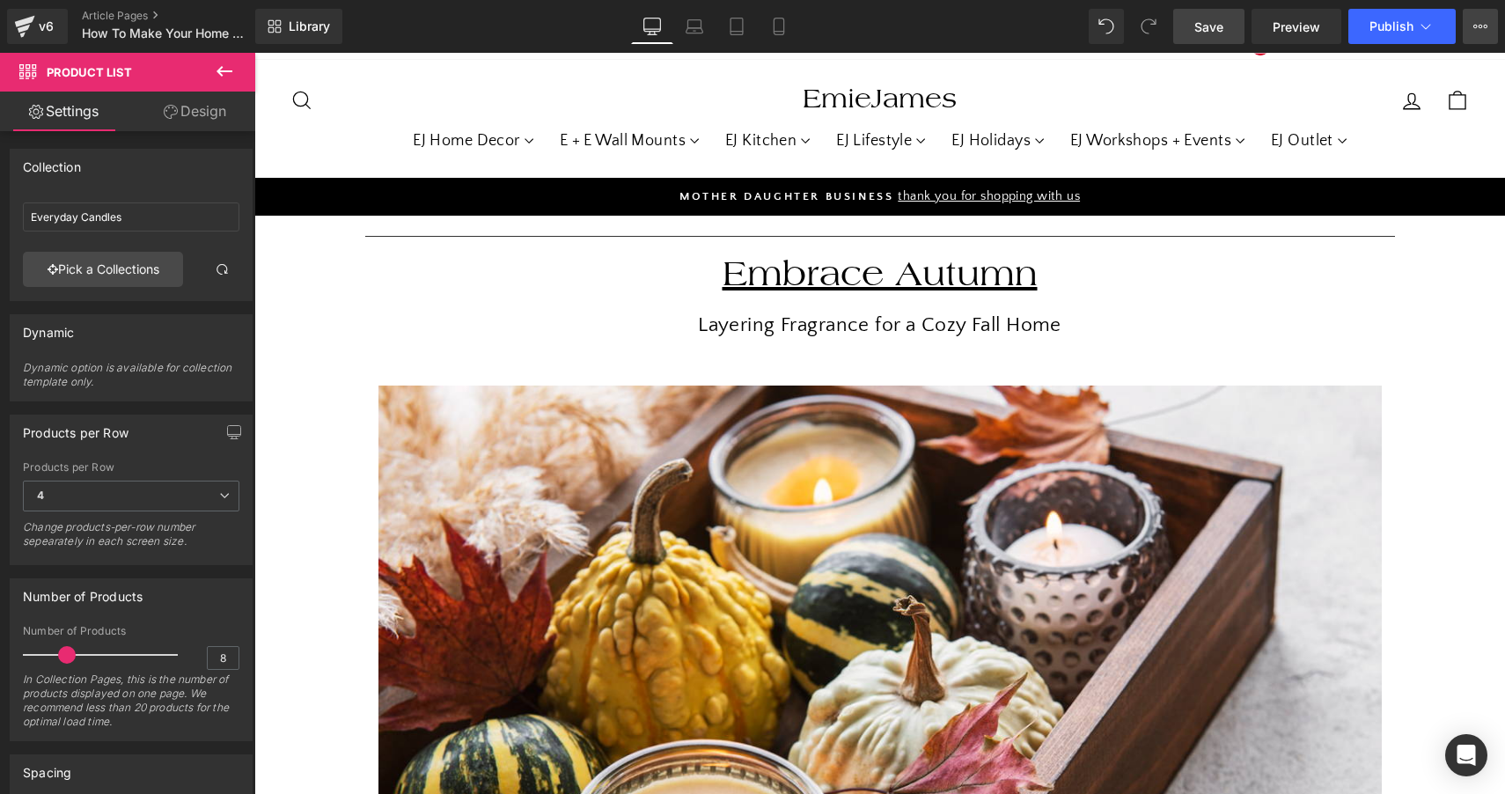
click at [1488, 30] on button "View Live Page View with current Template Save Template to Library Schedule Pub…" at bounding box center [1480, 26] width 35 height 35
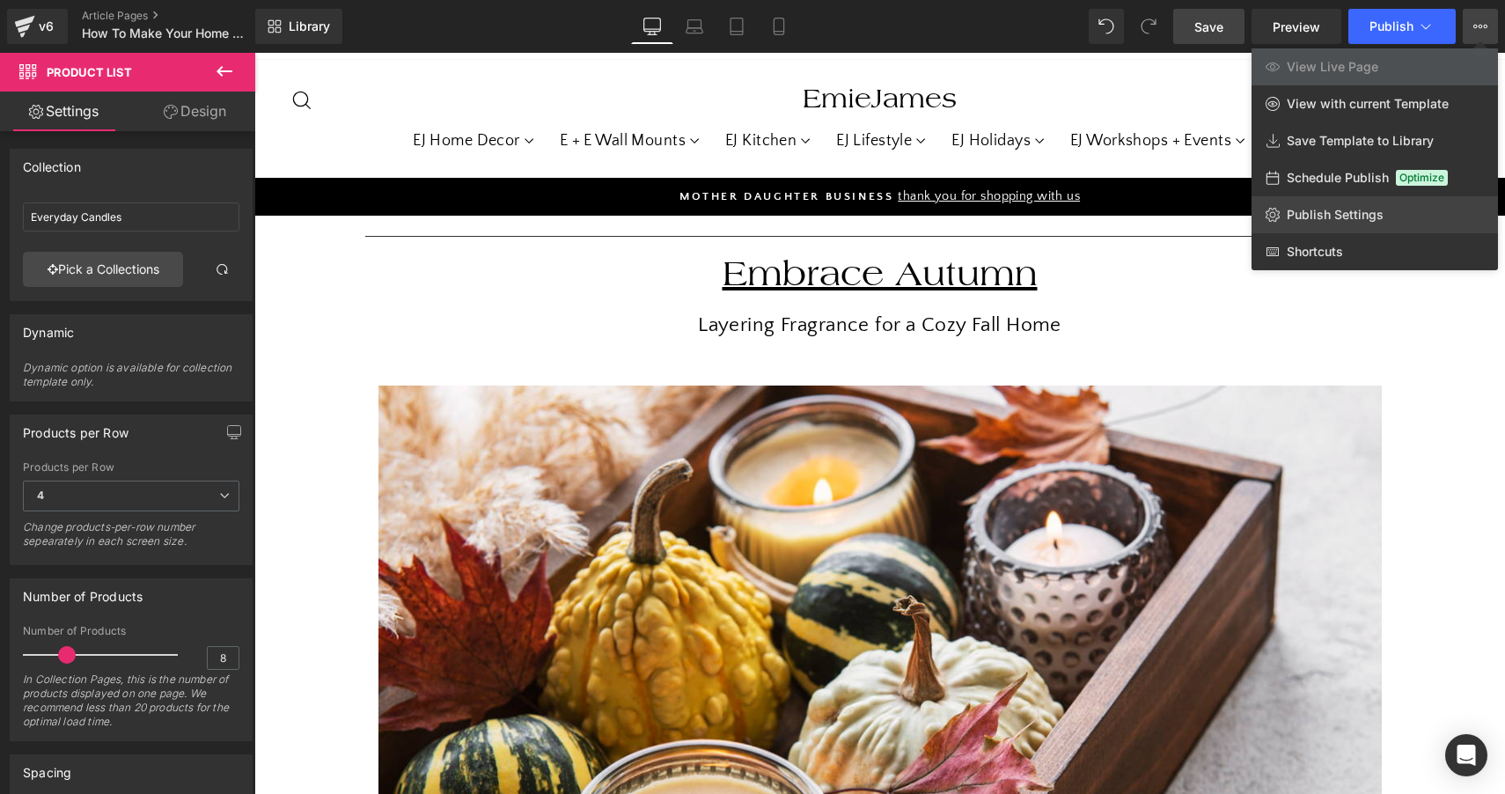
click at [1326, 212] on span "Publish Settings" at bounding box center [1335, 215] width 97 height 16
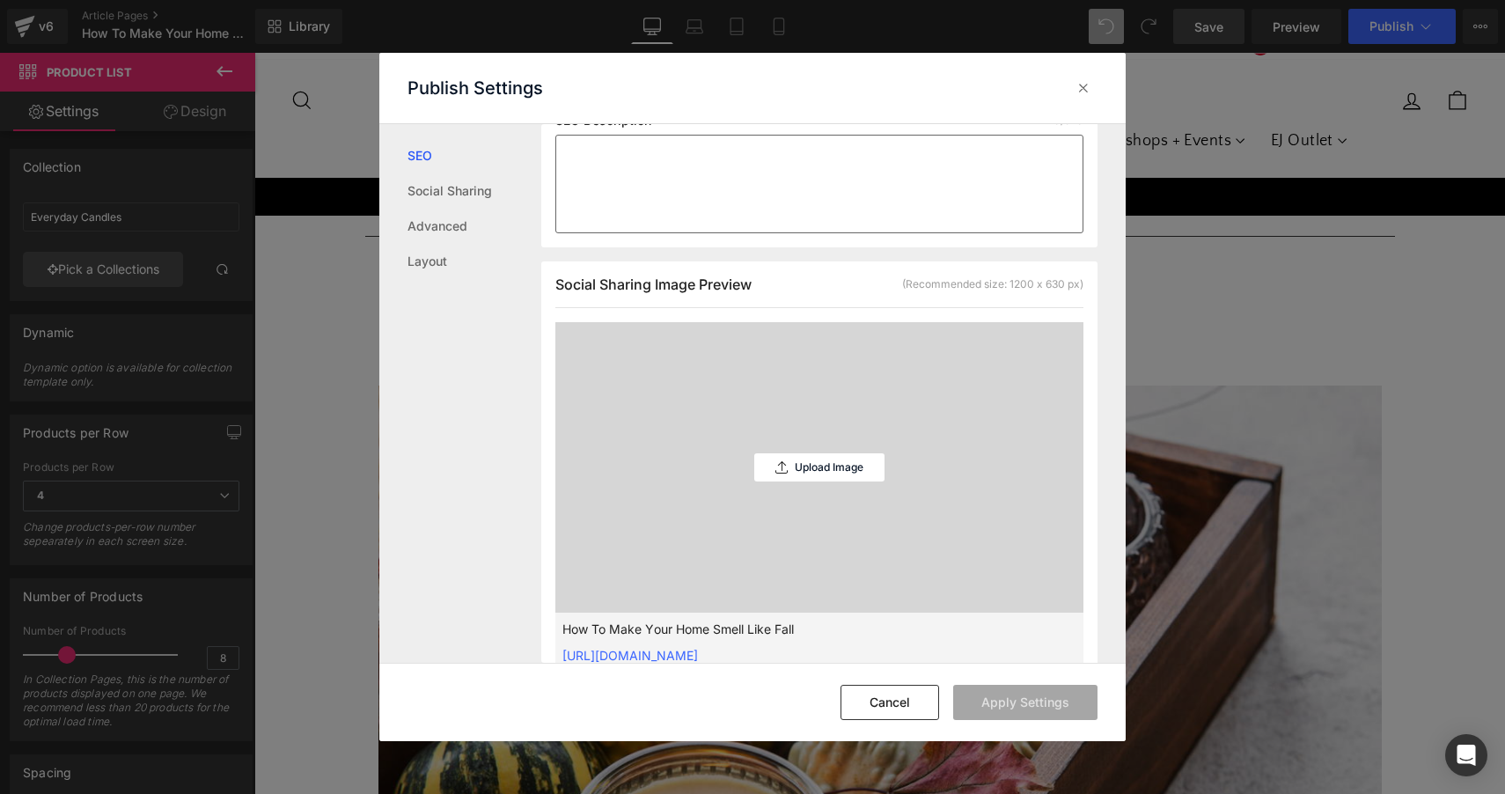
scroll to position [331, 0]
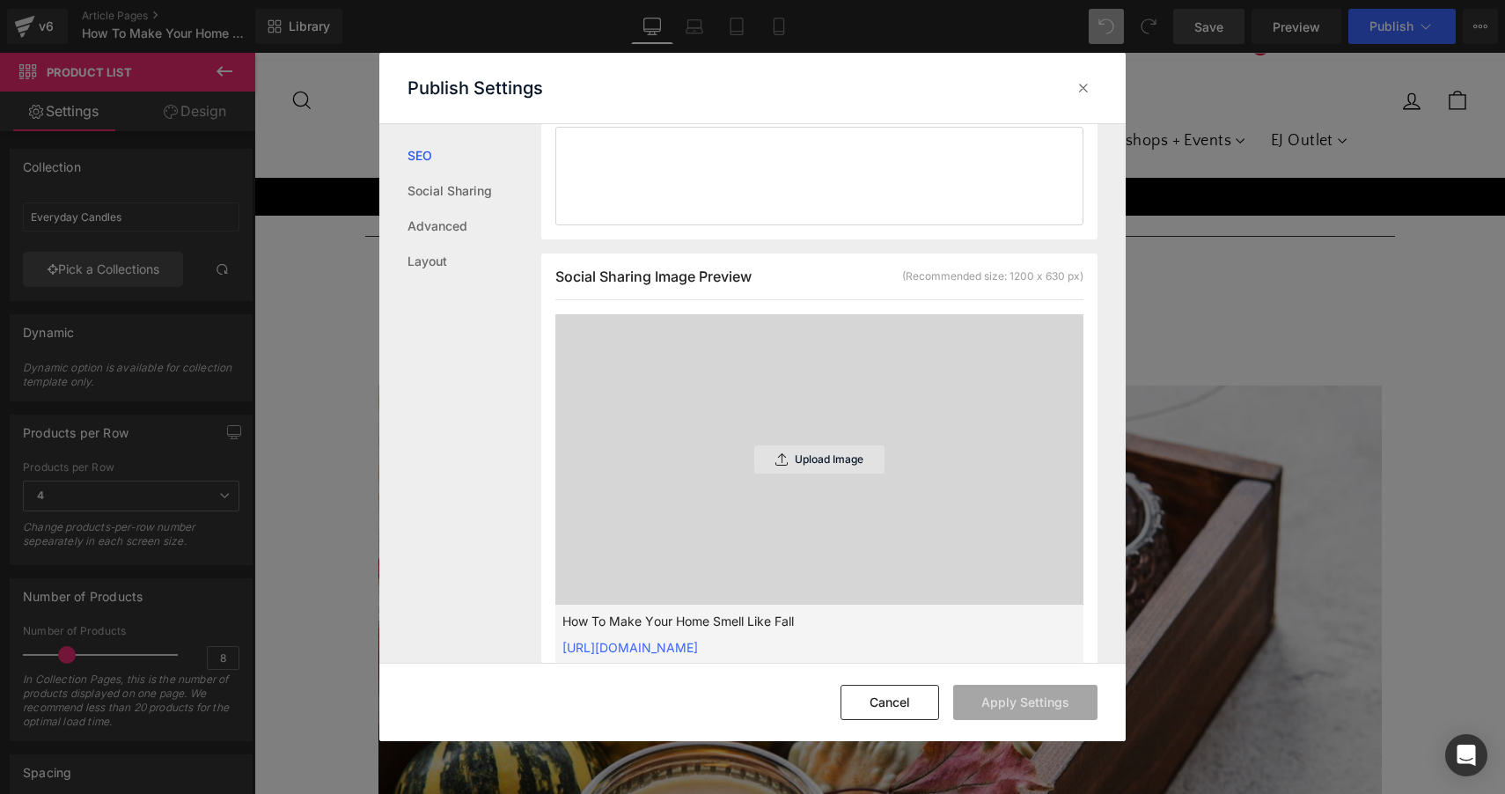
click at [805, 469] on div "Upload Image" at bounding box center [819, 459] width 130 height 28
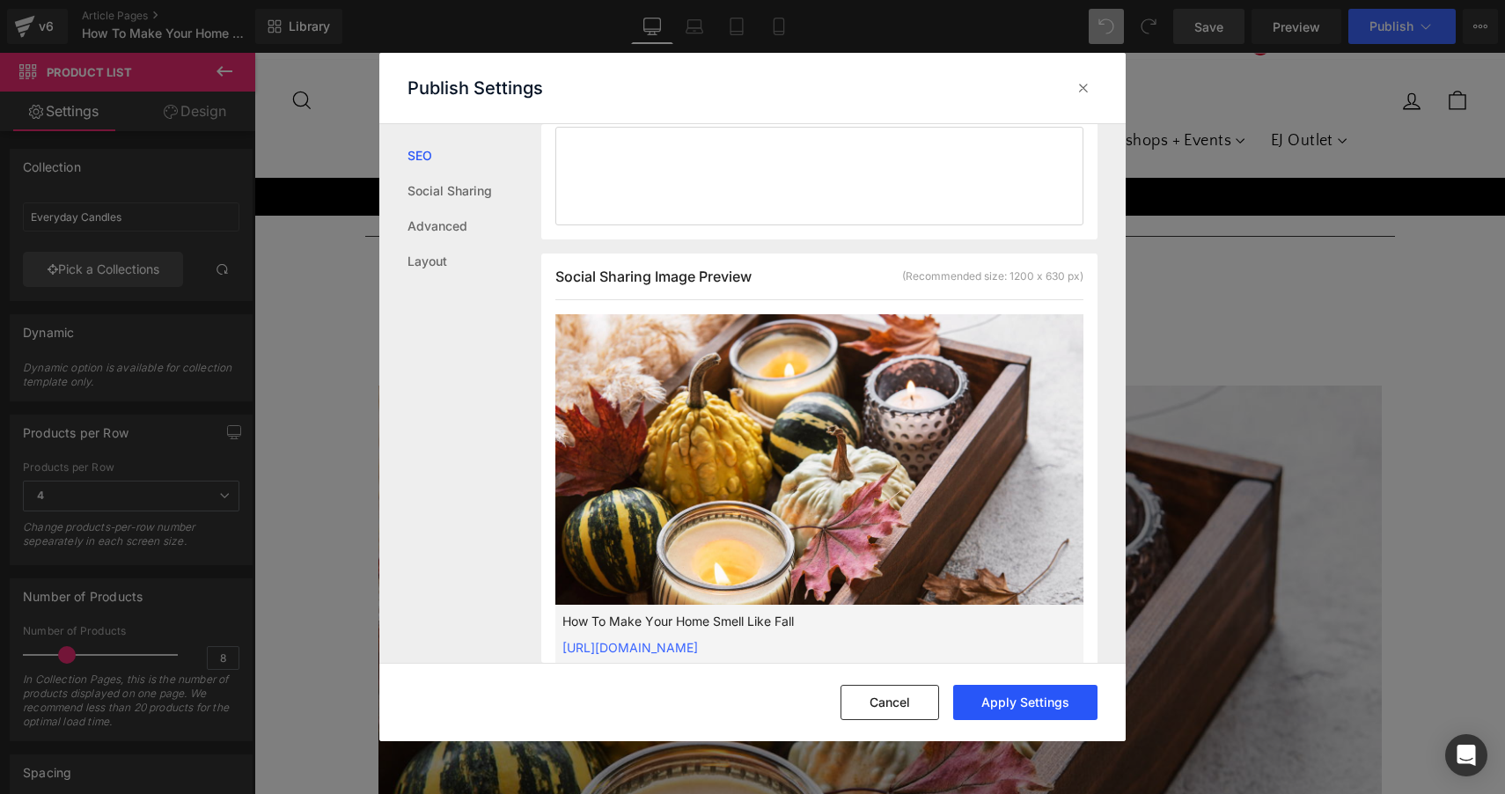
click at [1038, 698] on button "Apply Settings" at bounding box center [1025, 702] width 144 height 35
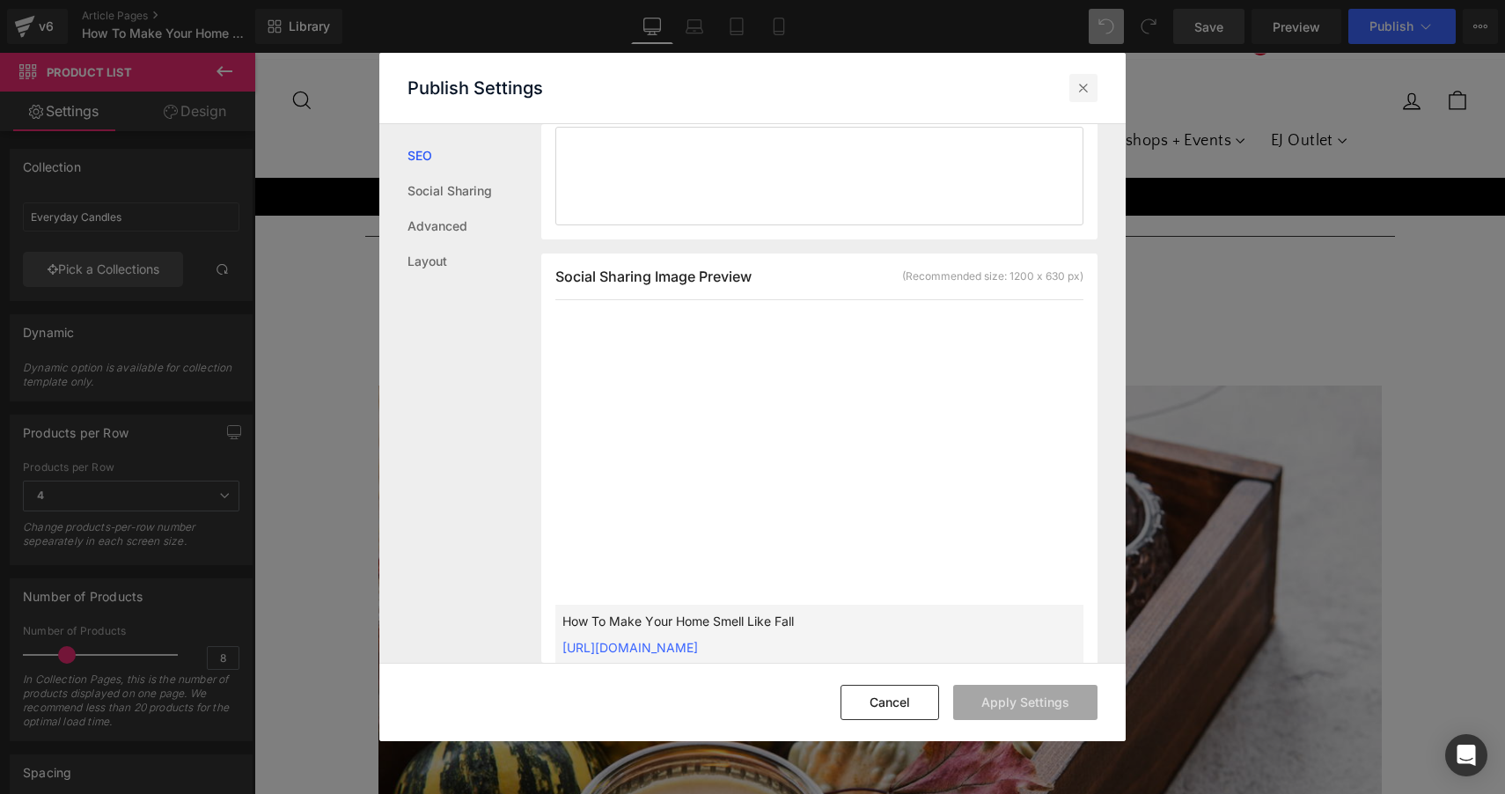
click at [1078, 92] on icon at bounding box center [1084, 88] width 18 height 18
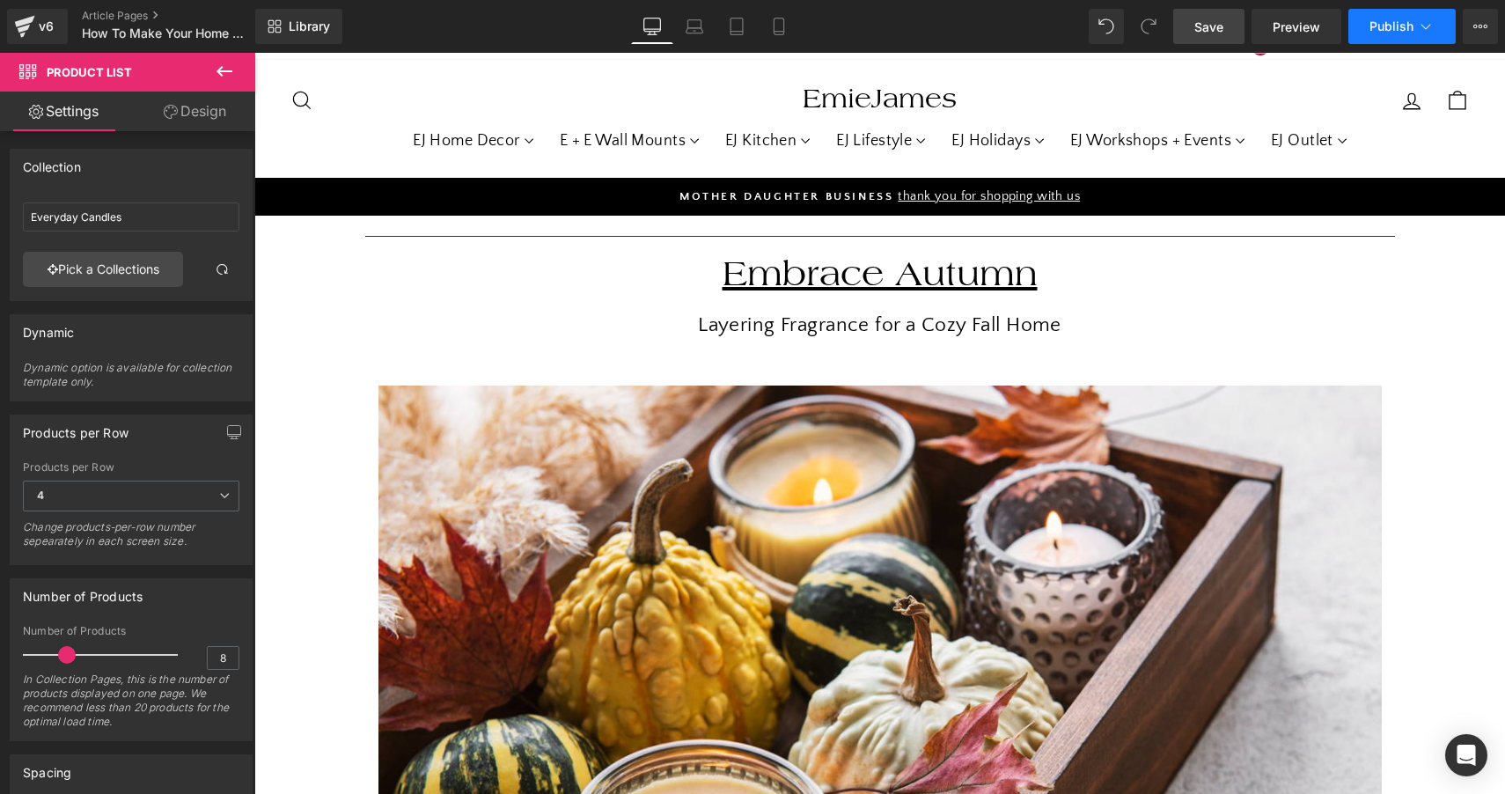
click at [1388, 28] on span "Publish" at bounding box center [1391, 26] width 44 height 14
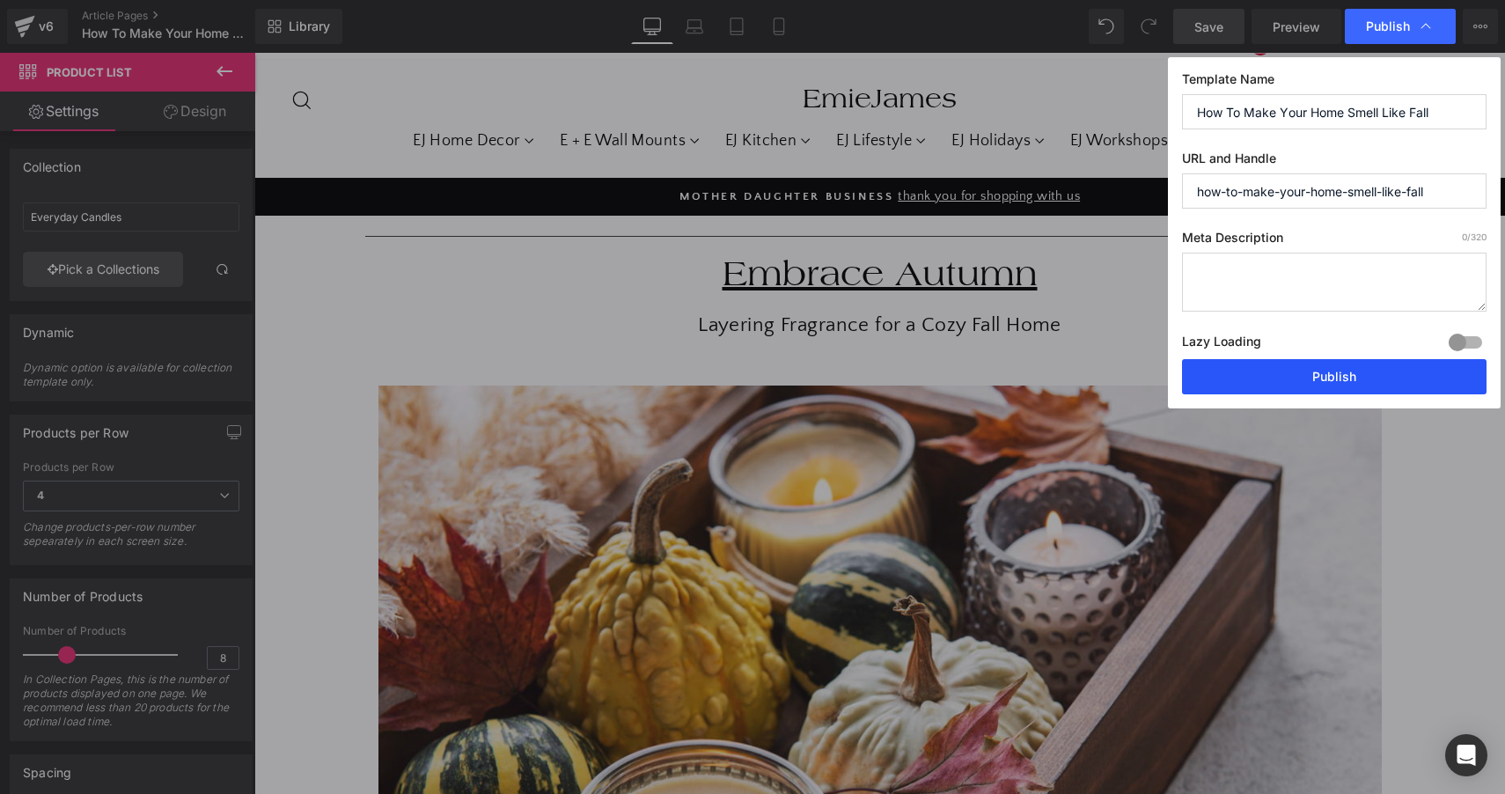
click at [1365, 385] on button "Publish" at bounding box center [1334, 376] width 304 height 35
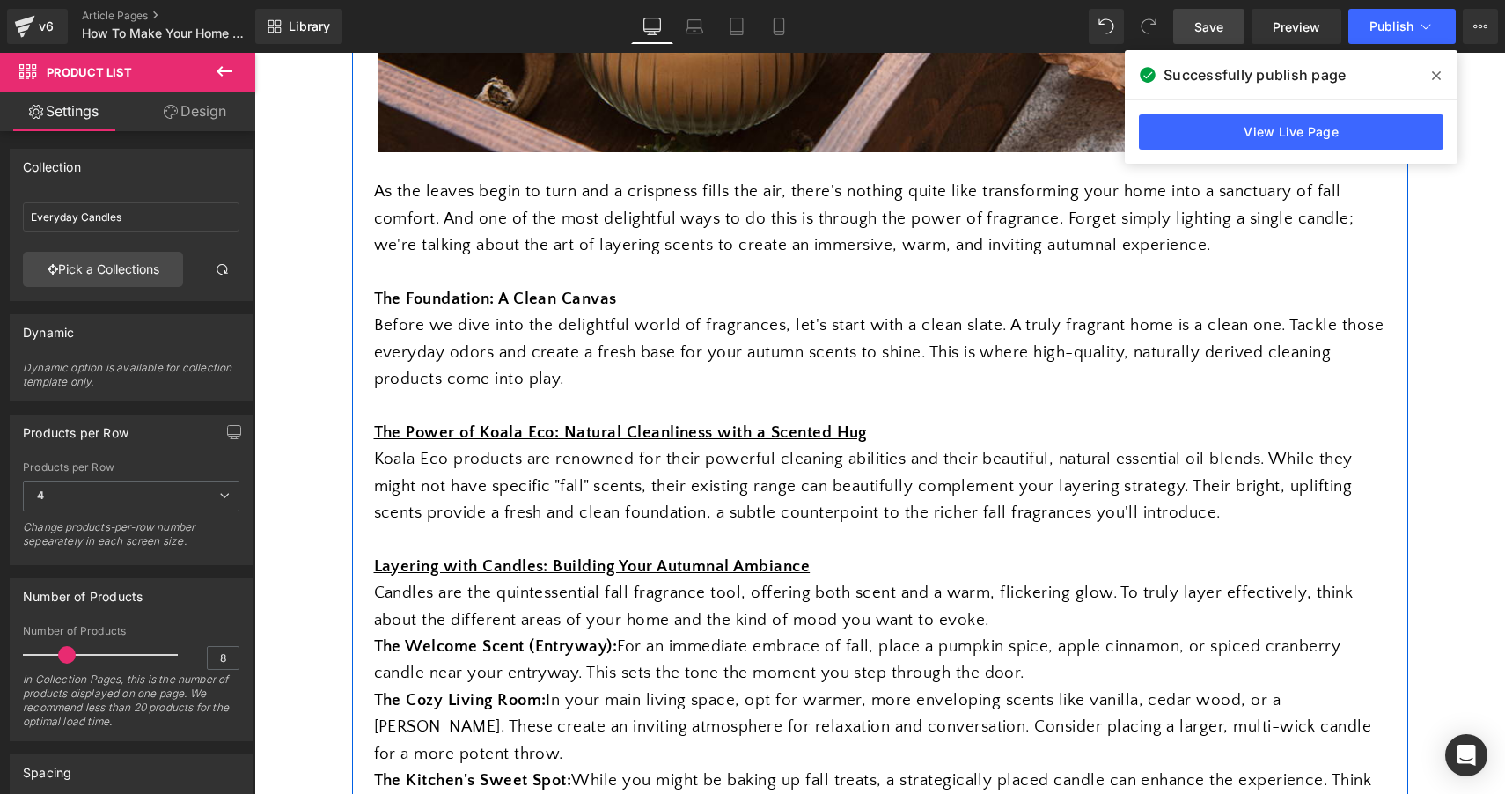
scroll to position [923, 0]
